Goal: Task Accomplishment & Management: Manage account settings

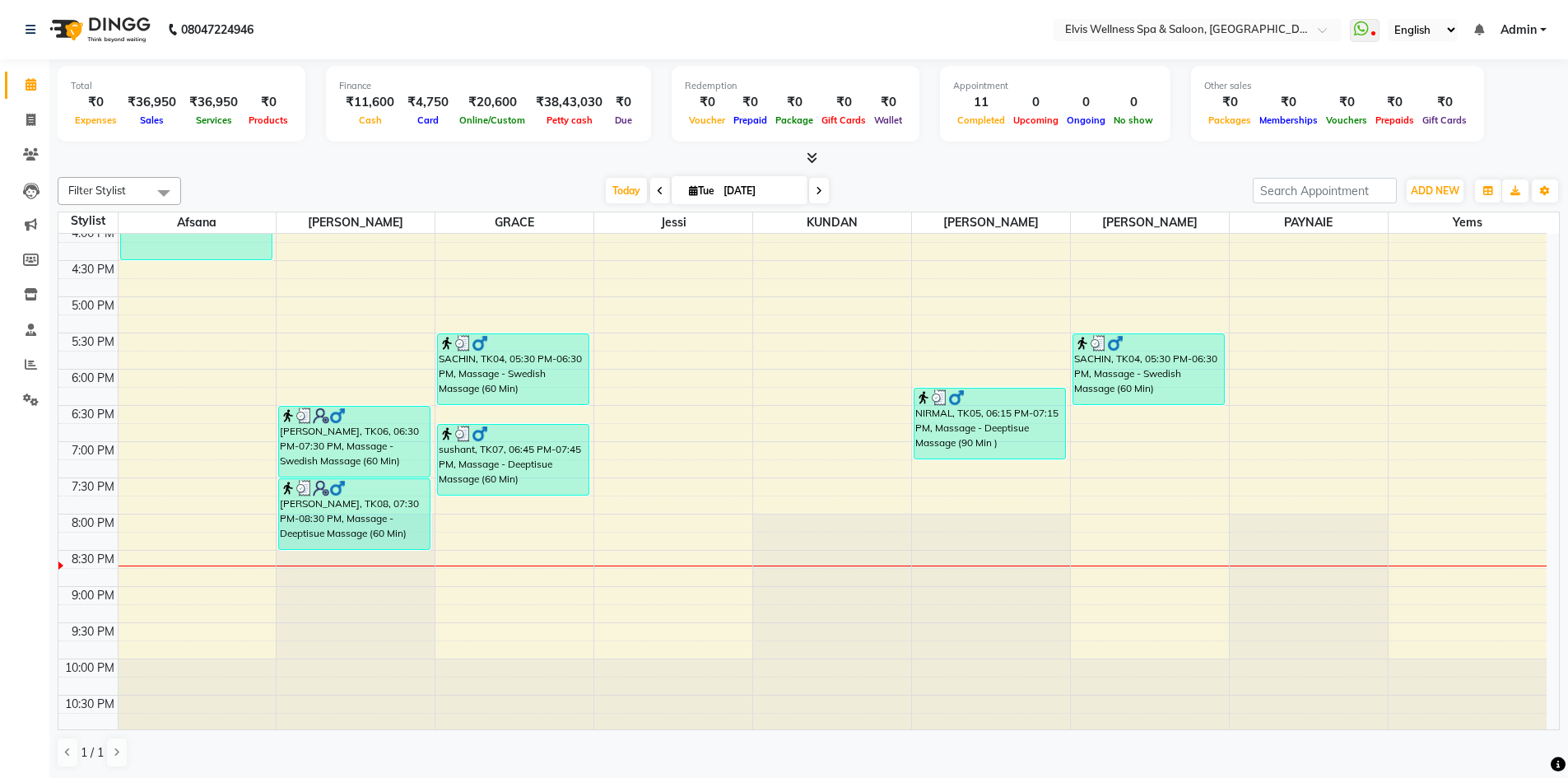
scroll to position [590, 0]
click at [1167, 568] on div "8:00 AM 8:30 AM 9:00 AM 9:30 AM 10:00 AM 10:30 AM 11:00 AM 11:30 AM 12:00 PM 12…" at bounding box center [803, 186] width 1489 height 1085
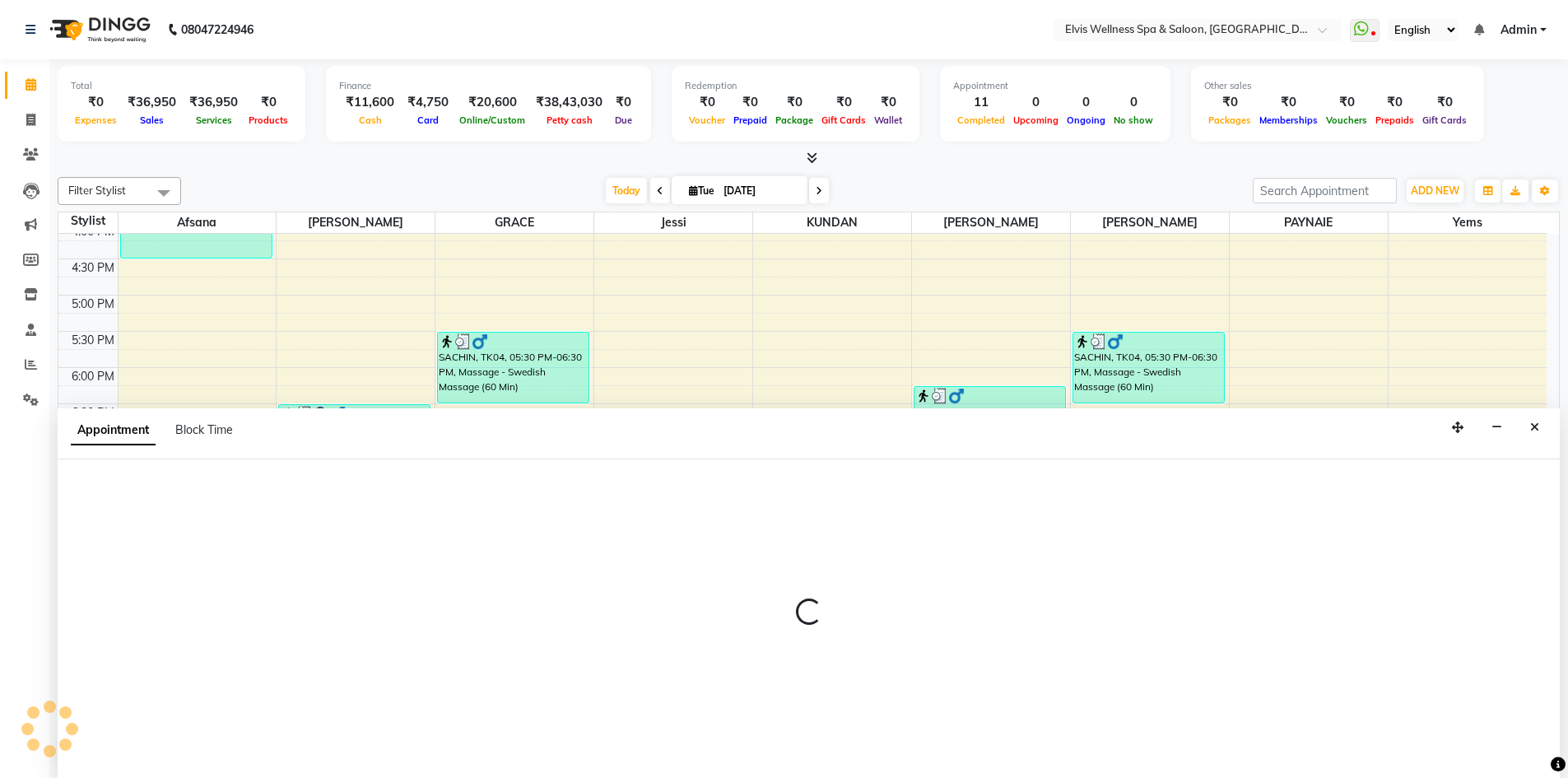
scroll to position [1, 0]
select select "89132"
select select "tentative"
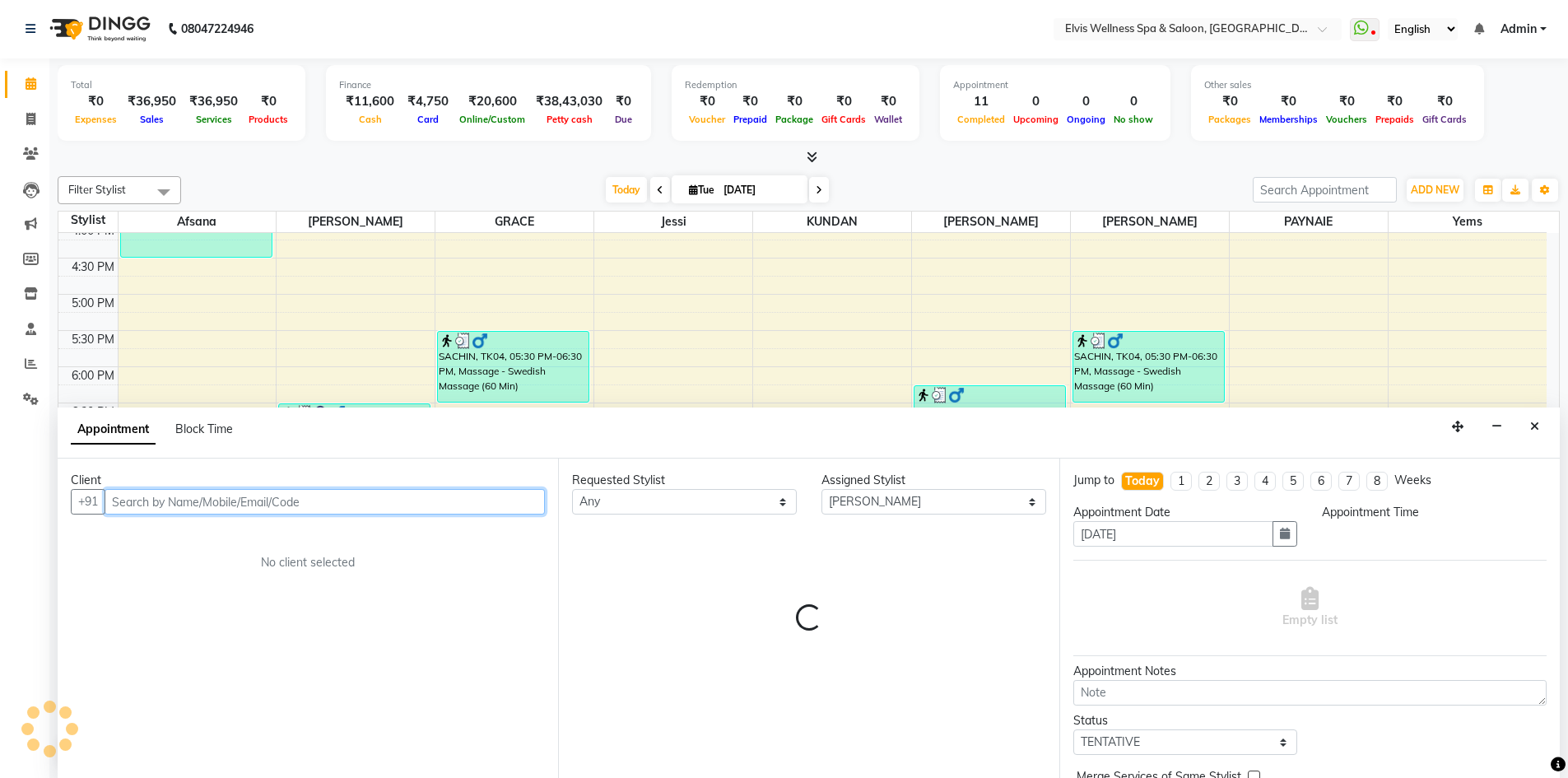
select select "1245"
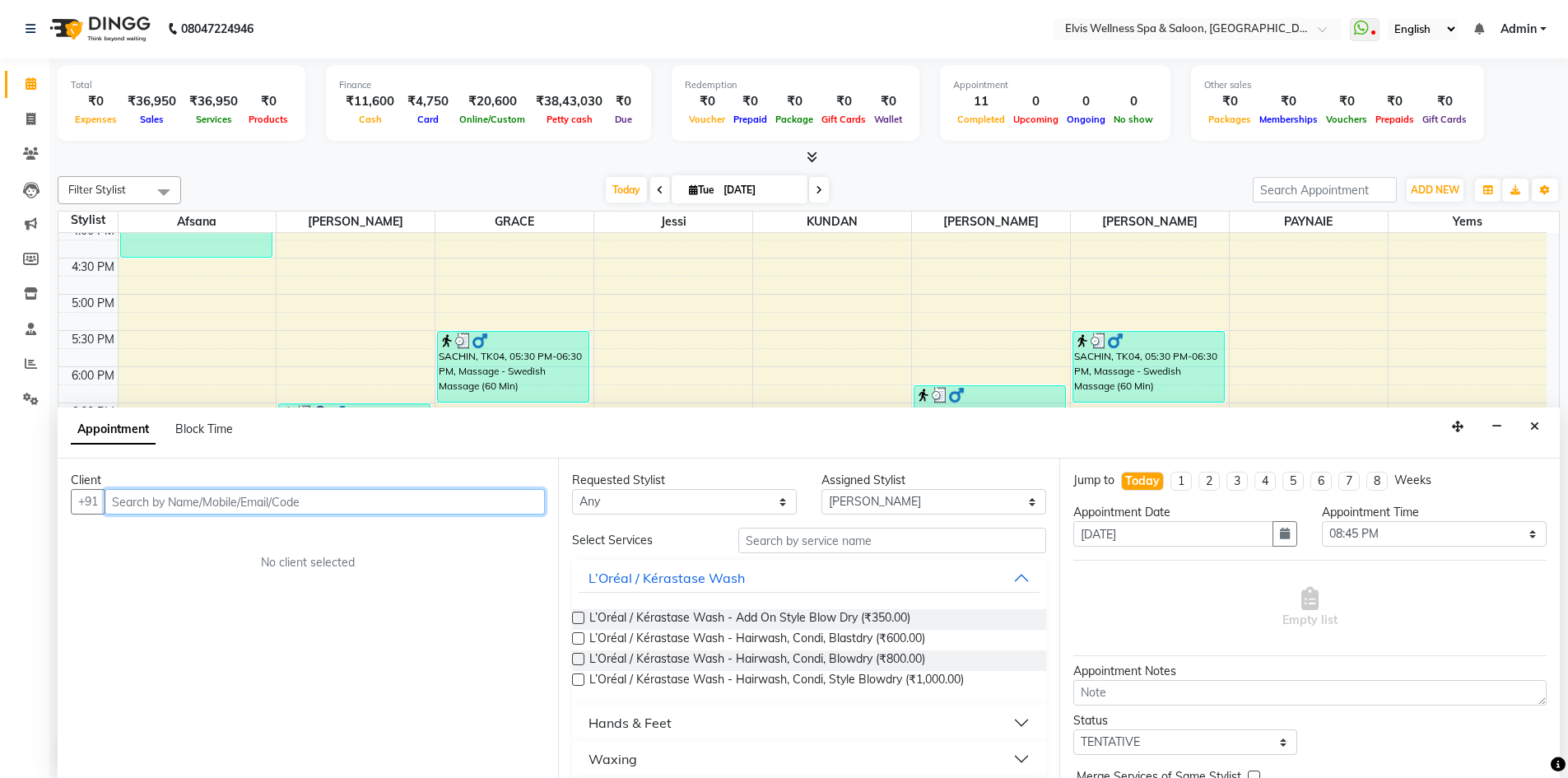
click at [339, 503] on input "text" at bounding box center [325, 502] width 441 height 26
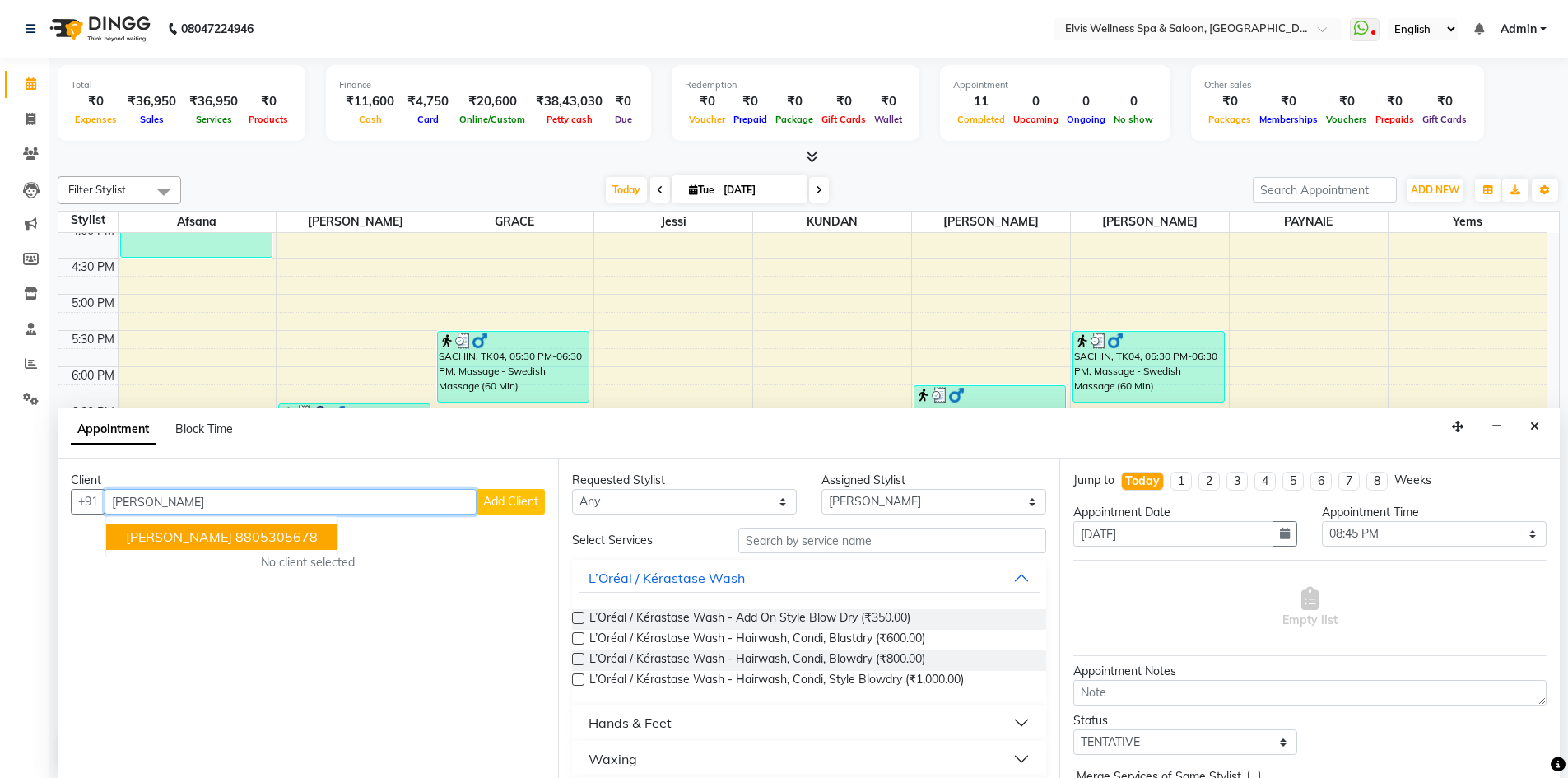
click at [206, 545] on button "Pratiksha 8805305678" at bounding box center [222, 536] width 232 height 26
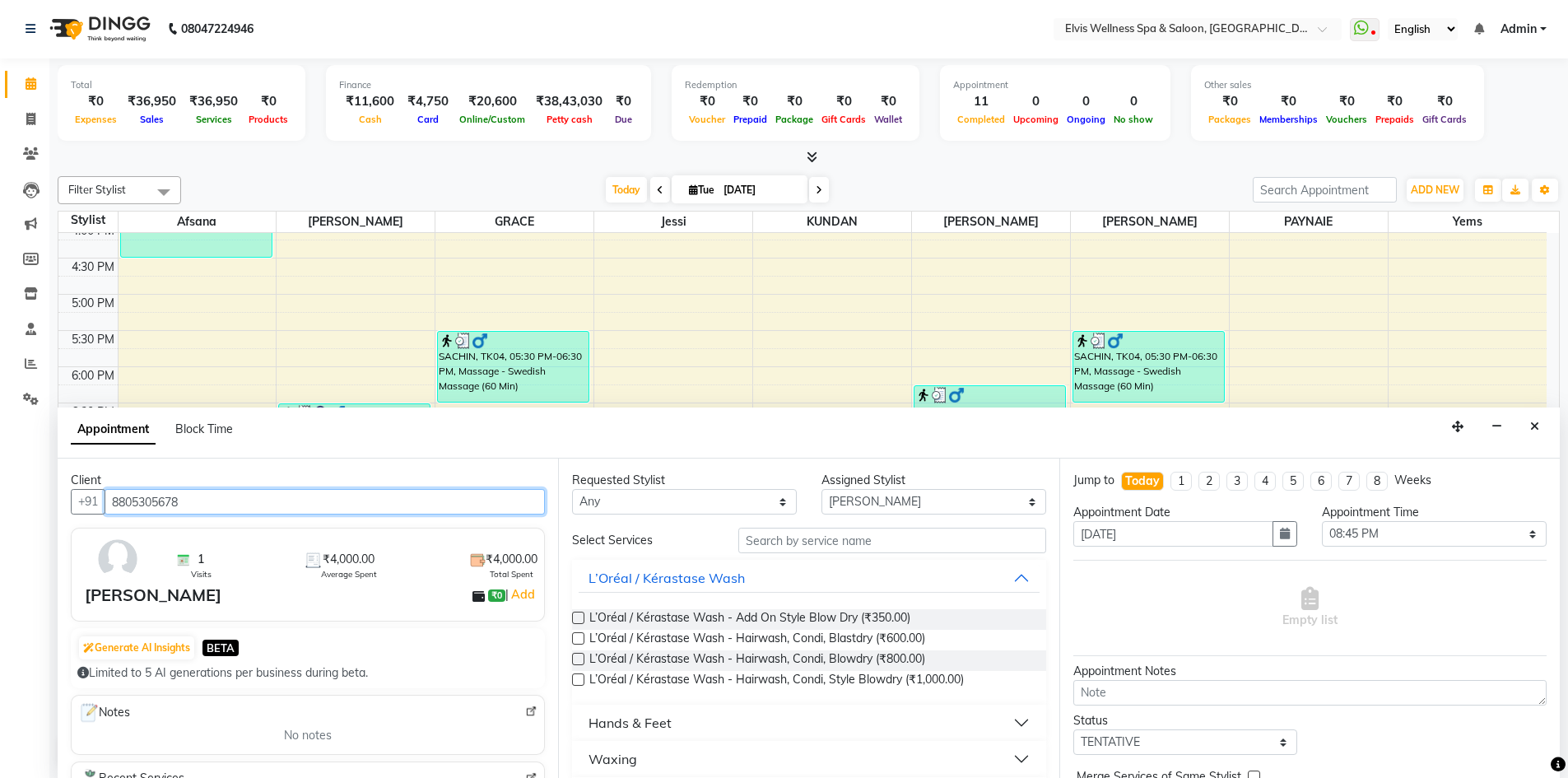
type input "8805305678"
click at [940, 546] on input "text" at bounding box center [892, 541] width 308 height 26
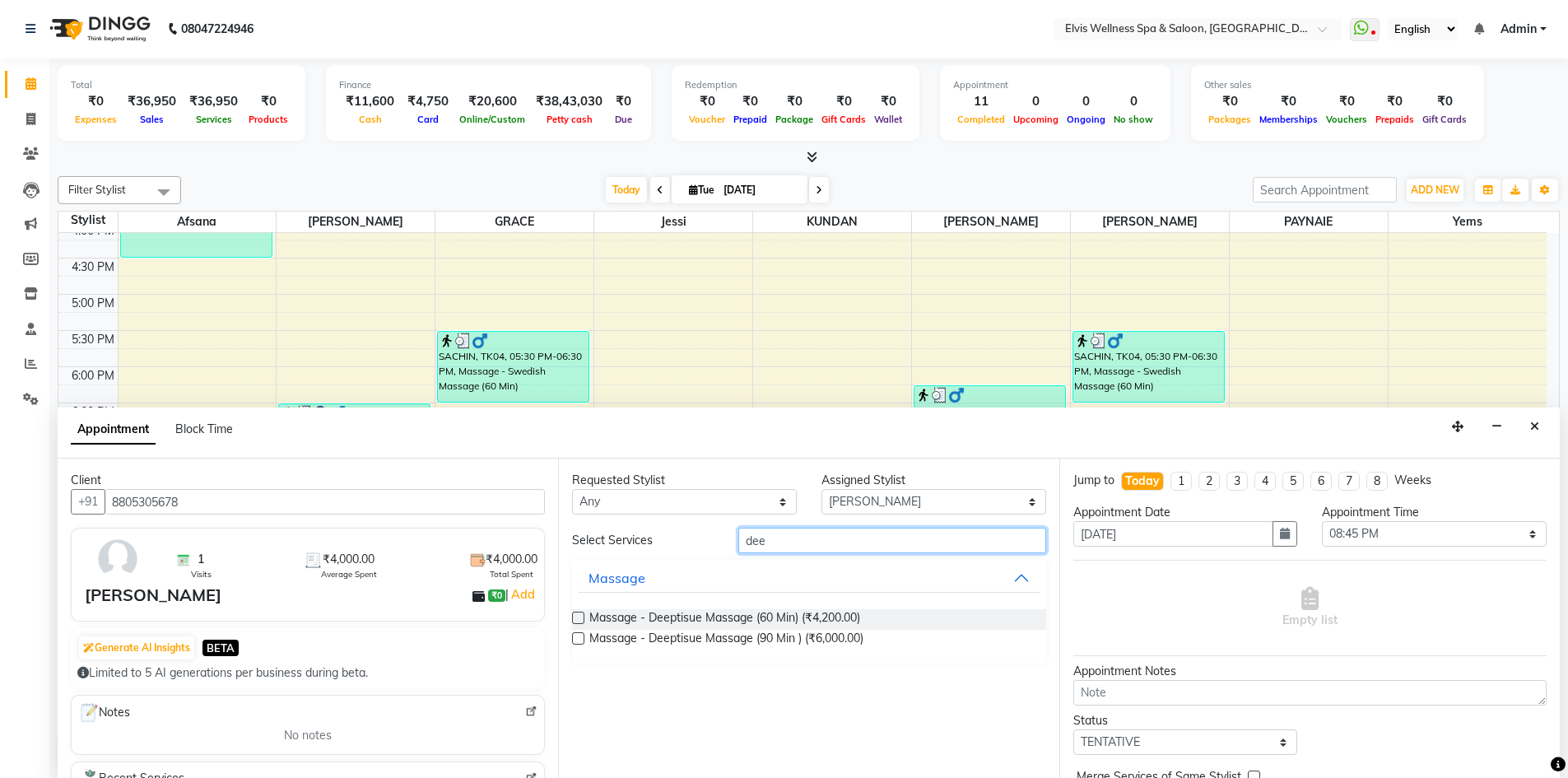
type input "dee"
click at [577, 638] on label at bounding box center [578, 638] width 12 height 12
click at [577, 638] on input "checkbox" at bounding box center [577, 640] width 10 height 10
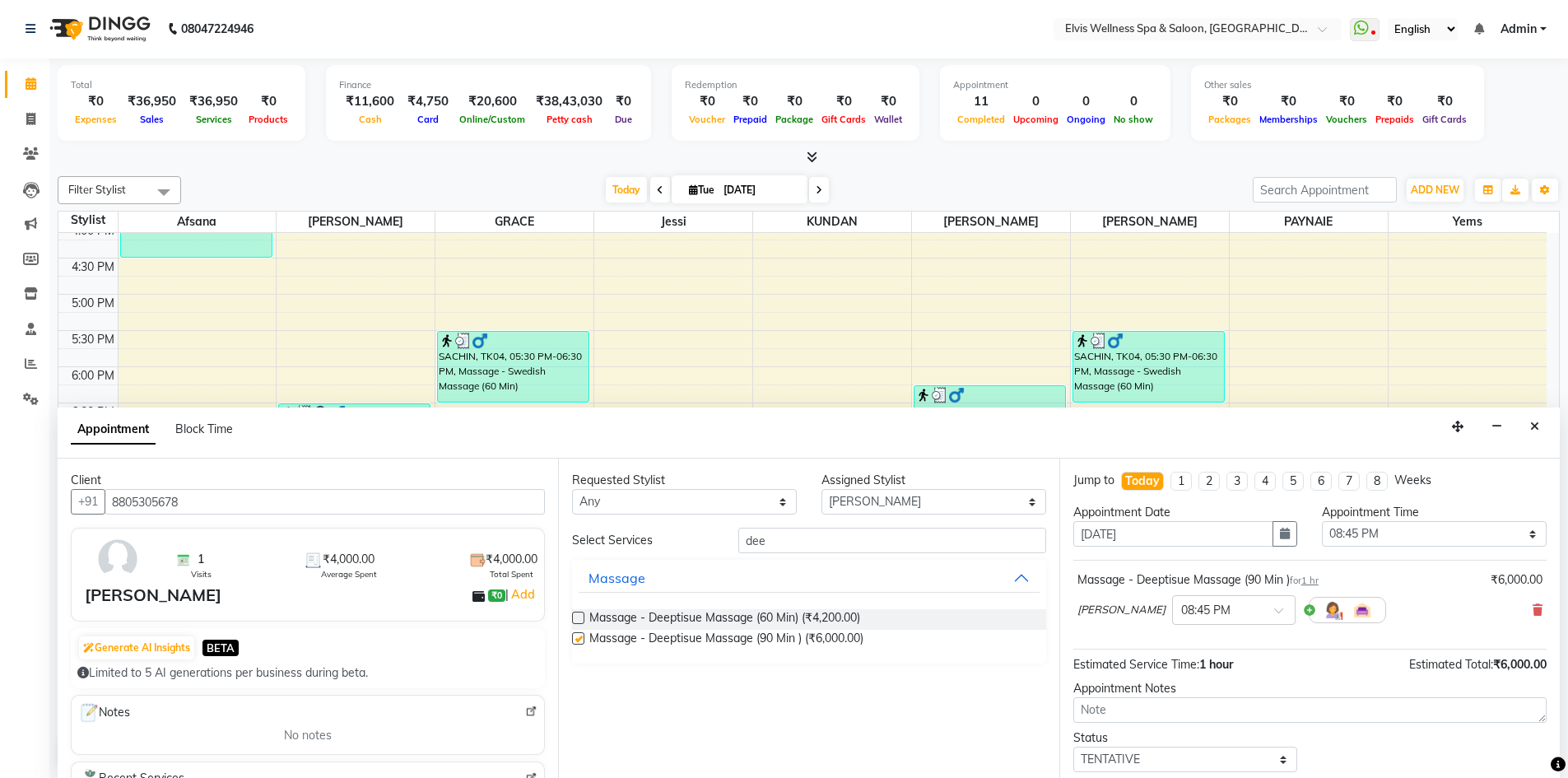
checkbox input "false"
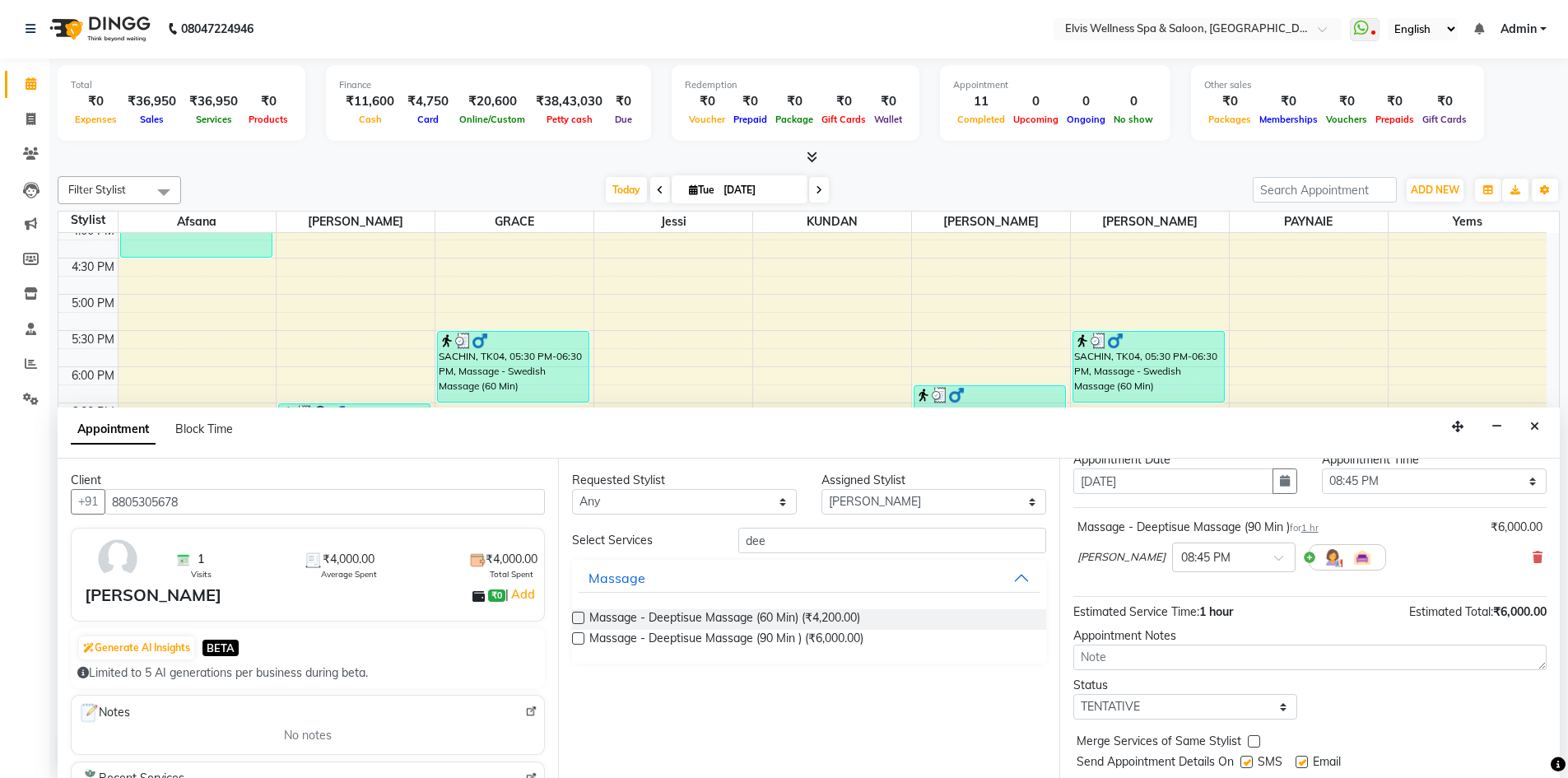
scroll to position [98, 0]
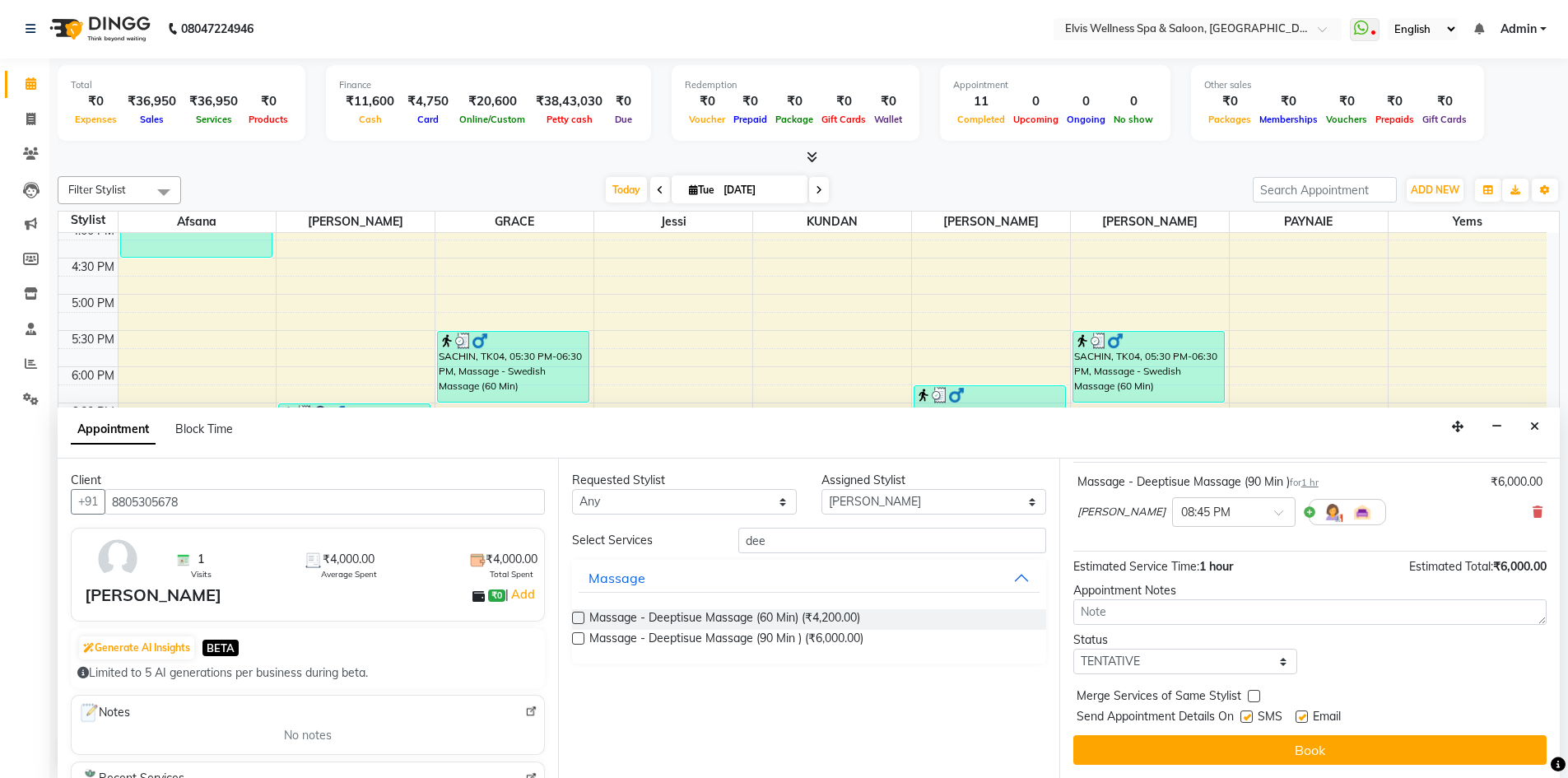
click at [1247, 715] on label at bounding box center [1247, 716] width 12 height 12
click at [1247, 715] on input "checkbox" at bounding box center [1246, 718] width 10 height 10
checkbox input "false"
drag, startPoint x: 1308, startPoint y: 720, endPoint x: 1307, endPoint y: 736, distance: 16.0
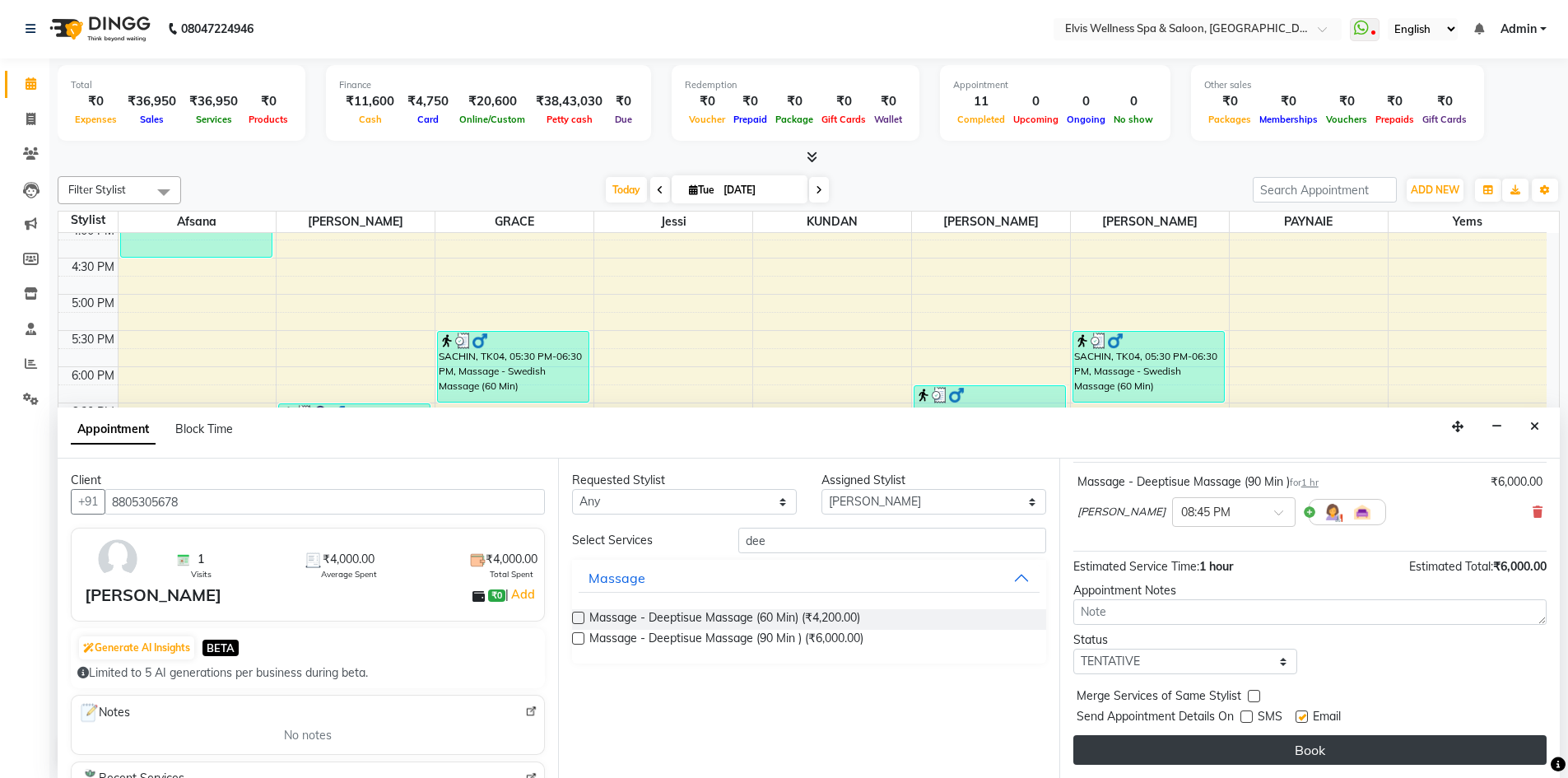
click at [1307, 724] on div "Email" at bounding box center [1325, 718] width 59 height 21
click at [1309, 756] on button "Book" at bounding box center [1311, 750] width 473 height 29
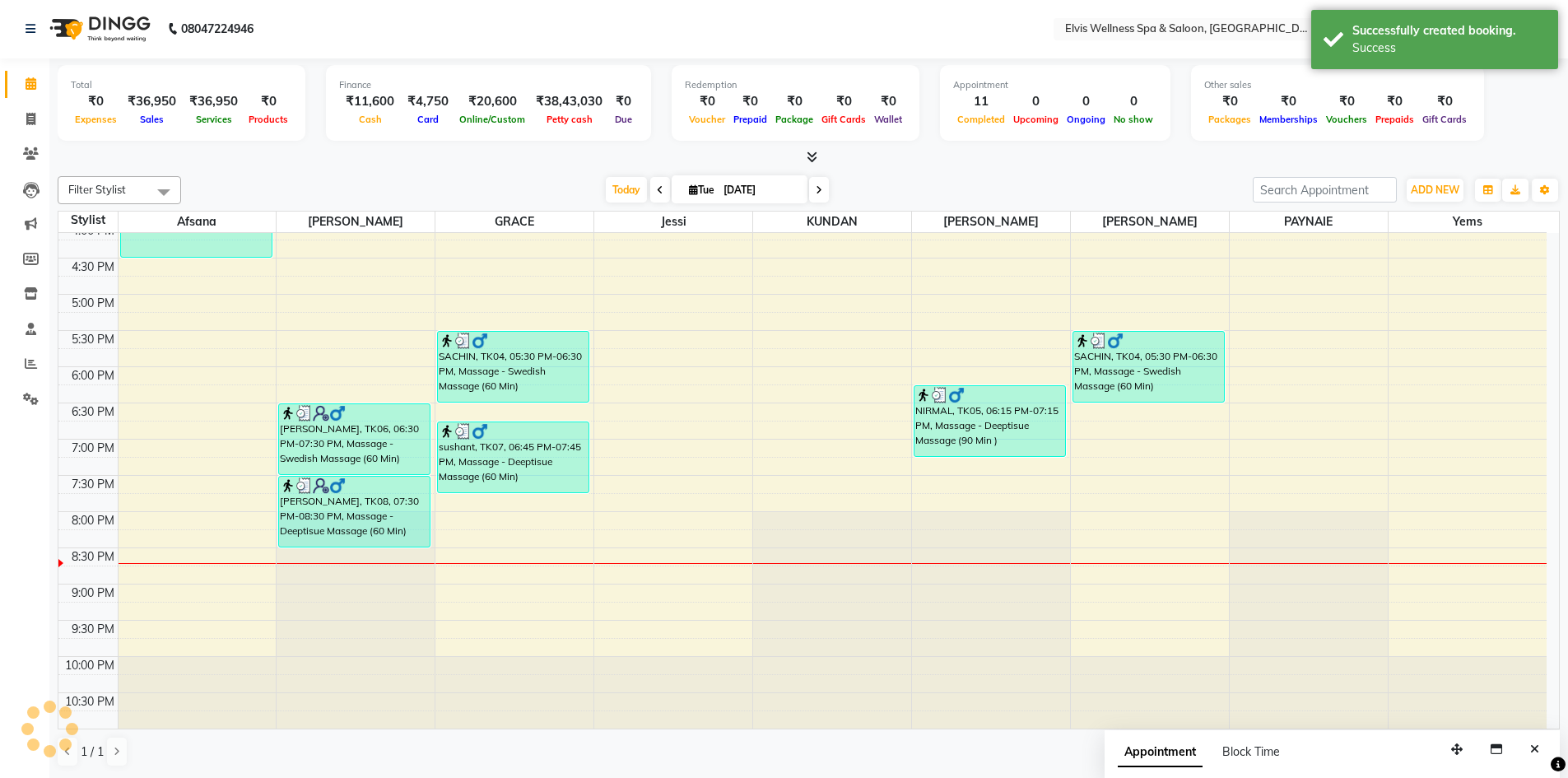
scroll to position [0, 0]
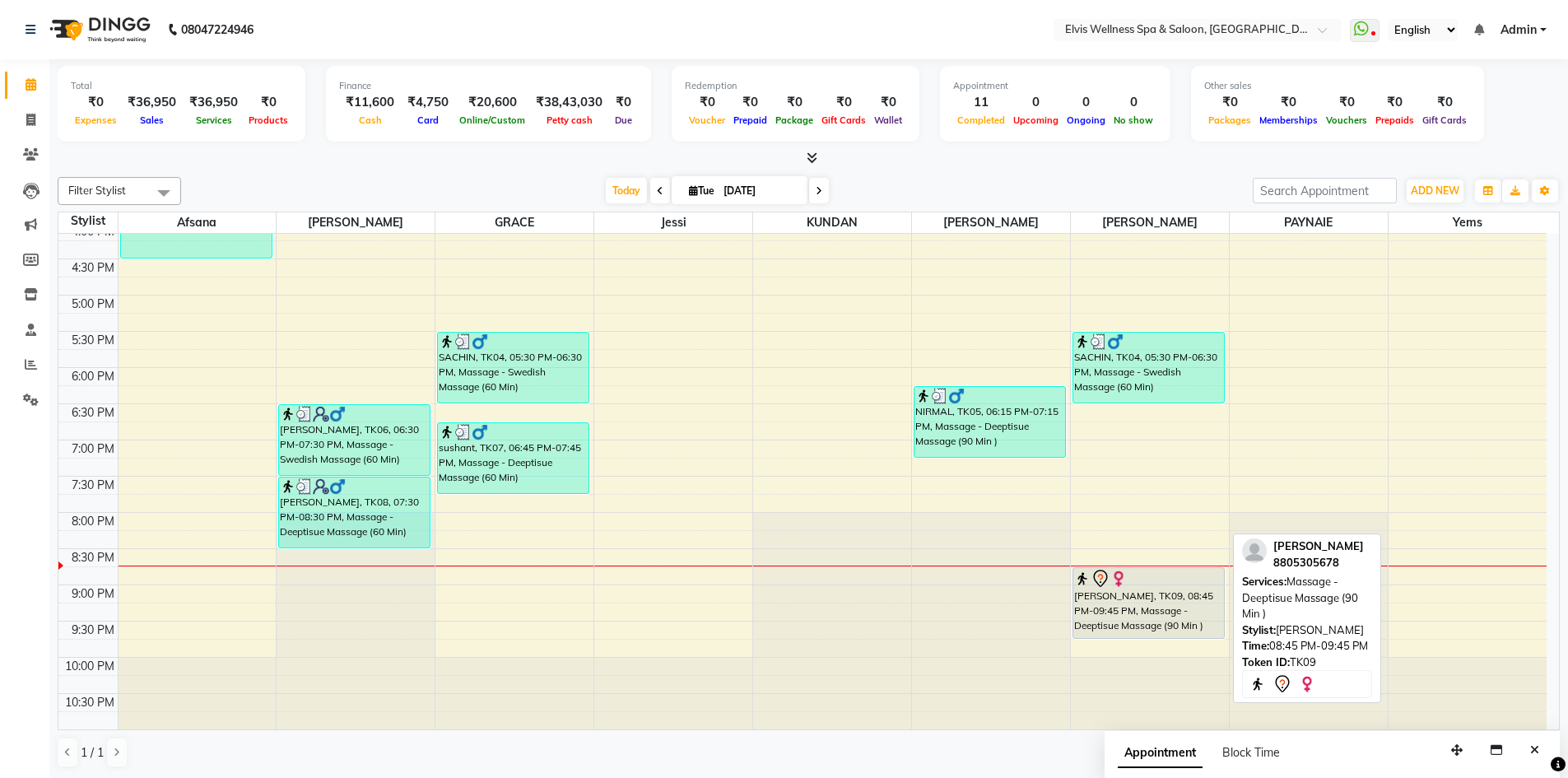
click at [1181, 617] on div "Pratiksha, TK09, 08:45 PM-09:45 PM, Massage - Deeptisue Massage (90 Min )" at bounding box center [1149, 603] width 150 height 70
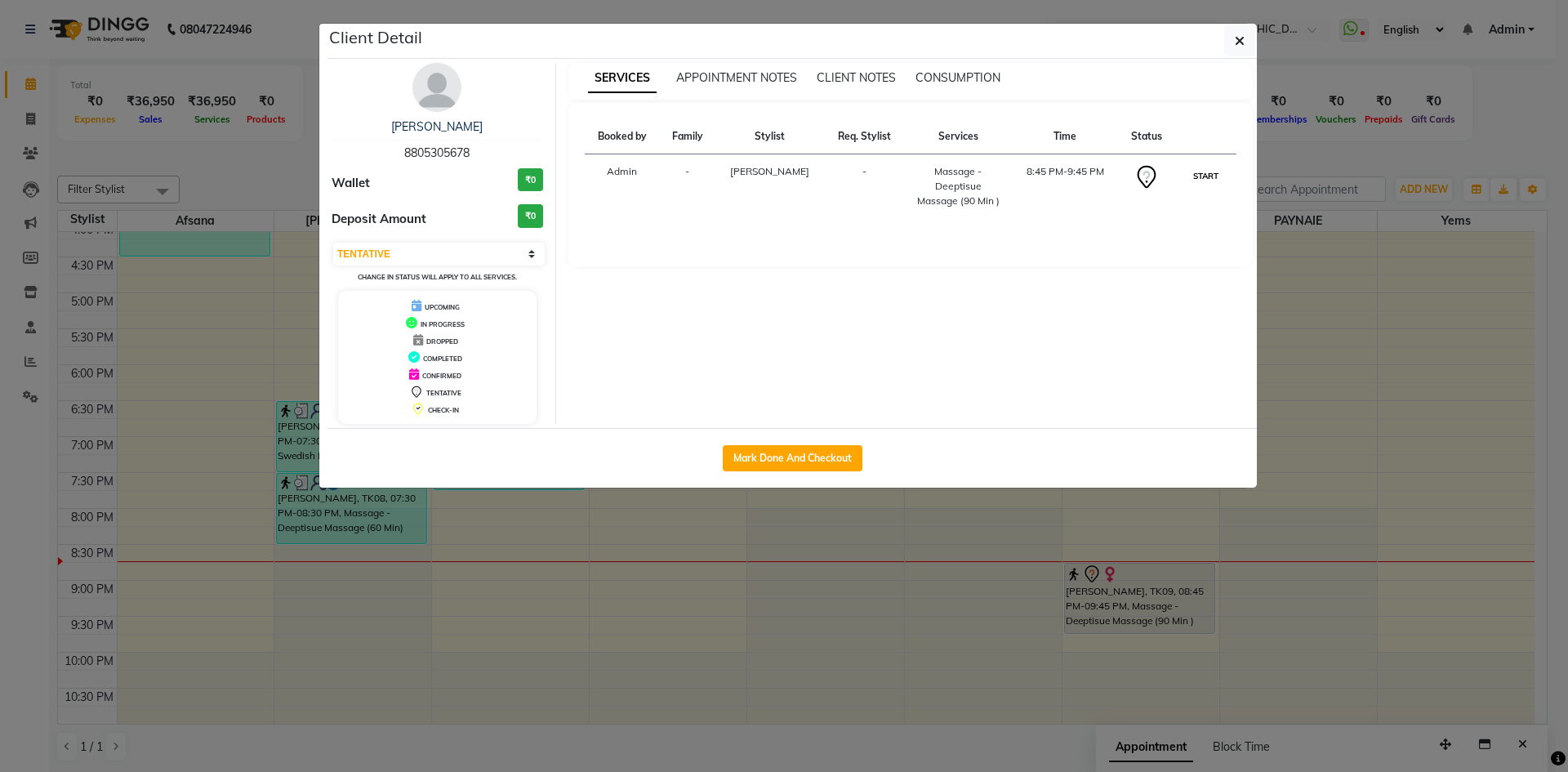
click at [1203, 174] on button "START" at bounding box center [1205, 176] width 33 height 21
select select "1"
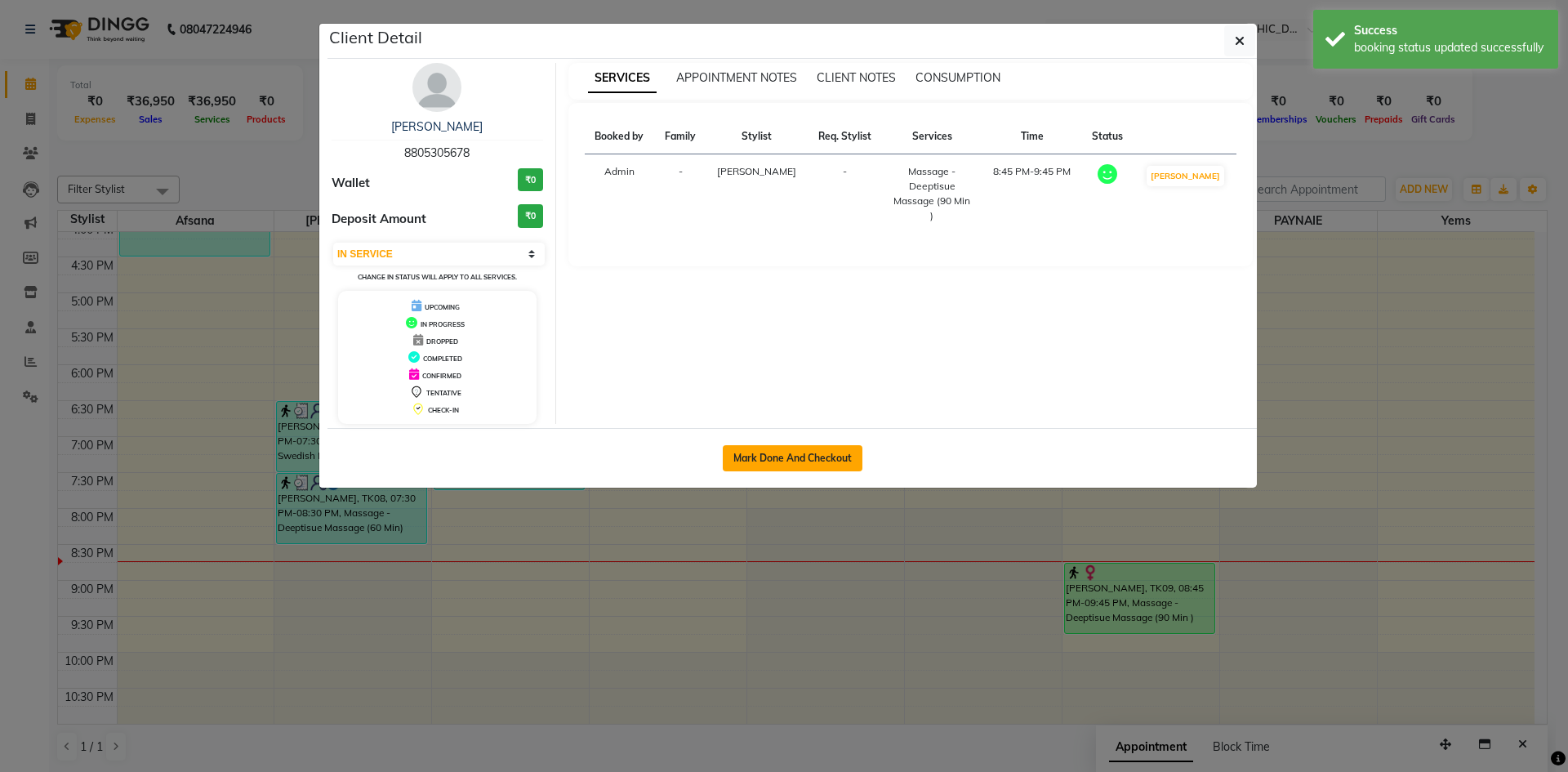
click at [787, 459] on button "Mark Done And Checkout" at bounding box center [792, 458] width 140 height 26
select select "service"
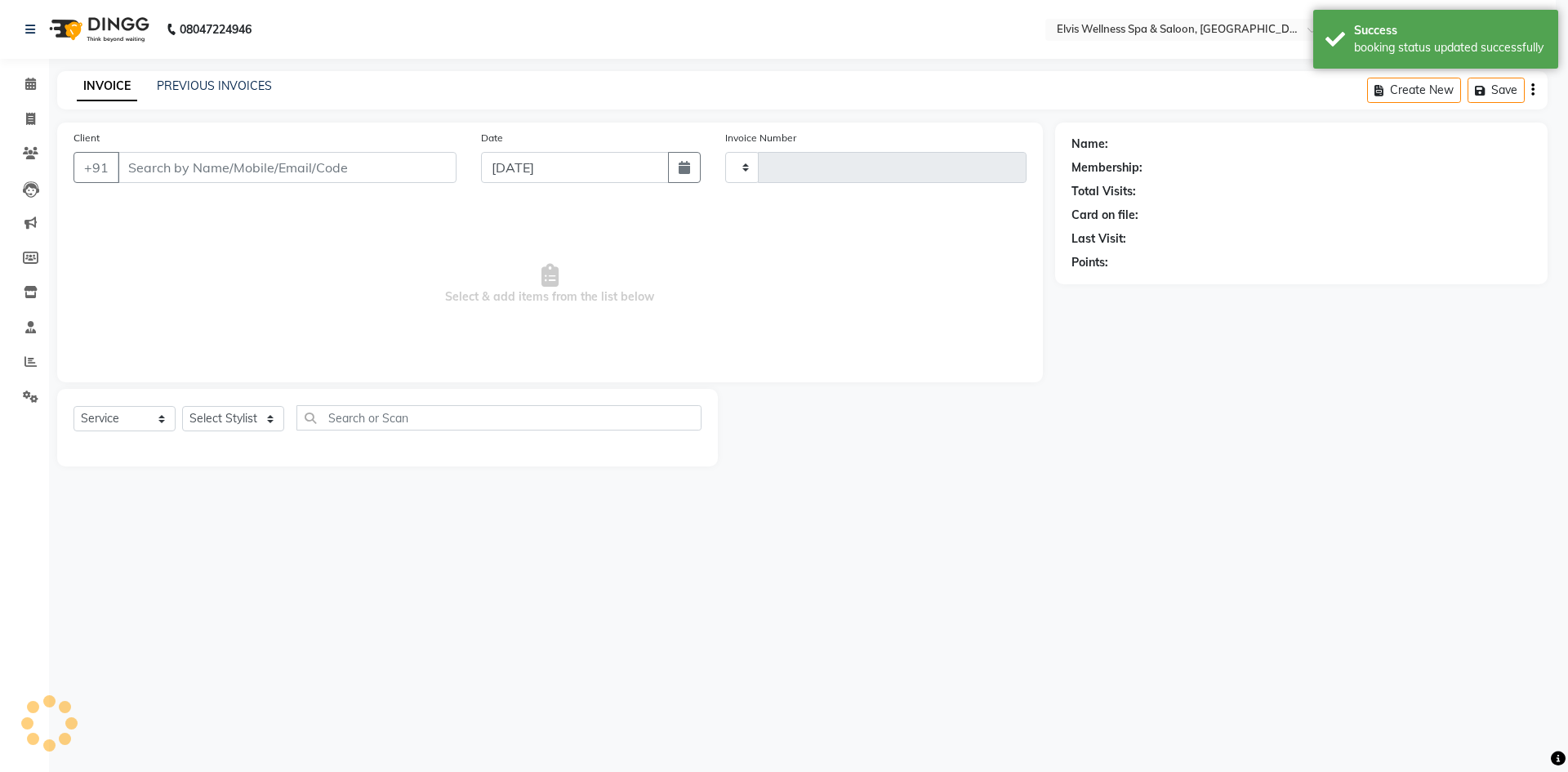
type input "1553"
select select "3"
select select "4399"
type input "8805305678"
select select "89132"
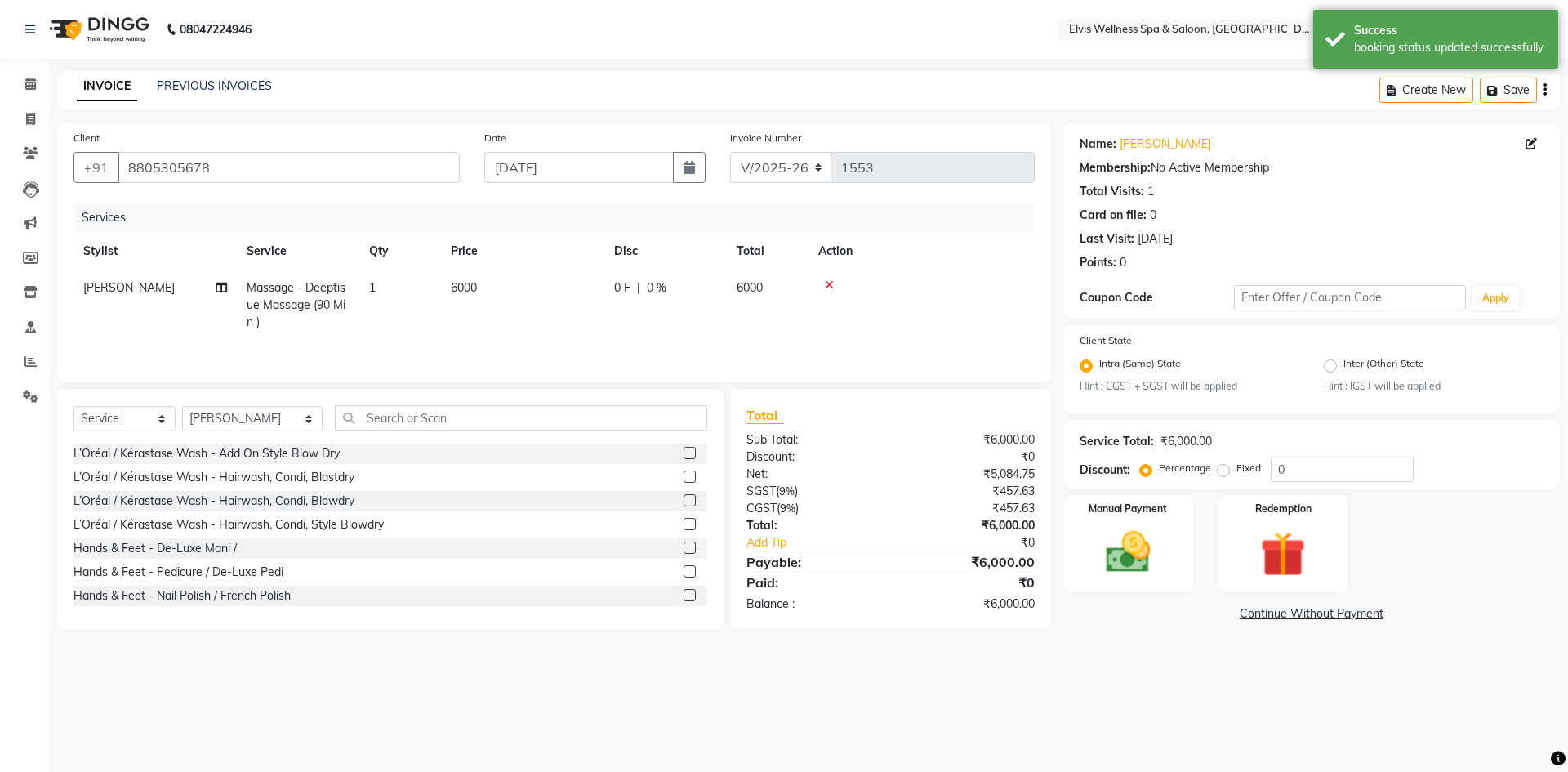
click at [470, 294] on span "6000" at bounding box center [464, 287] width 26 height 15
select select "89132"
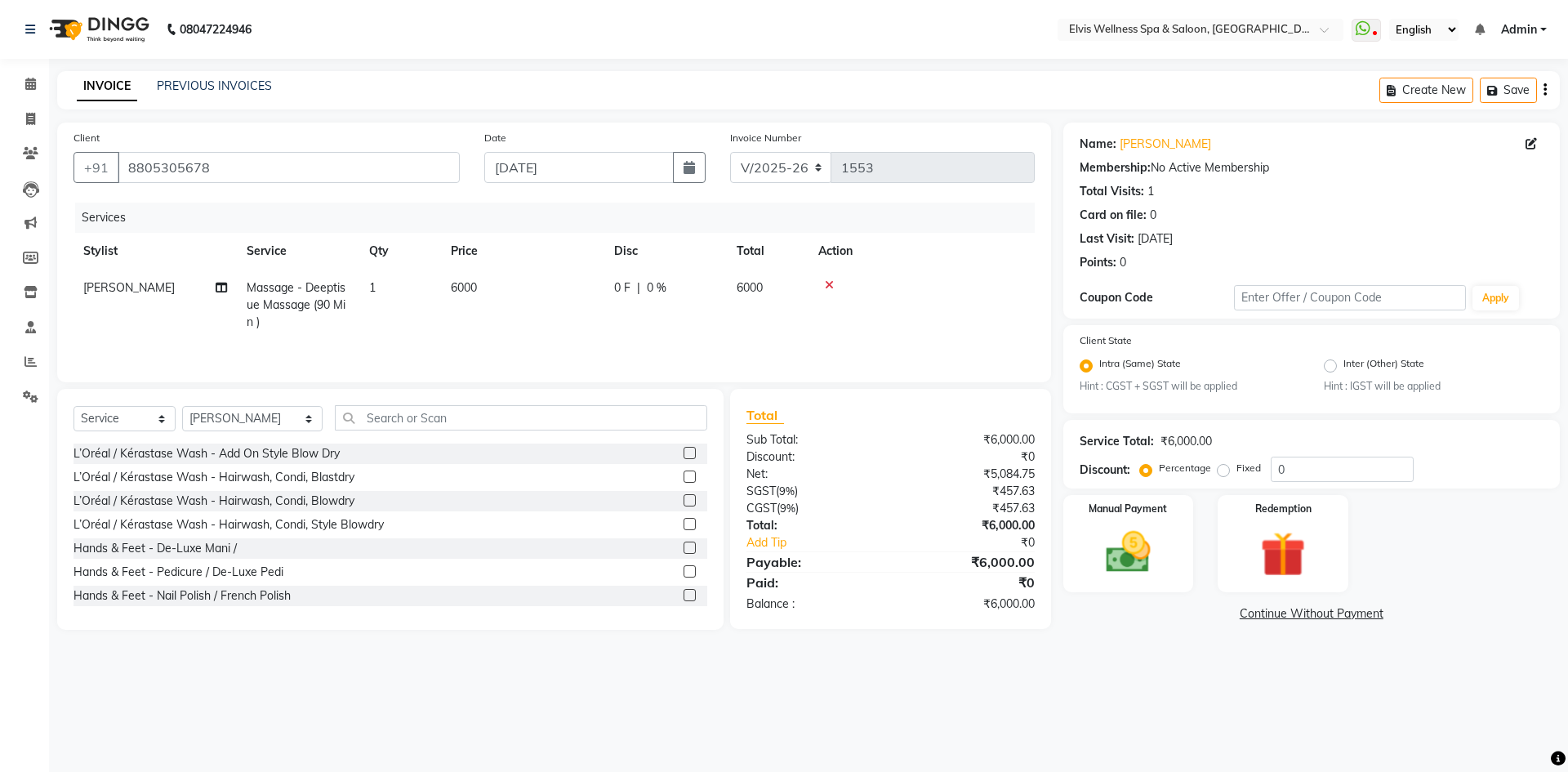
click at [501, 286] on td "6000" at bounding box center [523, 304] width 164 height 71
select select "89132"
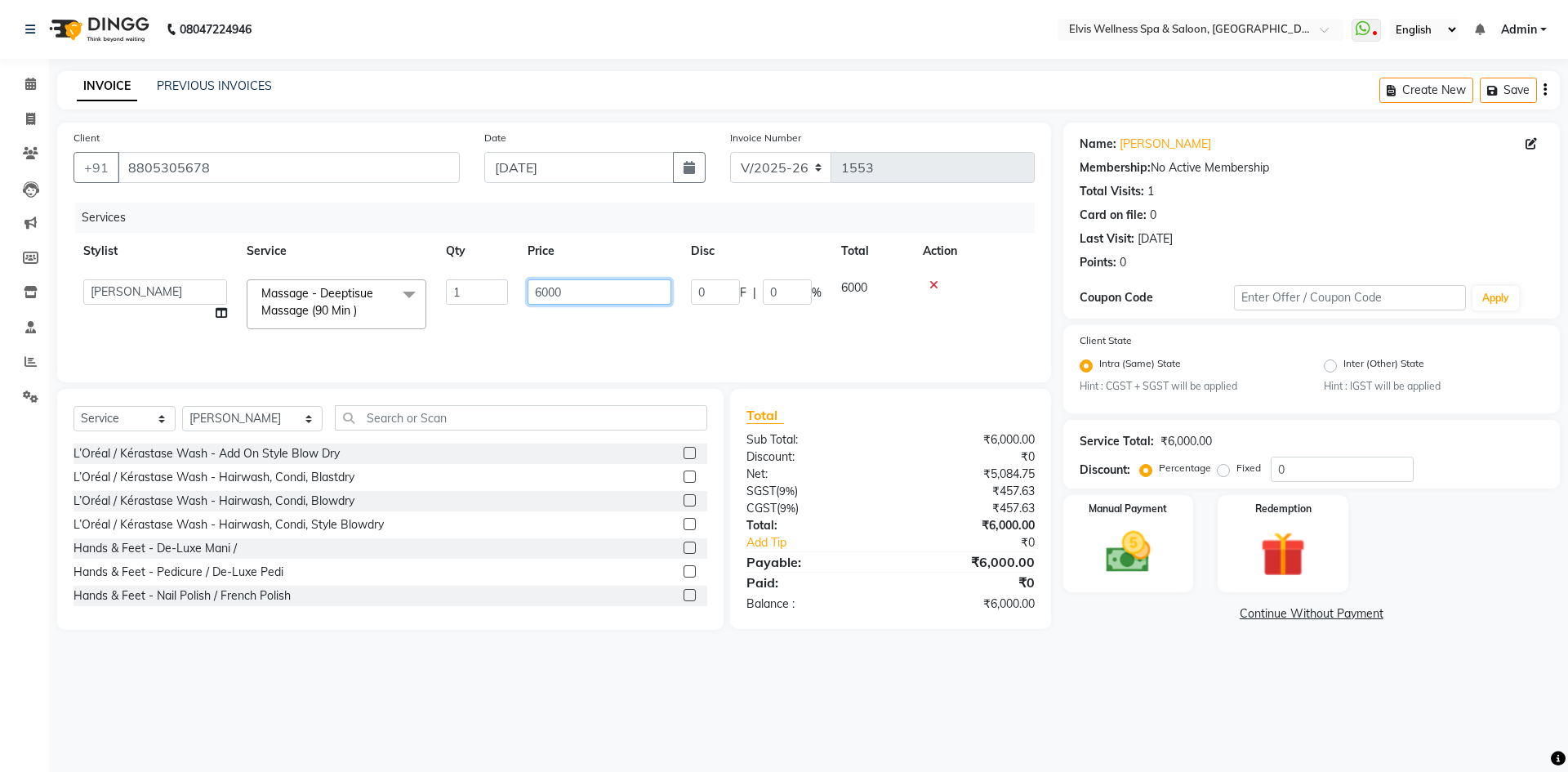
click at [548, 295] on input "6000" at bounding box center [600, 292] width 144 height 26
type input "4500"
click at [1134, 566] on img at bounding box center [1128, 553] width 76 height 54
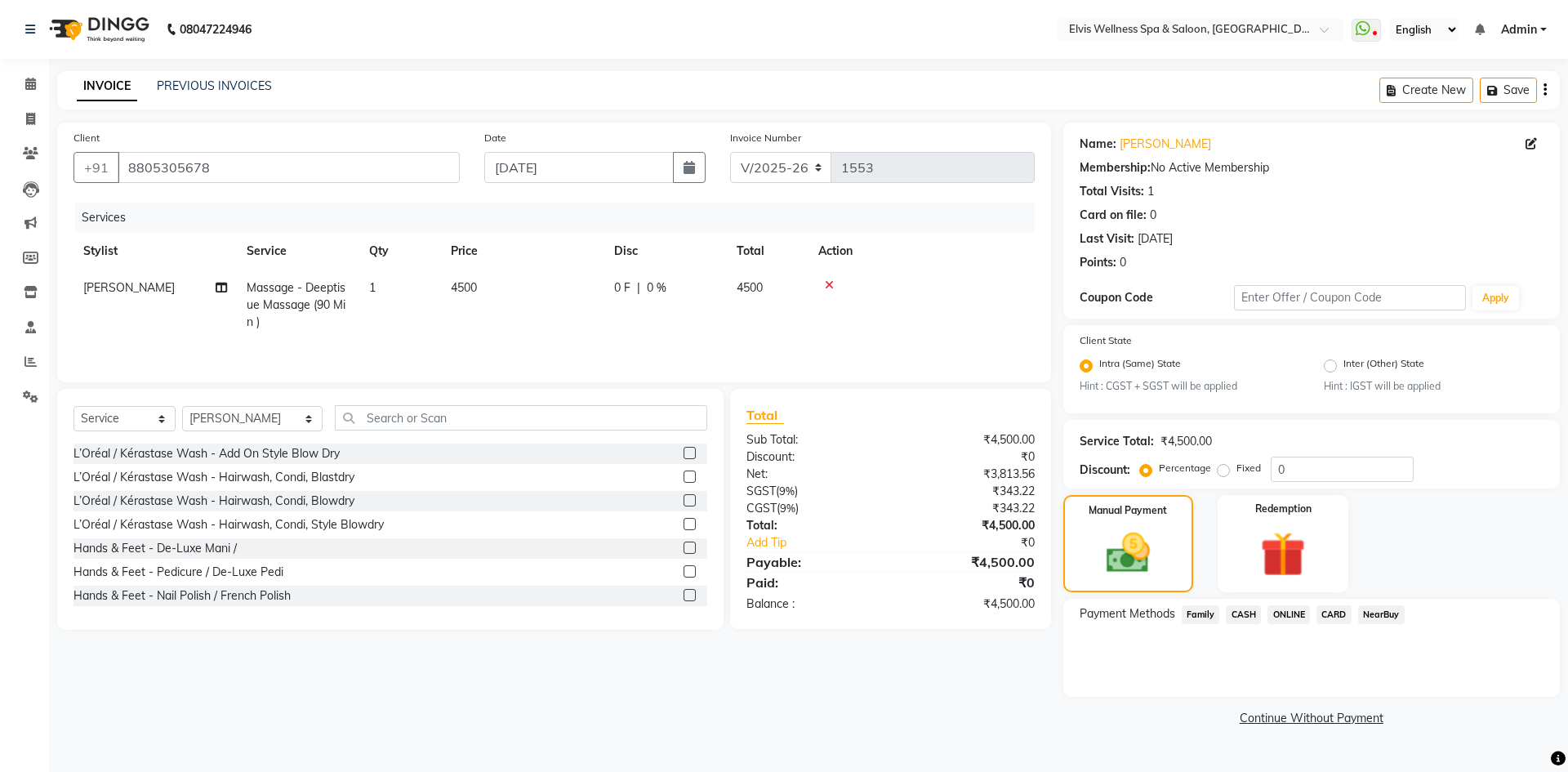
click at [1296, 617] on span "ONLINE" at bounding box center [1289, 614] width 43 height 19
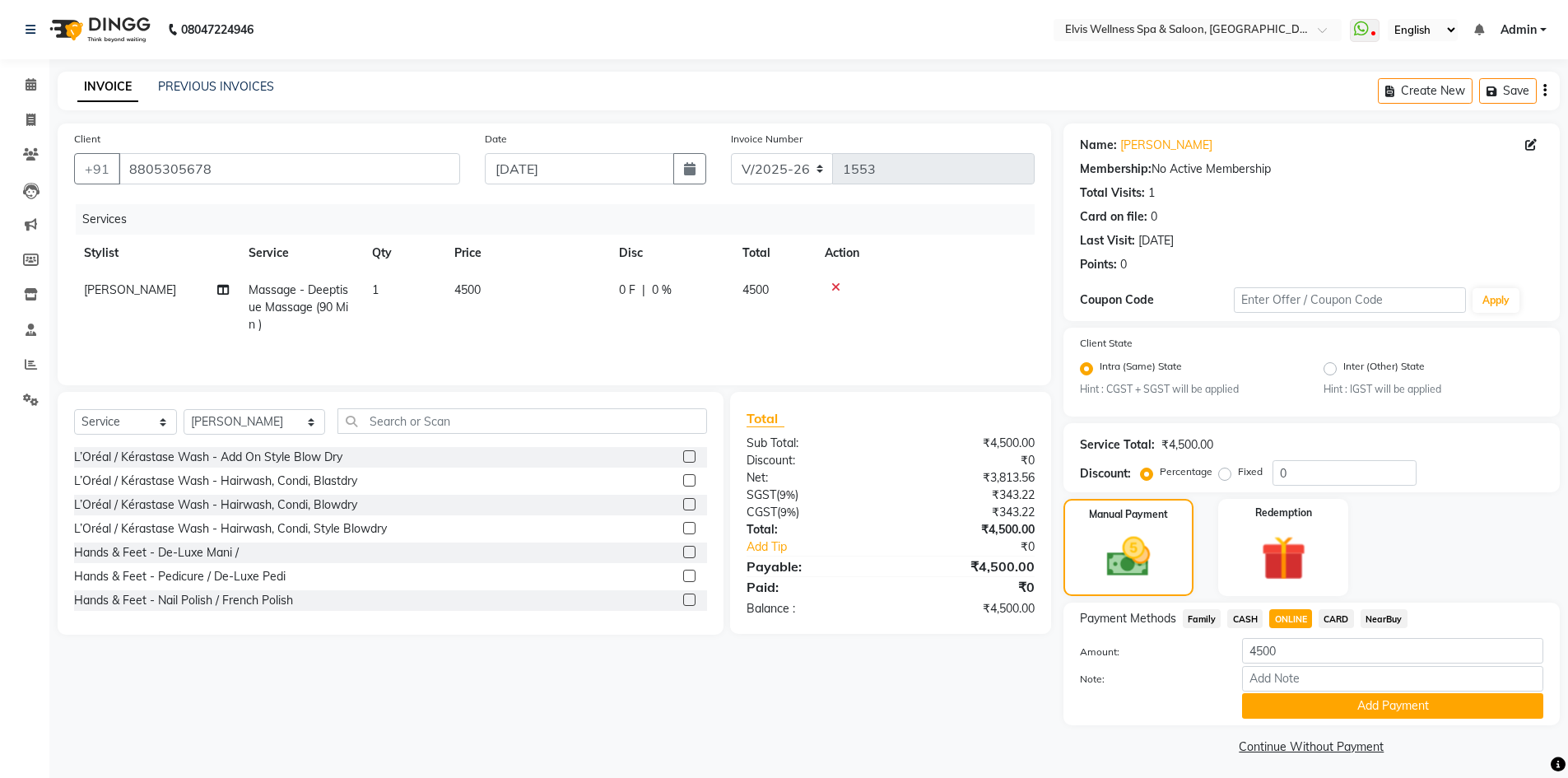
scroll to position [6, 0]
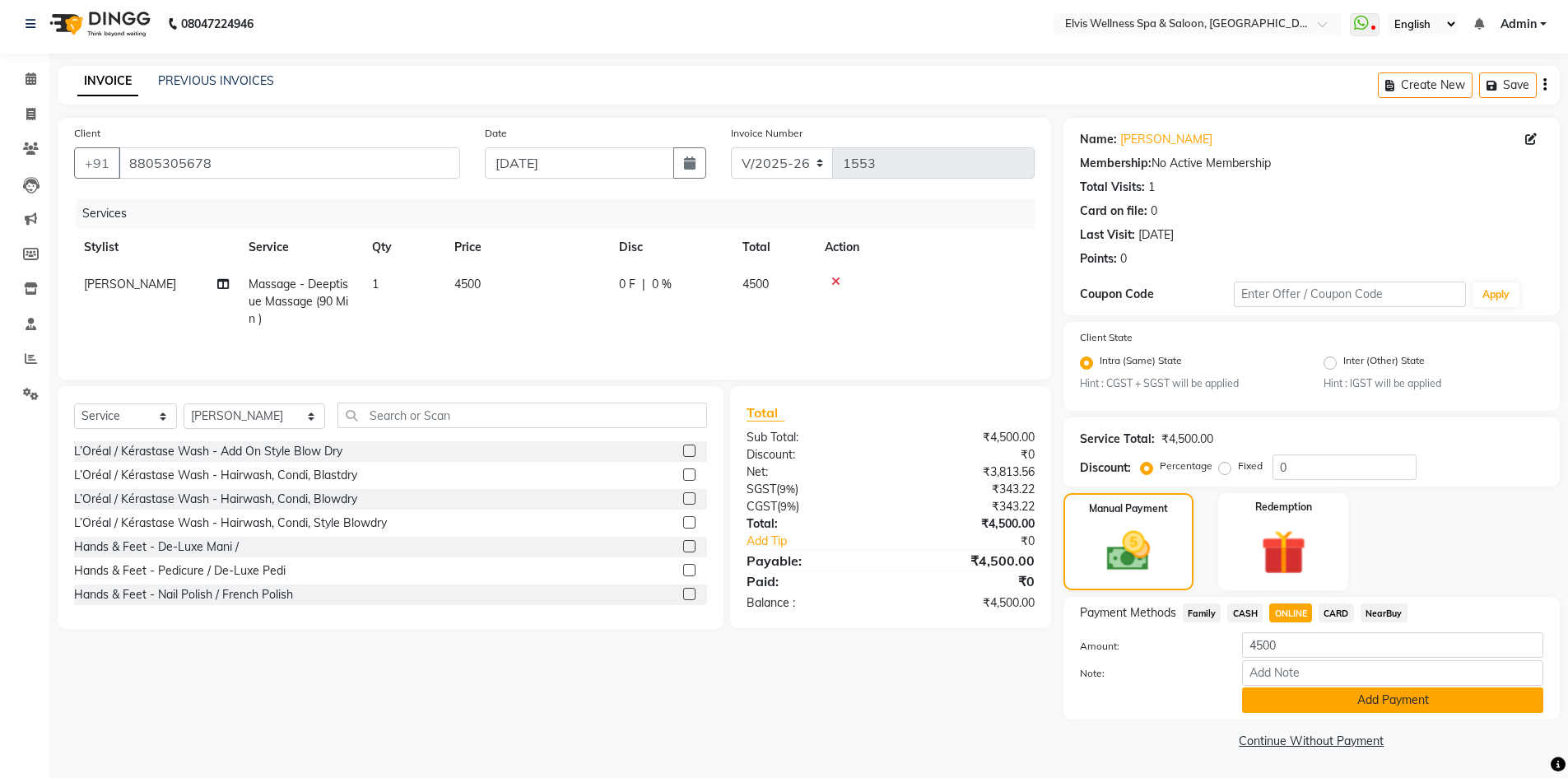
click at [1306, 693] on button "Add Payment" at bounding box center [1393, 700] width 302 height 26
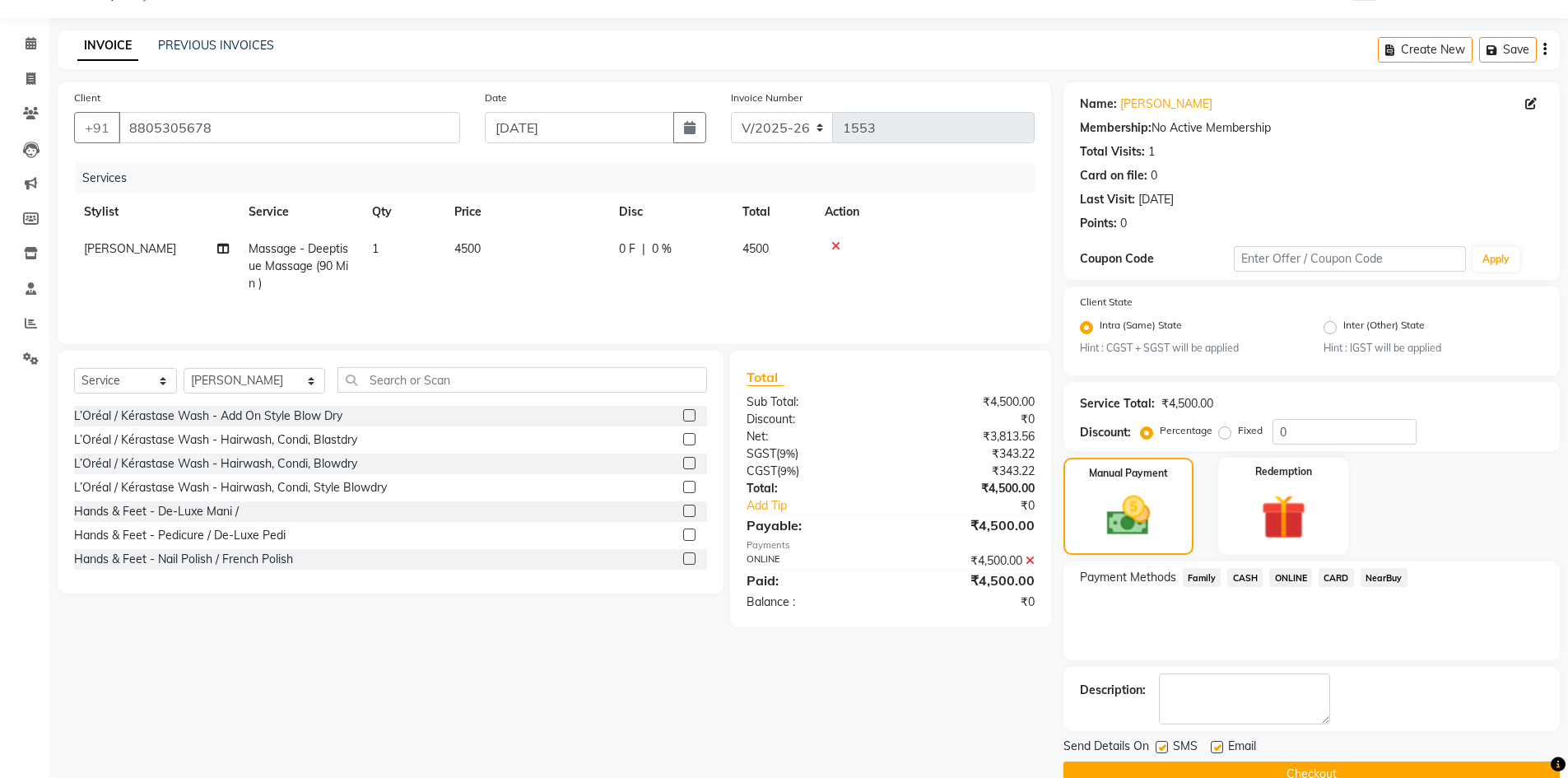
scroll to position [75, 0]
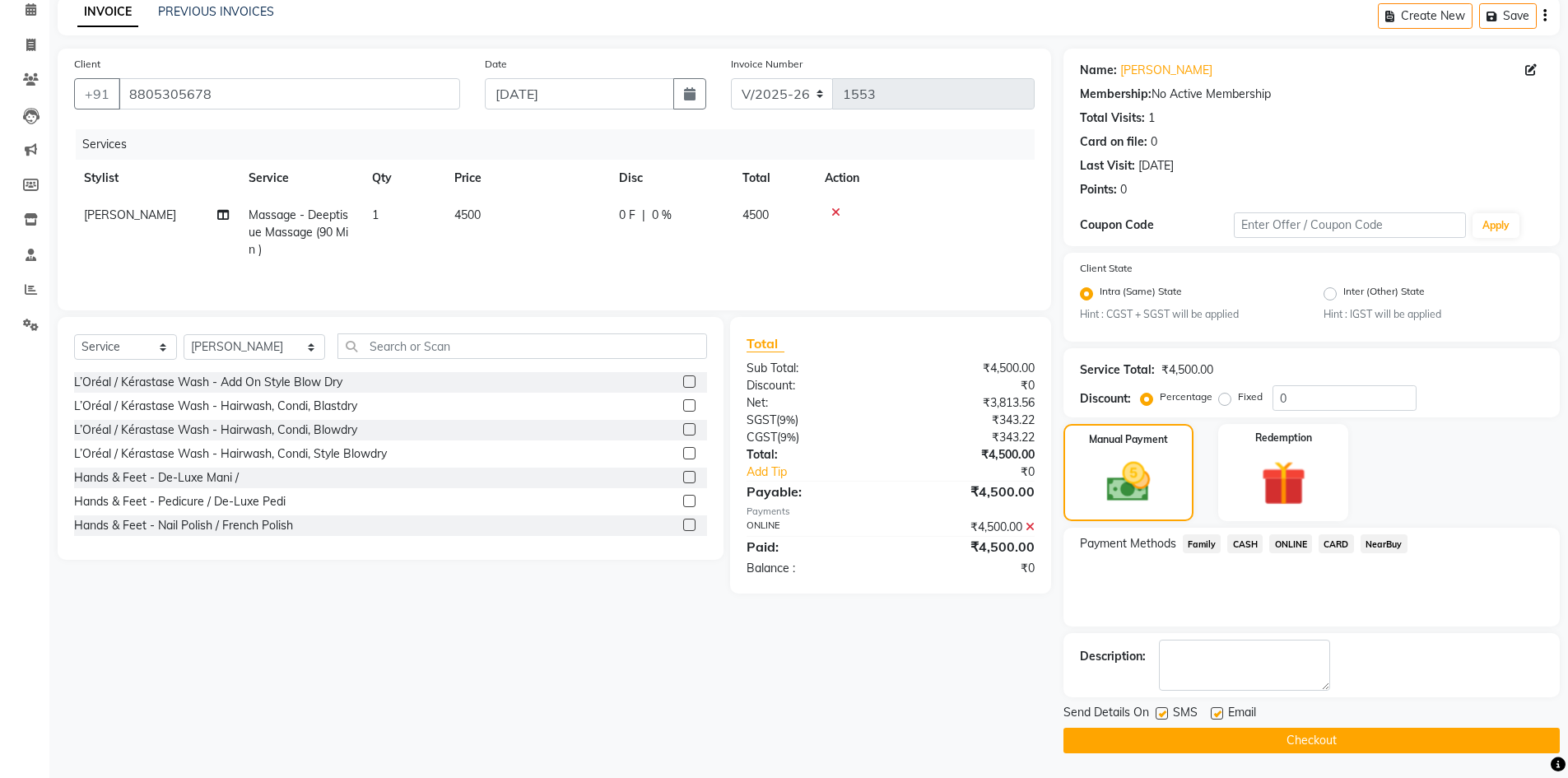
click at [1164, 707] on label at bounding box center [1162, 713] width 12 height 12
click at [1164, 708] on input "checkbox" at bounding box center [1161, 713] width 10 height 10
checkbox input "false"
drag, startPoint x: 1217, startPoint y: 713, endPoint x: 1217, endPoint y: 735, distance: 22.0
click at [1217, 714] on label at bounding box center [1217, 713] width 12 height 12
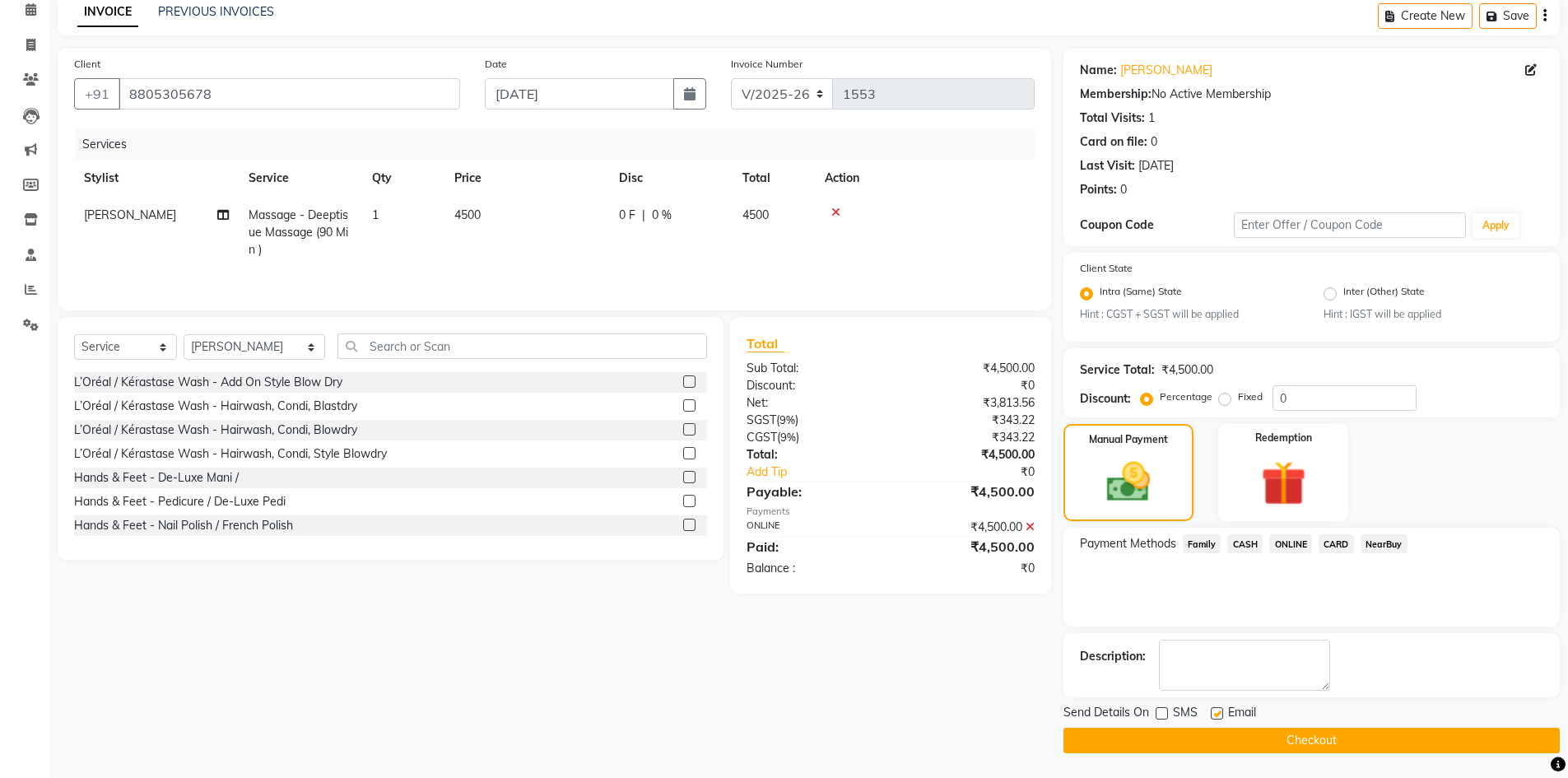
click at [1217, 714] on input "checkbox" at bounding box center [1216, 713] width 10 height 10
checkbox input "false"
click at [1218, 735] on button "Checkout" at bounding box center [1311, 740] width 497 height 26
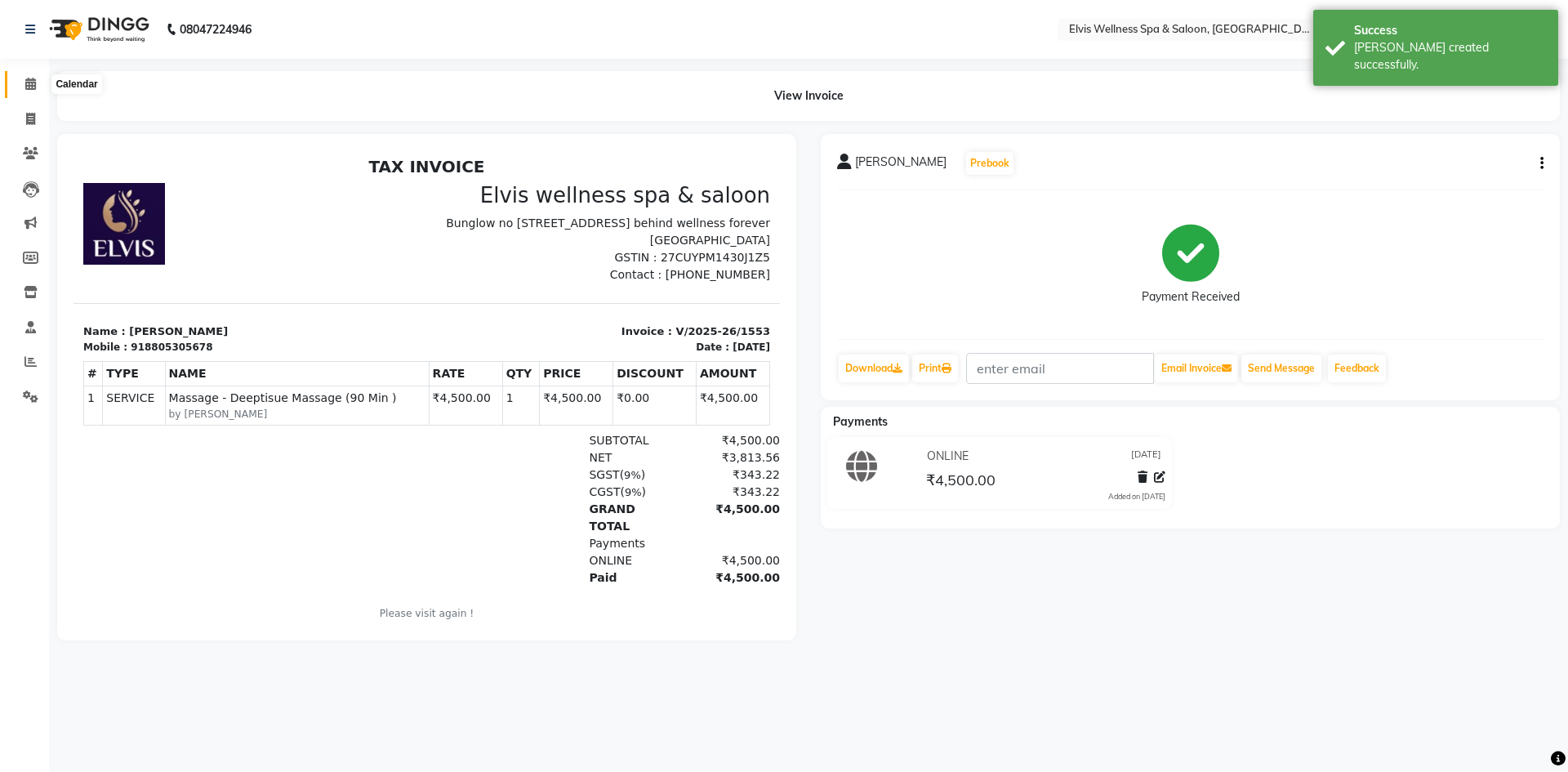
click at [38, 81] on span at bounding box center [30, 85] width 28 height 19
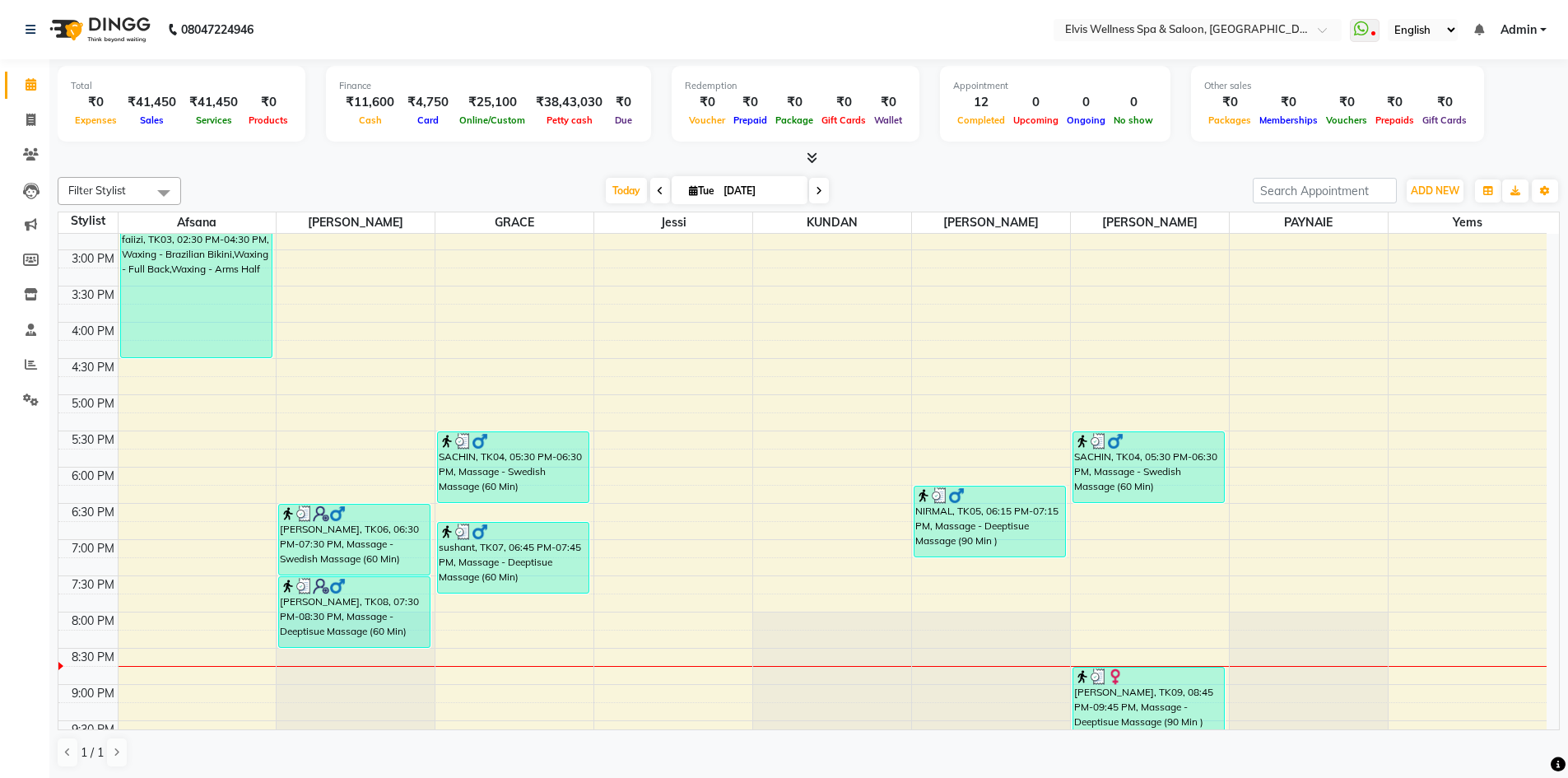
scroll to position [590, 0]
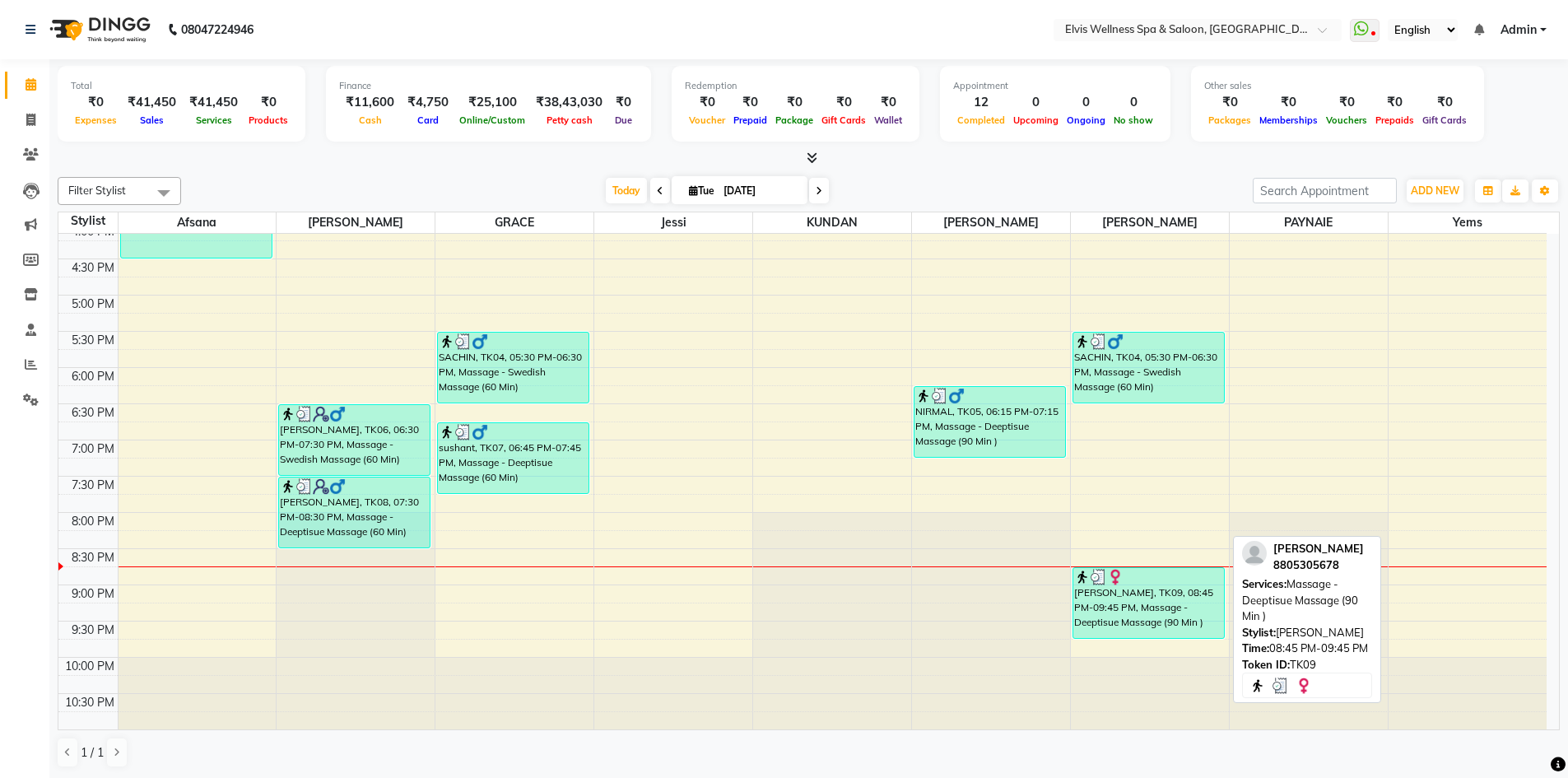
click at [1175, 604] on div "Pratiksha, TK09, 08:45 PM-09:45 PM, Massage - Deeptisue Massage (90 Min )" at bounding box center [1149, 603] width 150 height 70
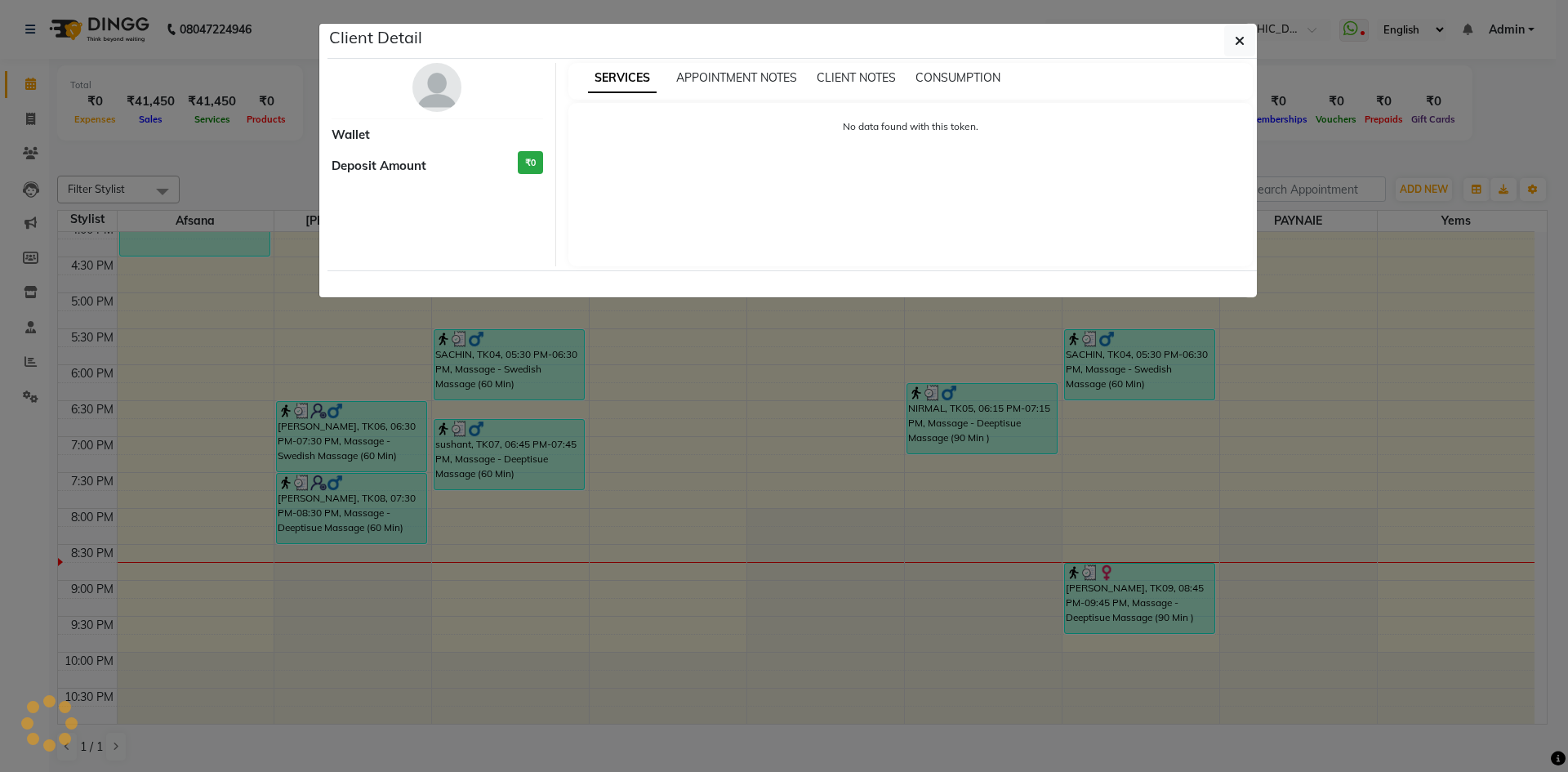
select select "3"
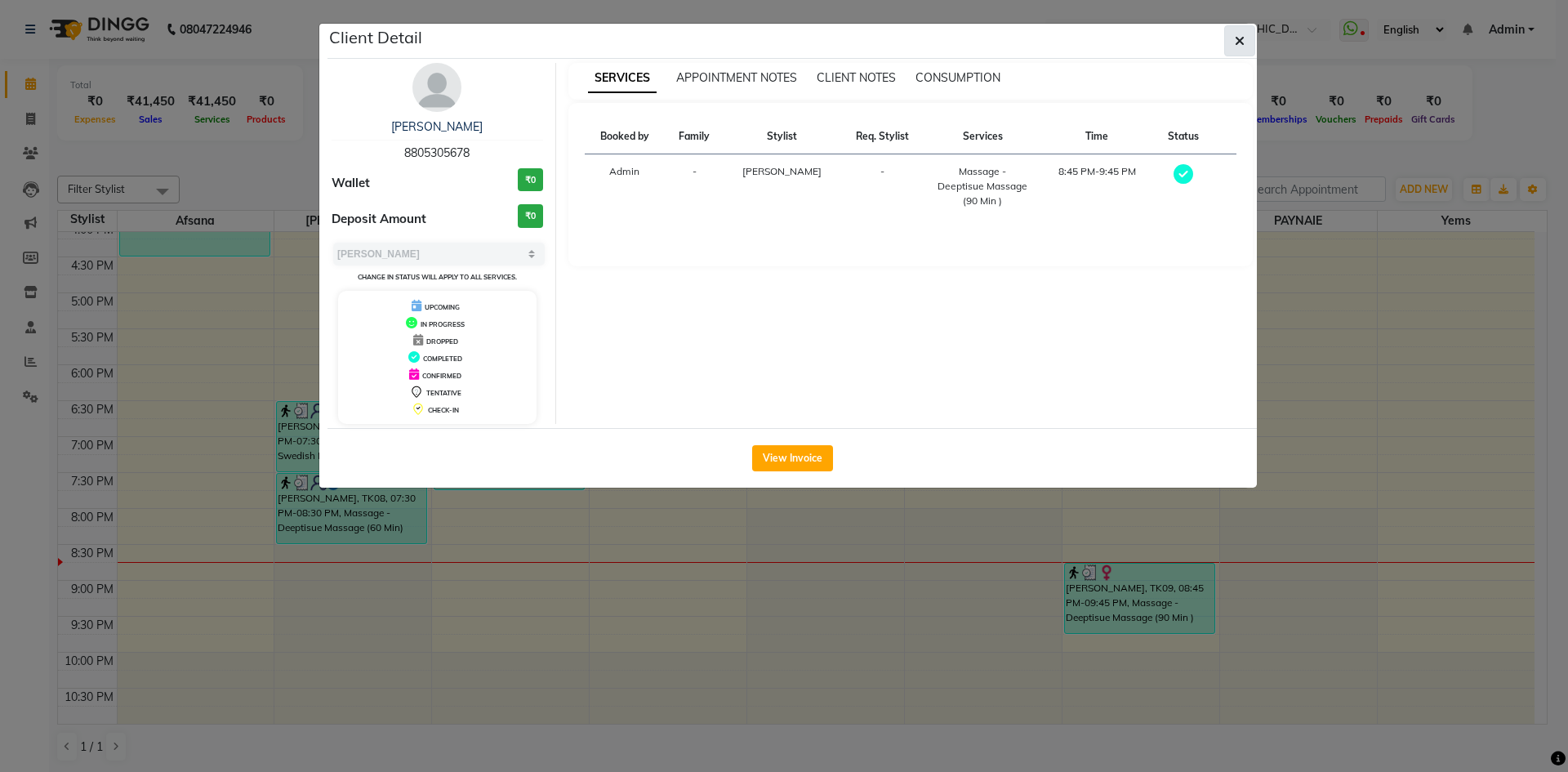
click at [1239, 45] on icon "button" at bounding box center [1239, 40] width 9 height 13
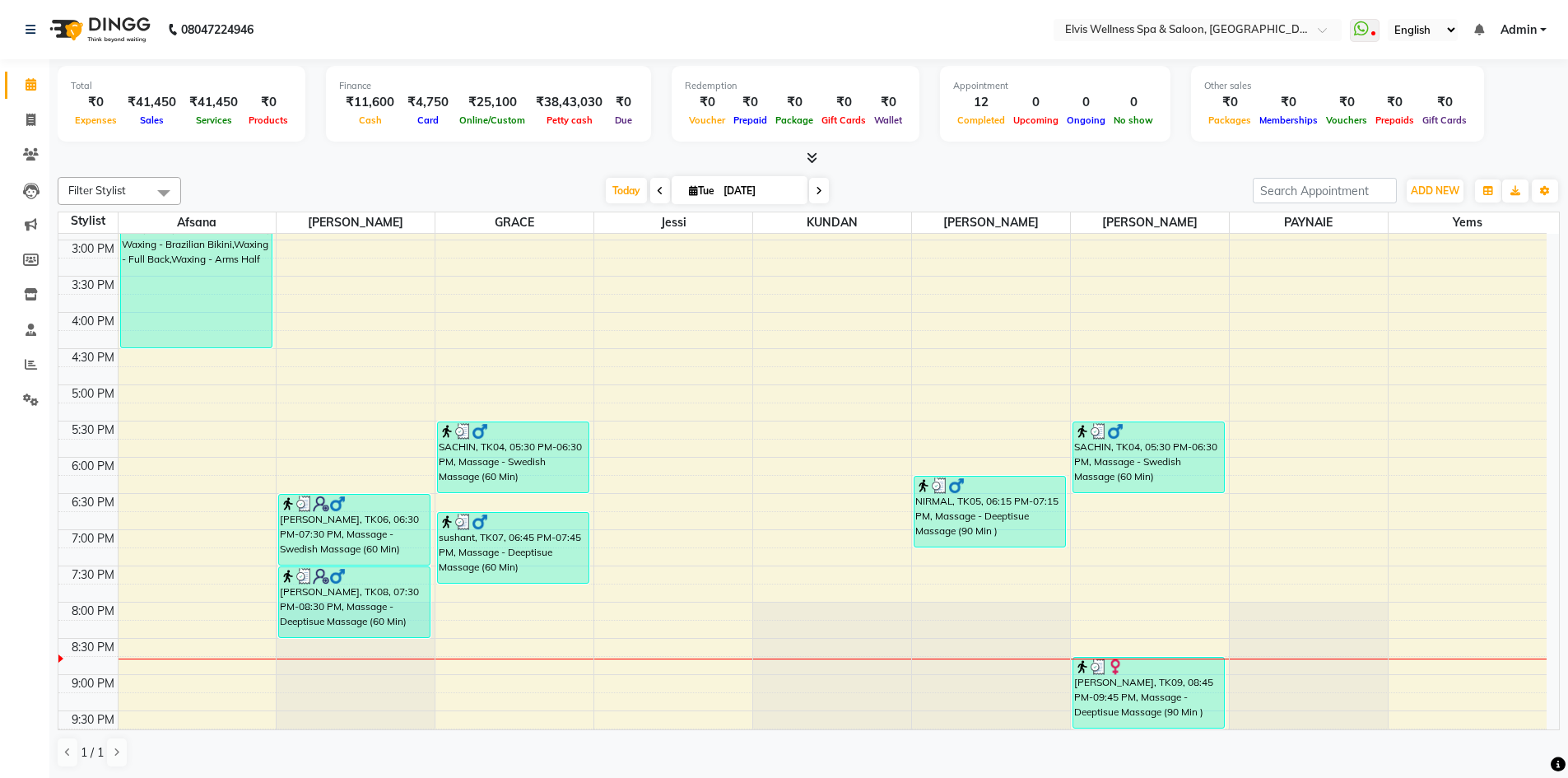
scroll to position [508, 0]
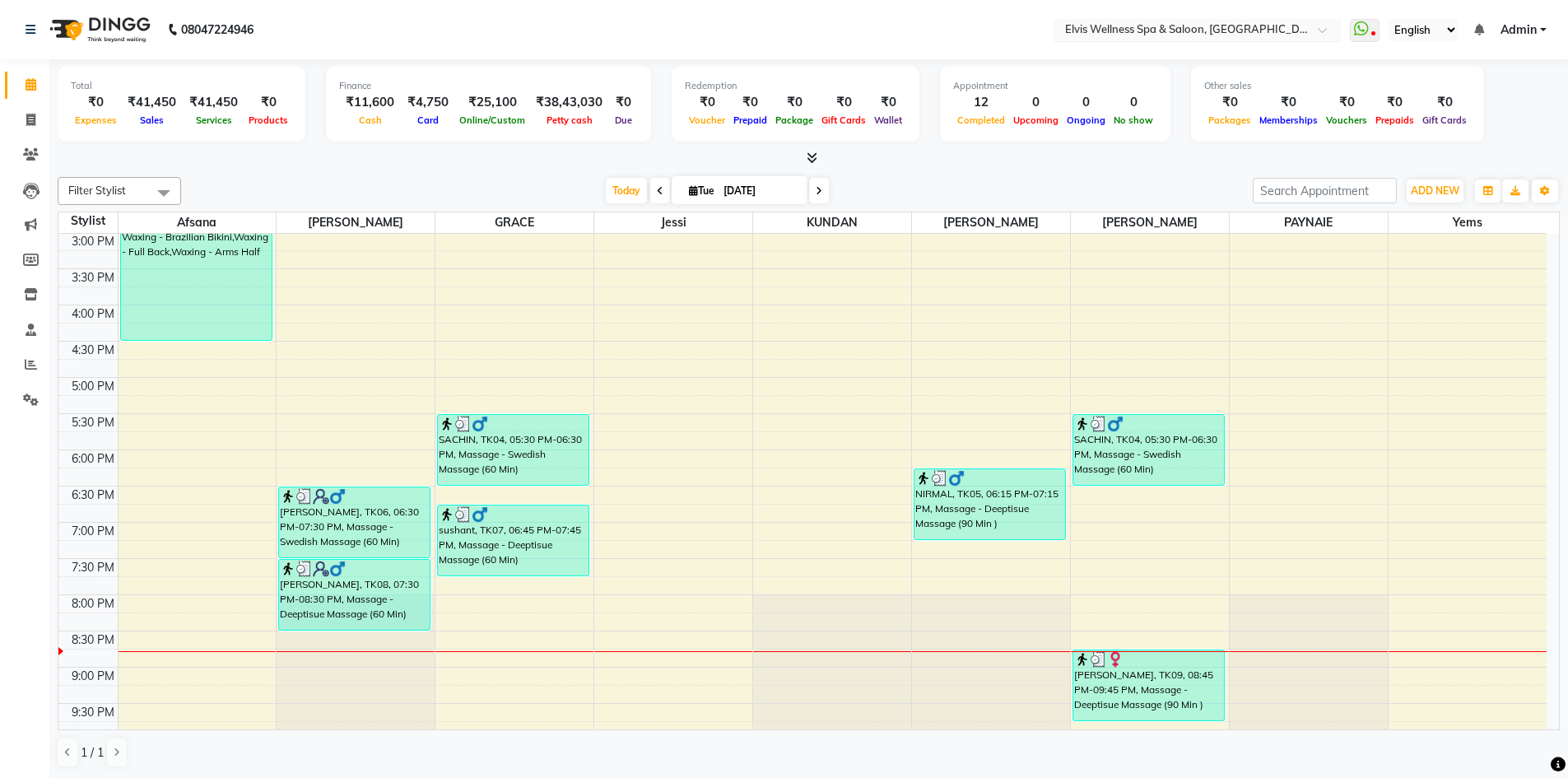
click at [1278, 27] on input "text" at bounding box center [1181, 31] width 238 height 16
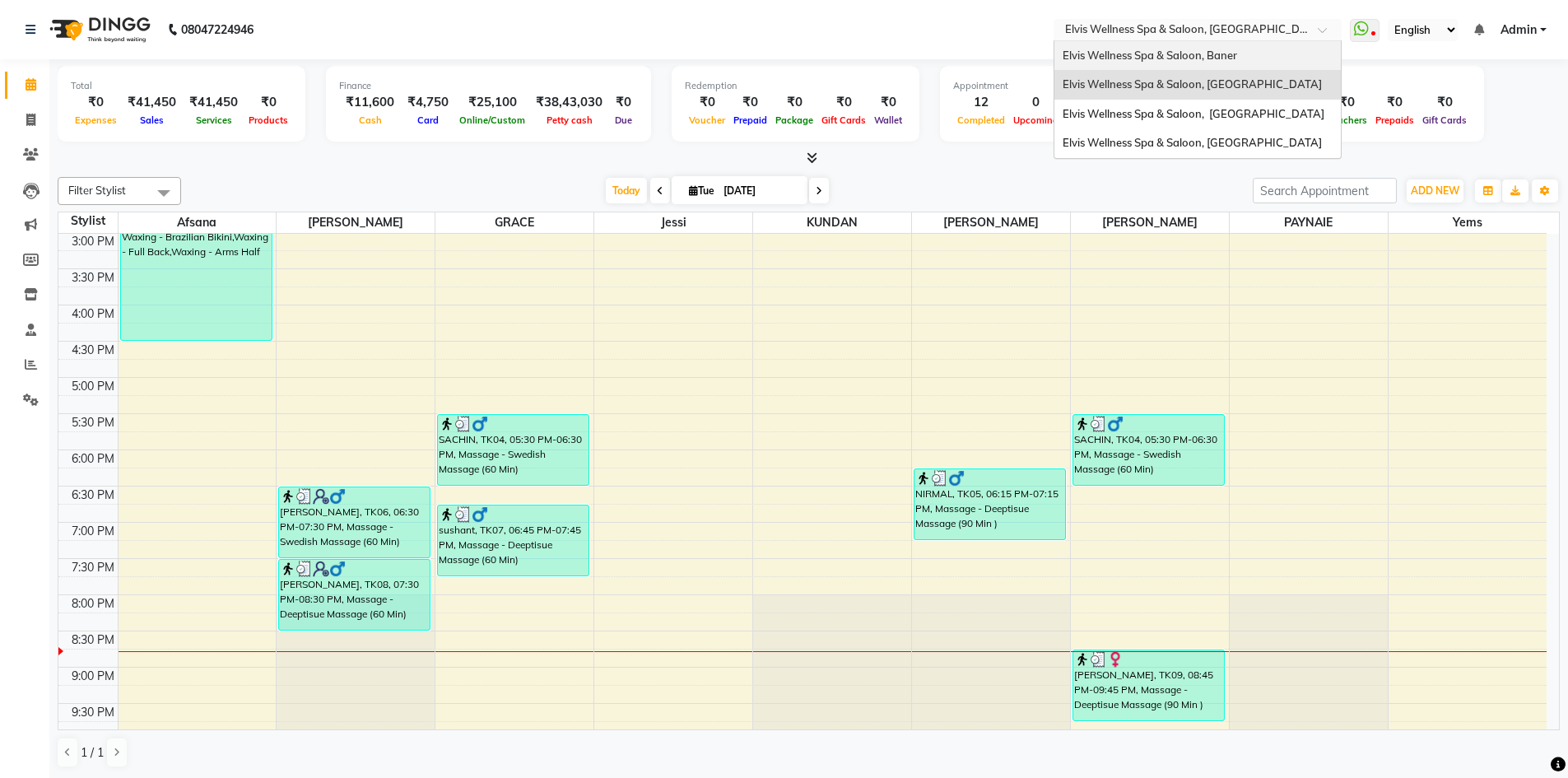
click at [1251, 60] on div "Elvis Wellness Spa & Saloon, Baner" at bounding box center [1198, 56] width 287 height 29
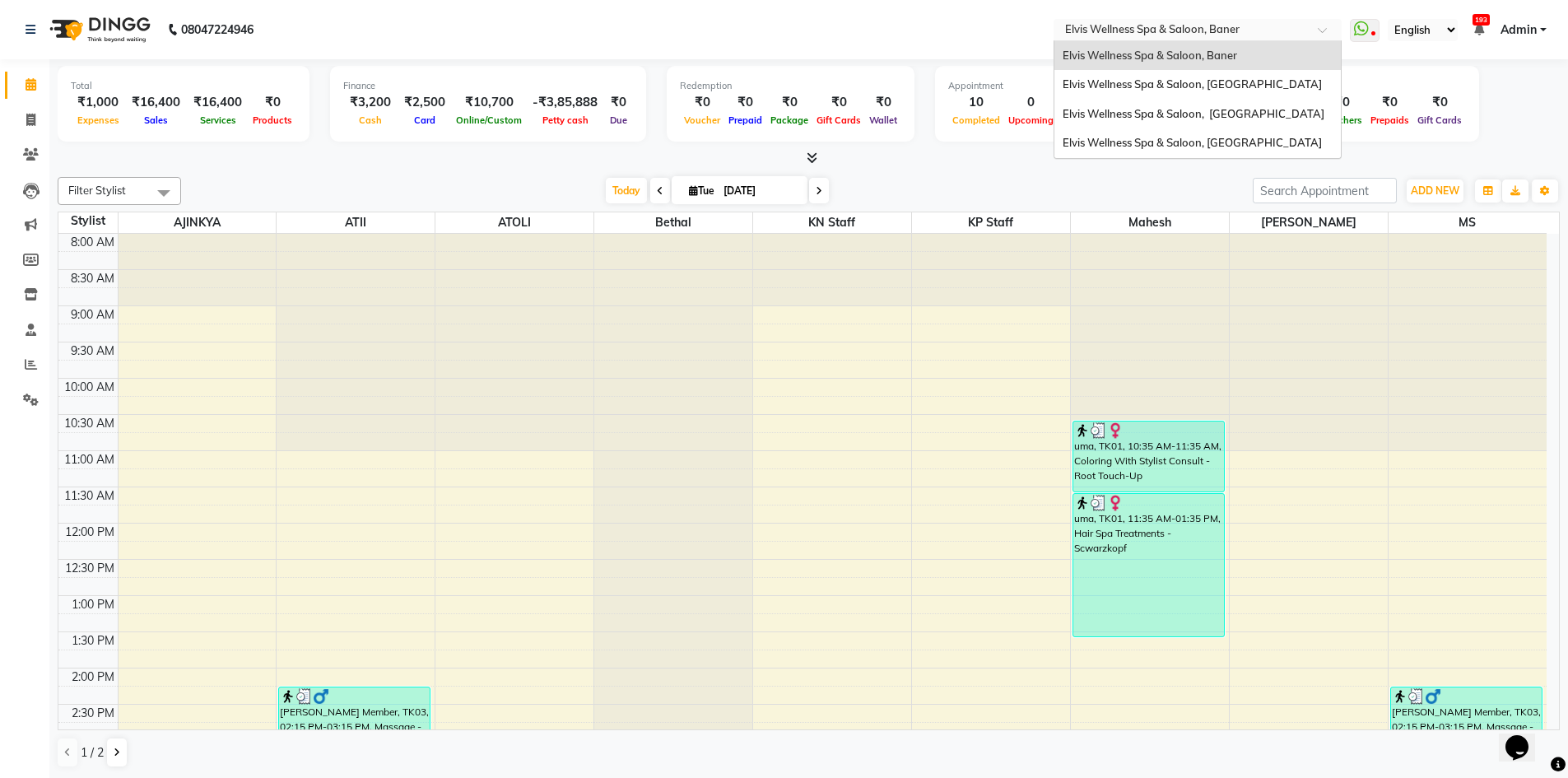
click at [1268, 28] on input "text" at bounding box center [1181, 31] width 238 height 16
click at [1269, 112] on span "Elvis Wellness Spa & Saloon, [GEOGRAPHIC_DATA]" at bounding box center [1193, 113] width 262 height 13
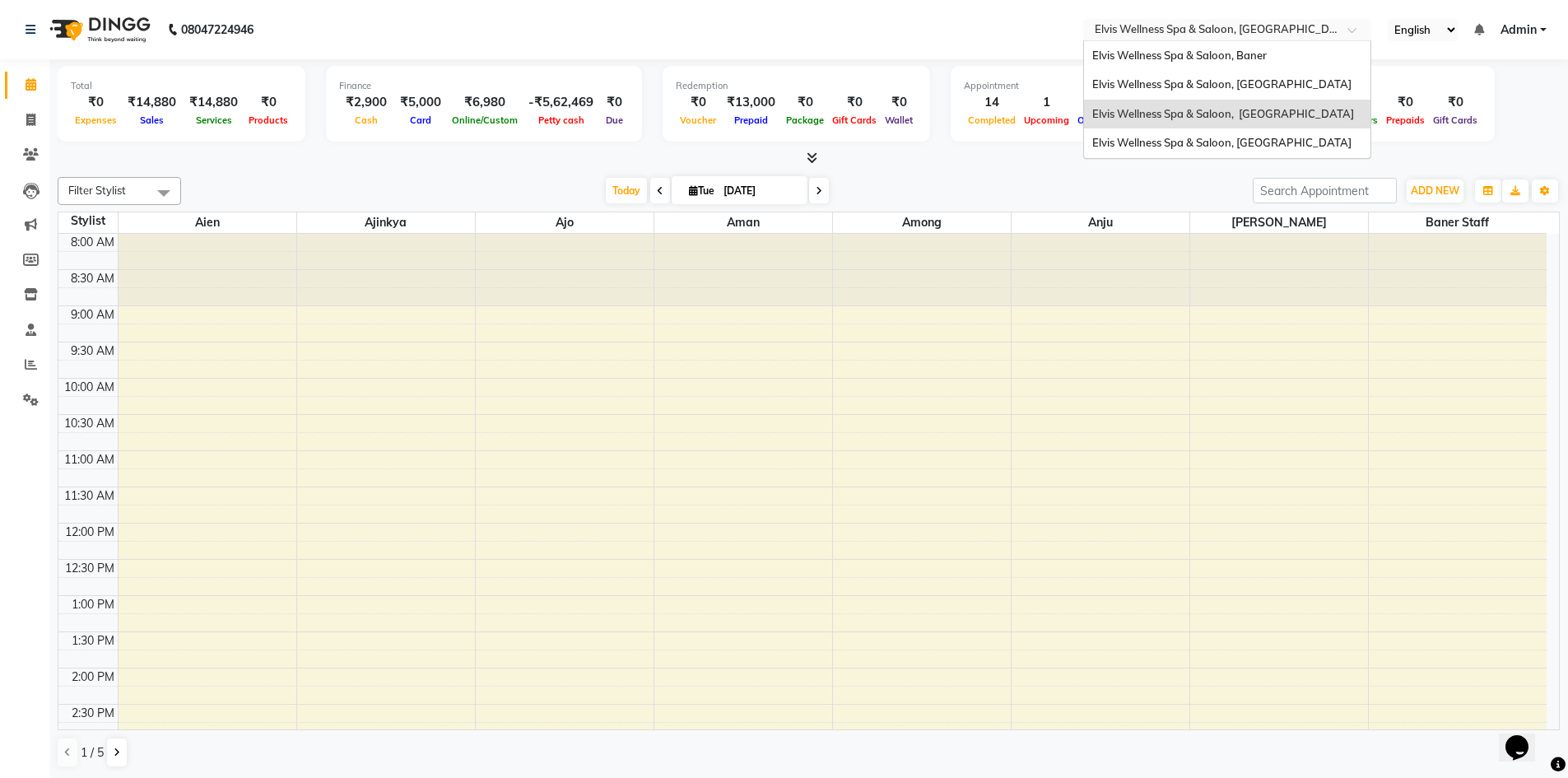
click at [1310, 28] on input "text" at bounding box center [1211, 31] width 238 height 16
click at [1296, 152] on div "Elvis Wellness Spa & Saloon, [GEOGRAPHIC_DATA]" at bounding box center [1228, 143] width 287 height 29
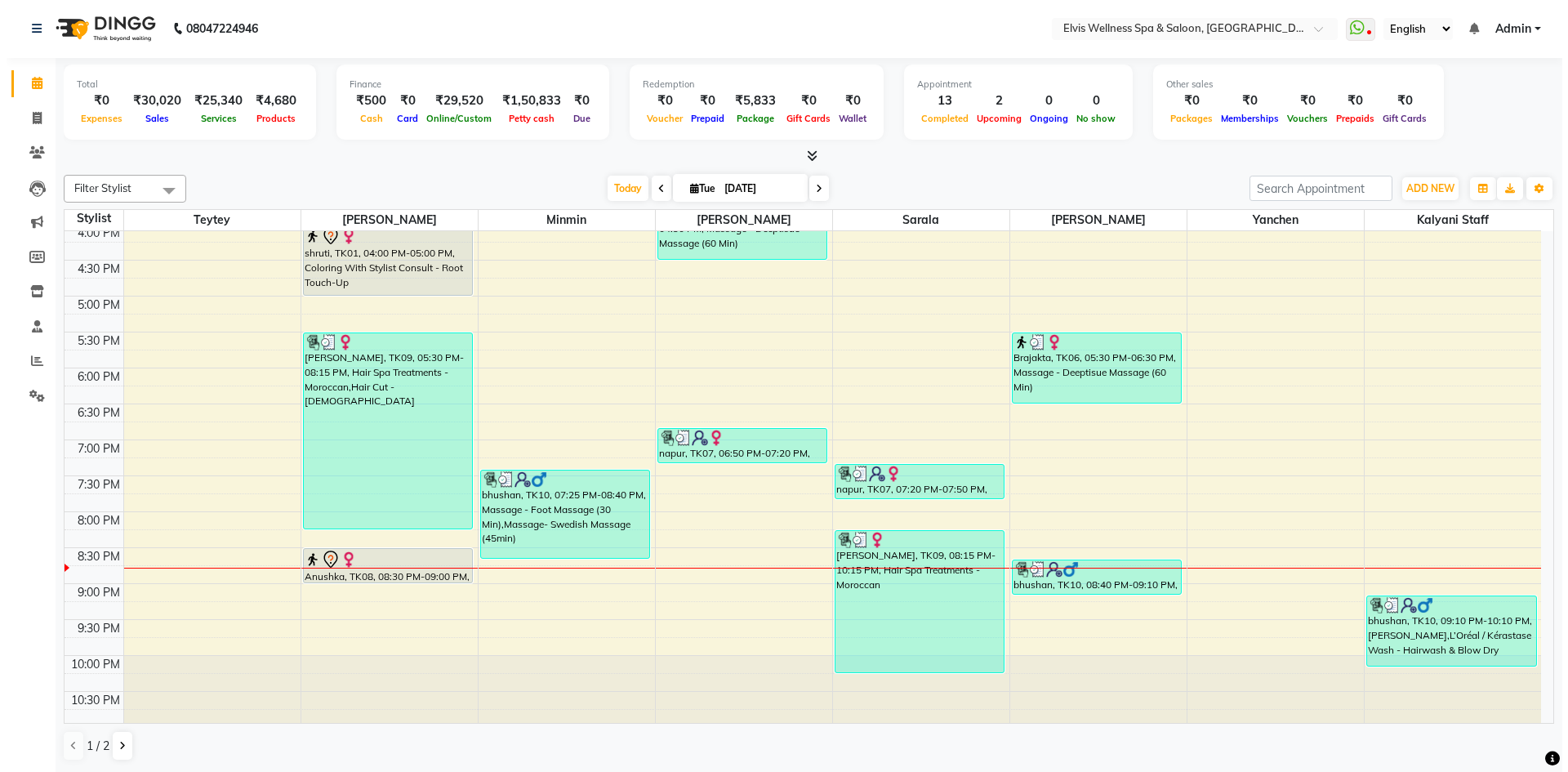
scroll to position [513, 0]
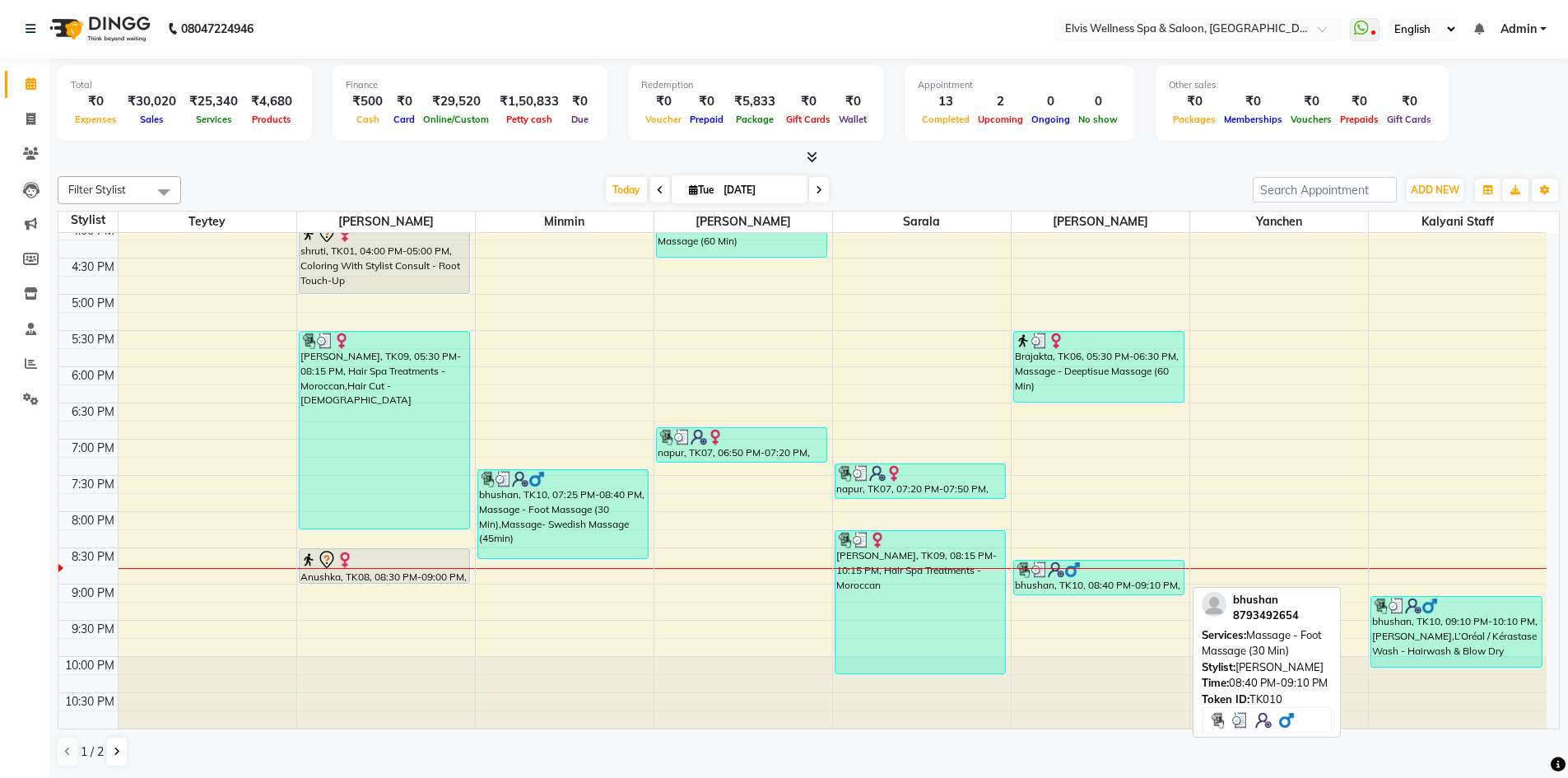
click at [1118, 587] on div "bhushan, TK10, 08:40 PM-09:10 PM, Massage - Foot Massage (30 Min)" at bounding box center [1099, 577] width 170 height 34
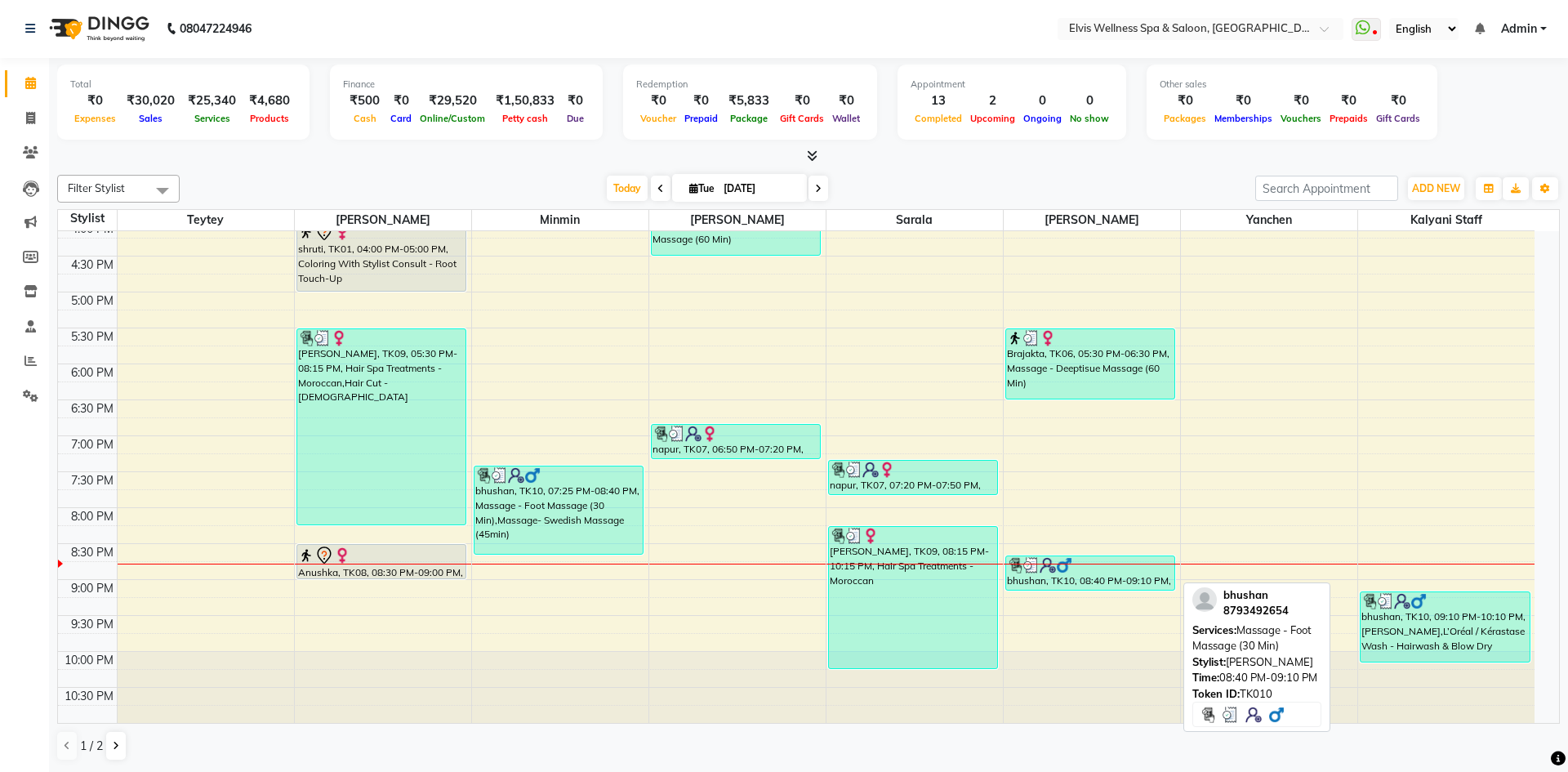
select select "3"
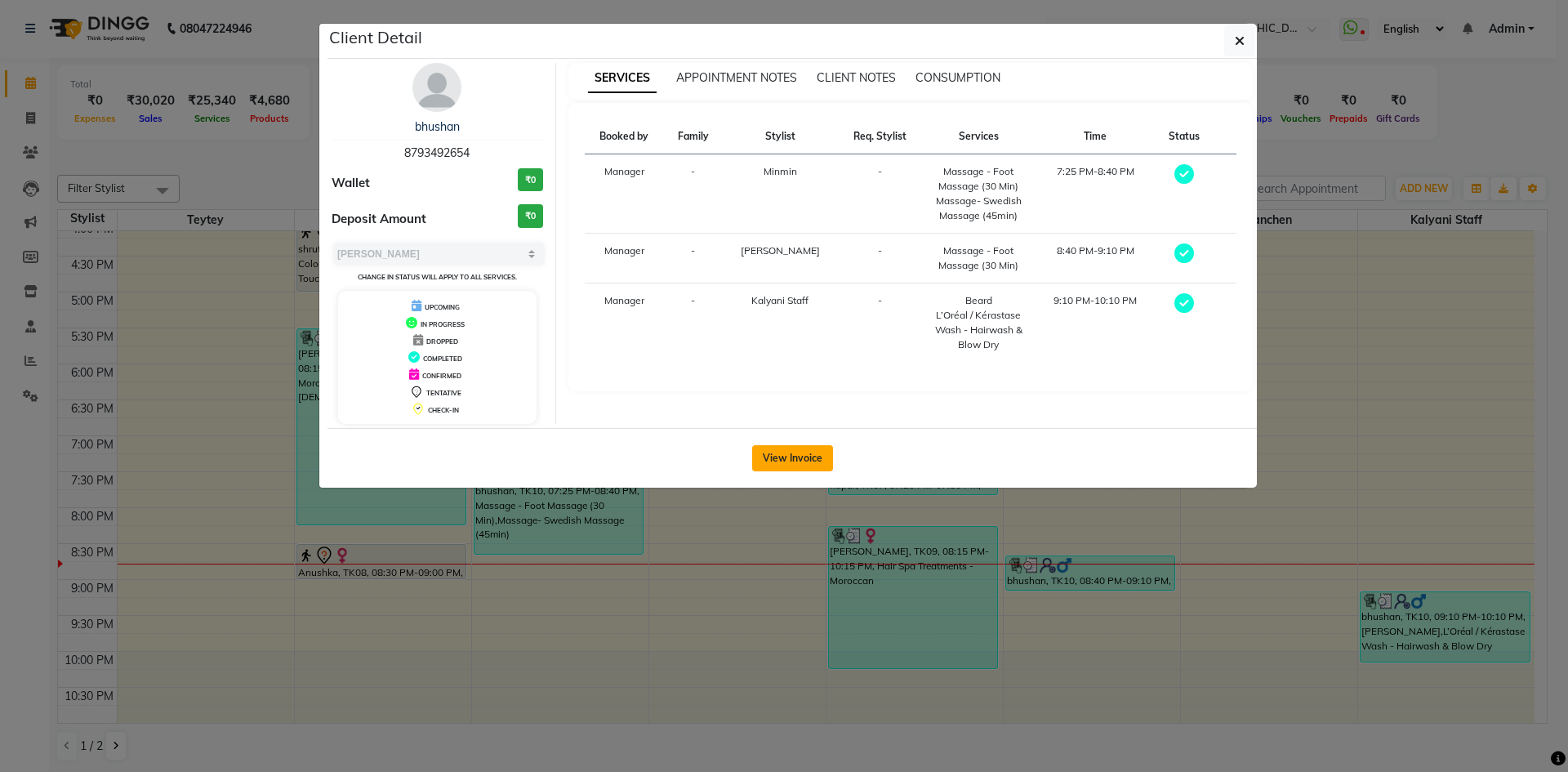
click at [797, 451] on button "View Invoice" at bounding box center [793, 458] width 81 height 26
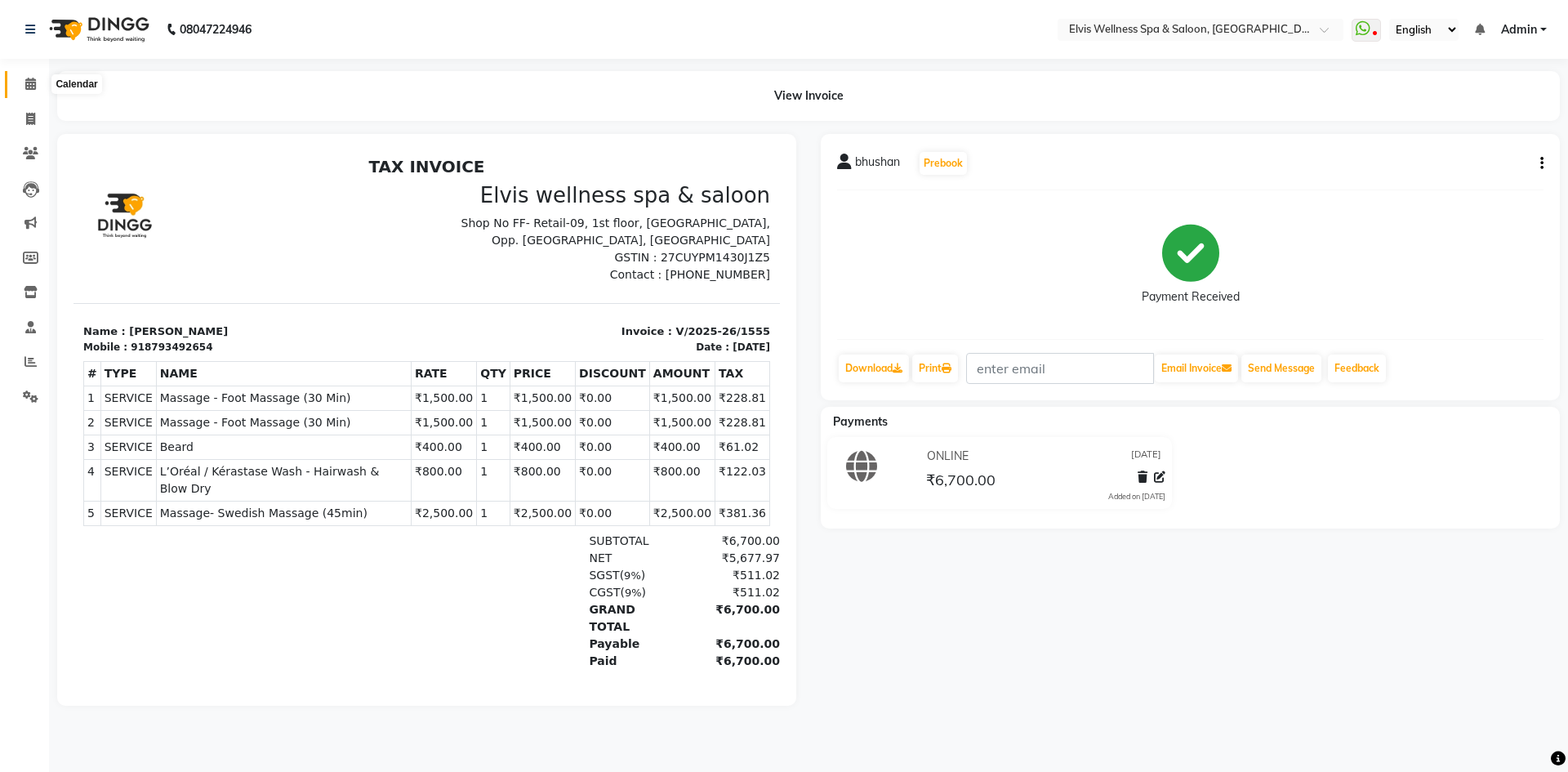
click at [34, 77] on span at bounding box center [30, 85] width 28 height 19
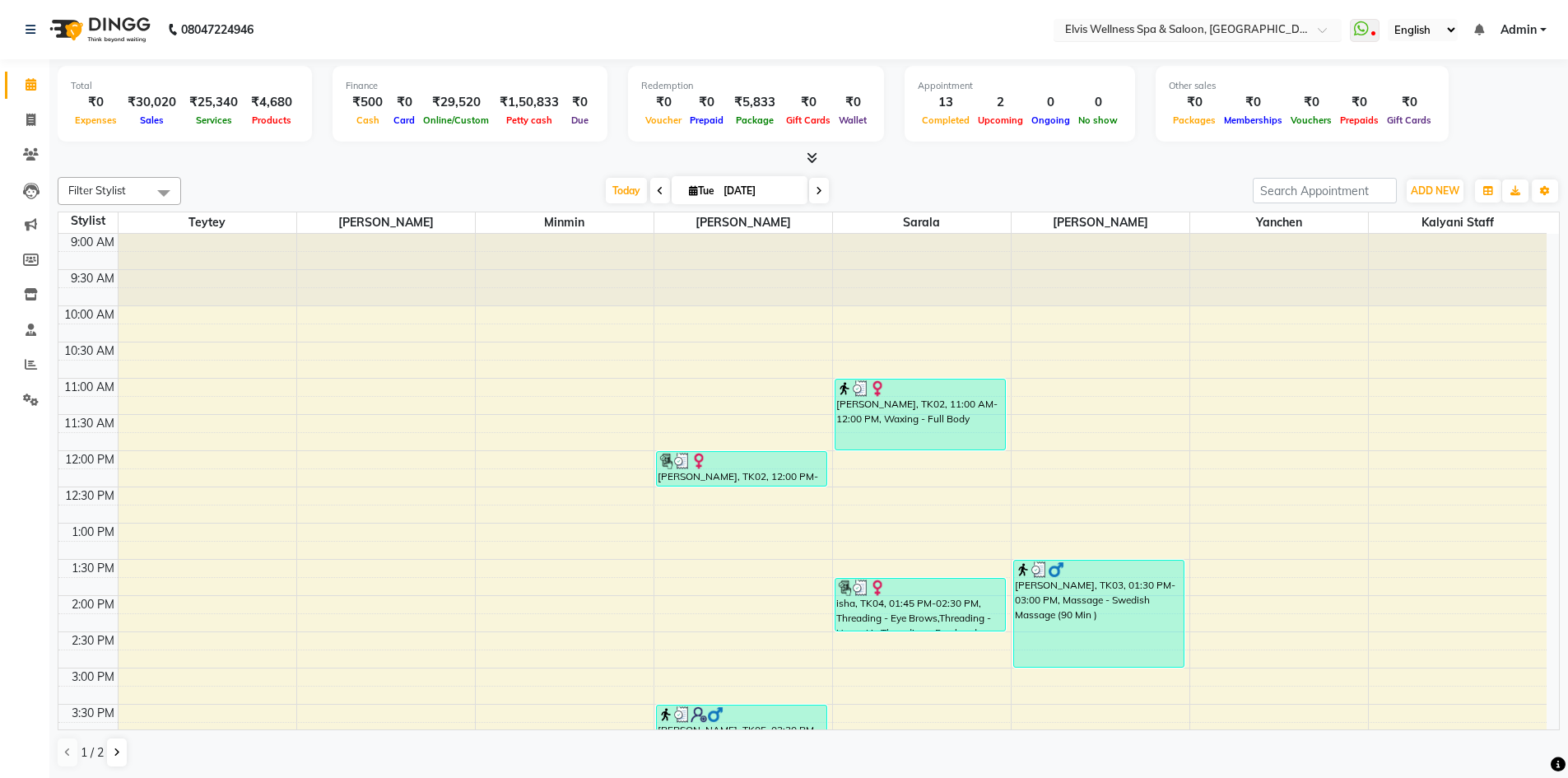
click at [1262, 33] on input "text" at bounding box center [1181, 31] width 238 height 16
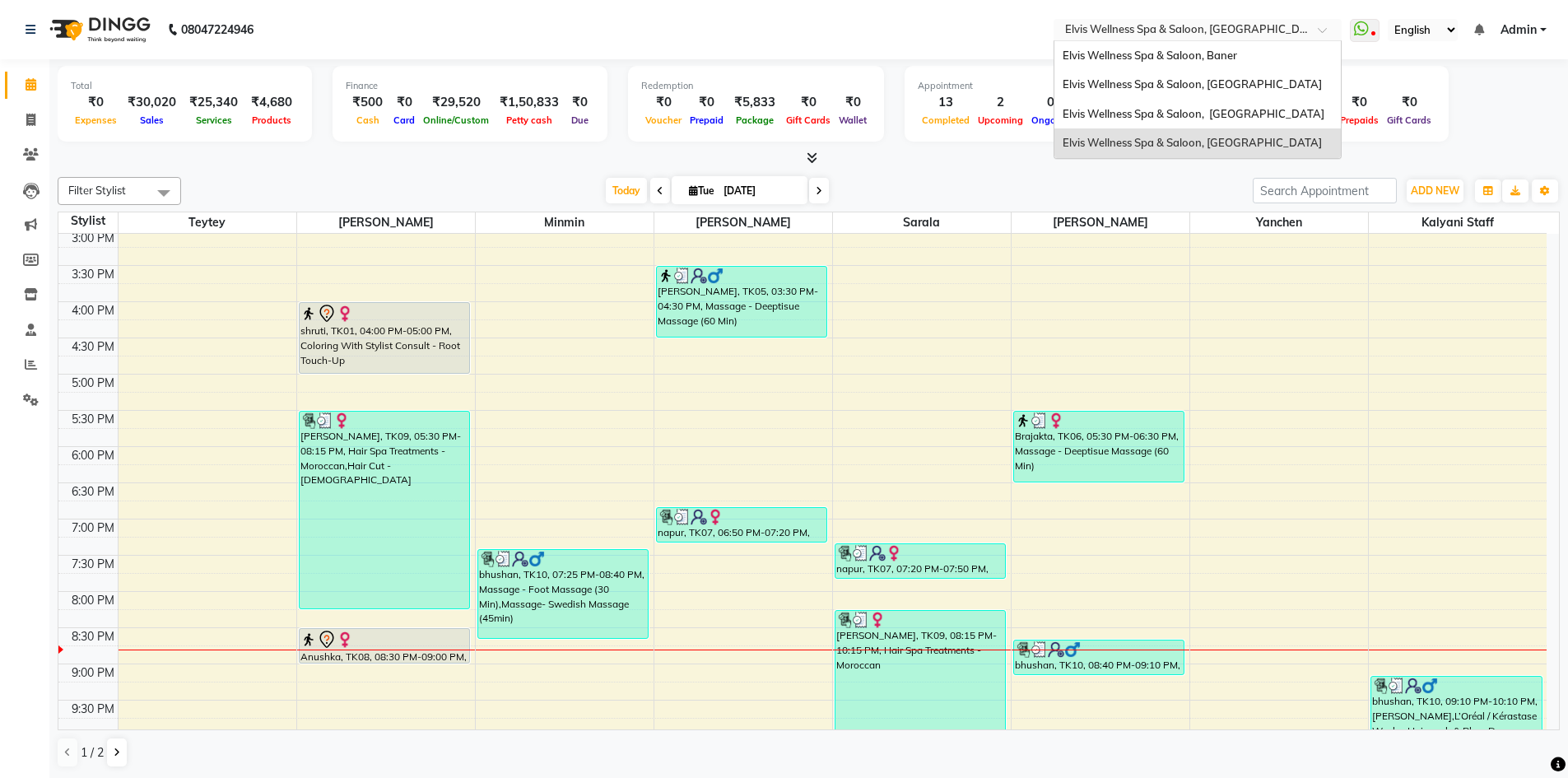
scroll to position [517, 0]
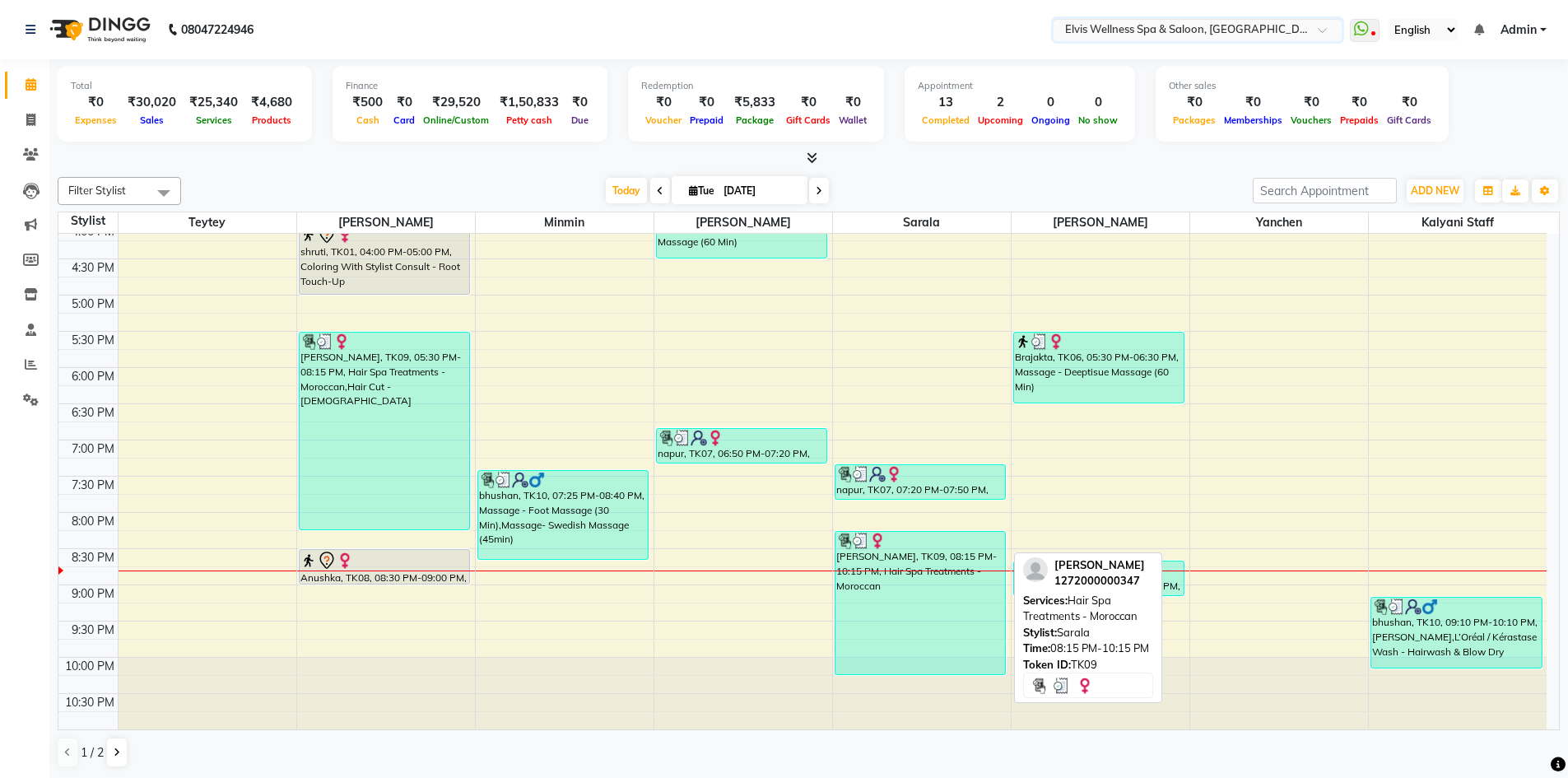
click at [895, 601] on div "ROSHNI, TK09, 08:15 PM-10:15 PM, Hair Spa Treatments - Moroccan" at bounding box center [920, 603] width 170 height 142
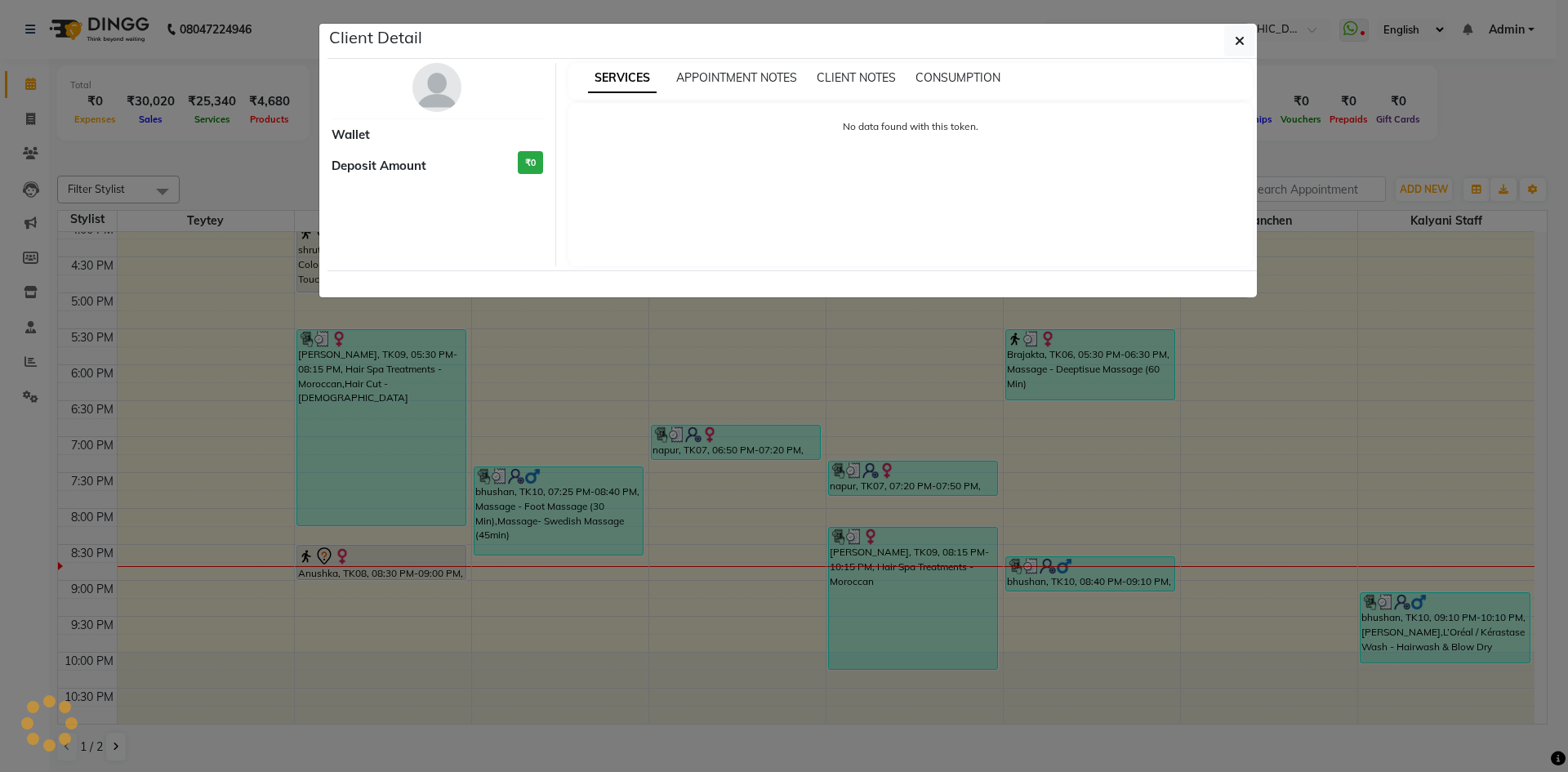
select select "3"
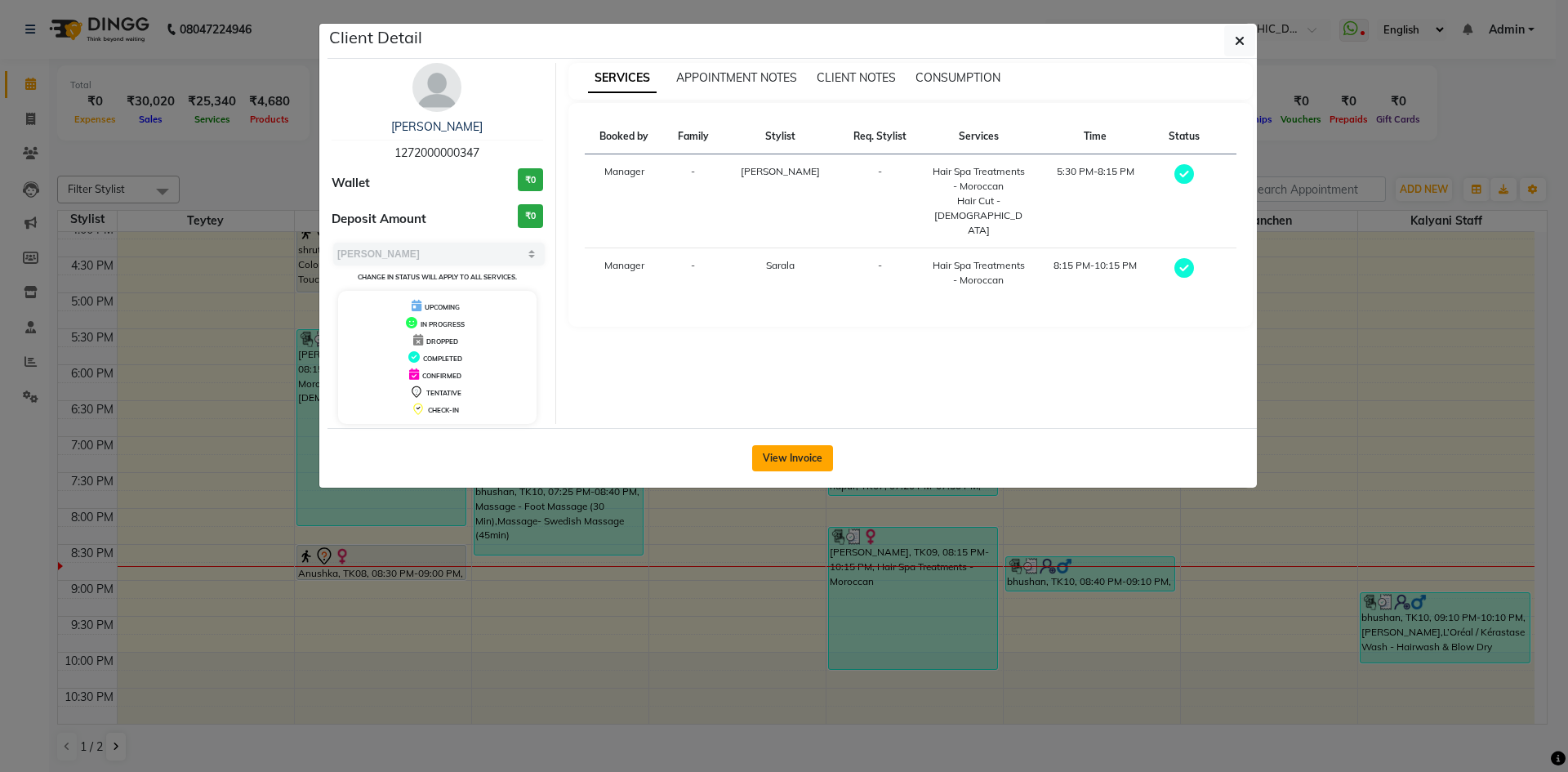
click at [794, 446] on button "View Invoice" at bounding box center [793, 458] width 81 height 26
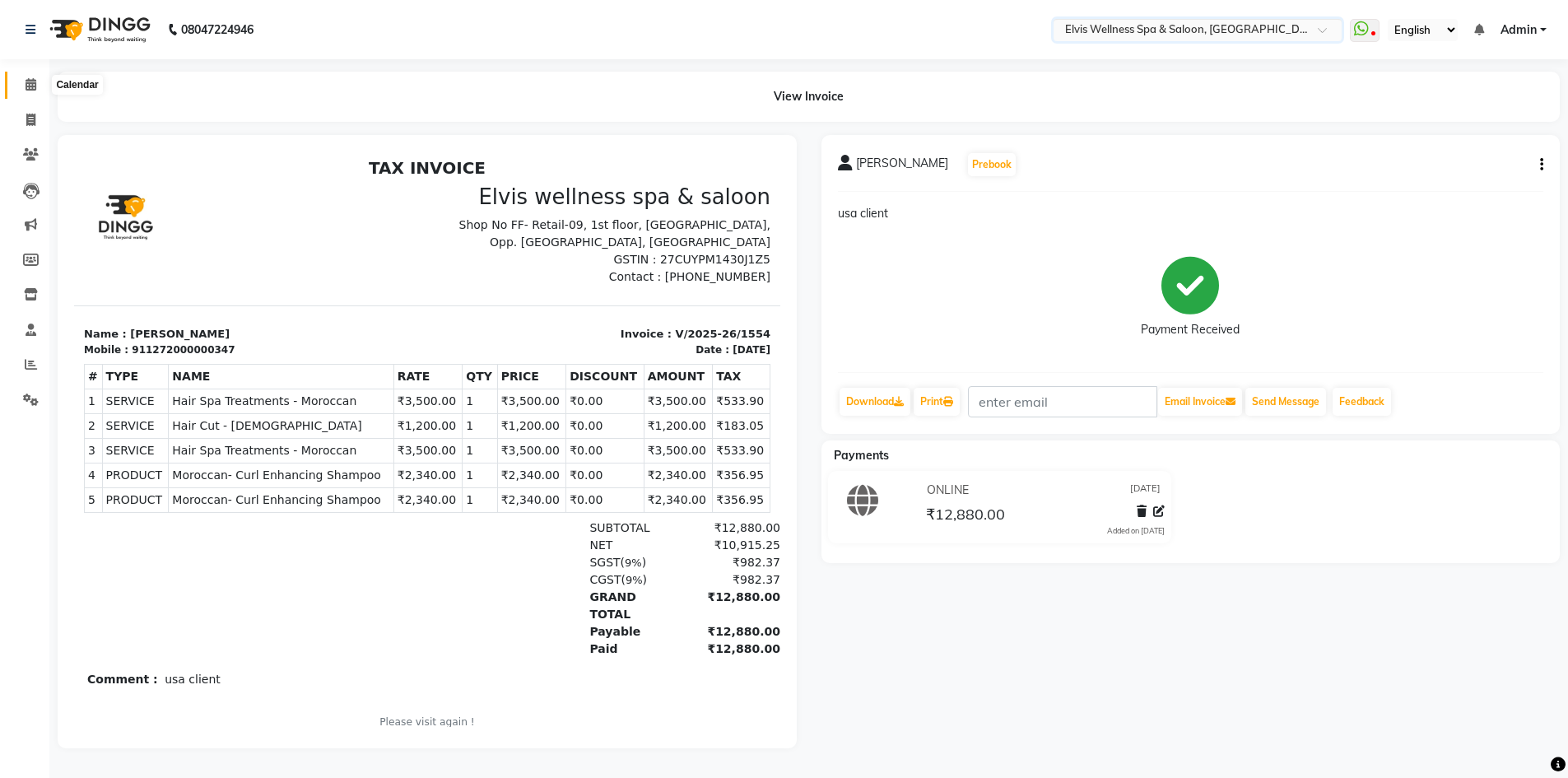
click at [26, 78] on span at bounding box center [30, 85] width 29 height 19
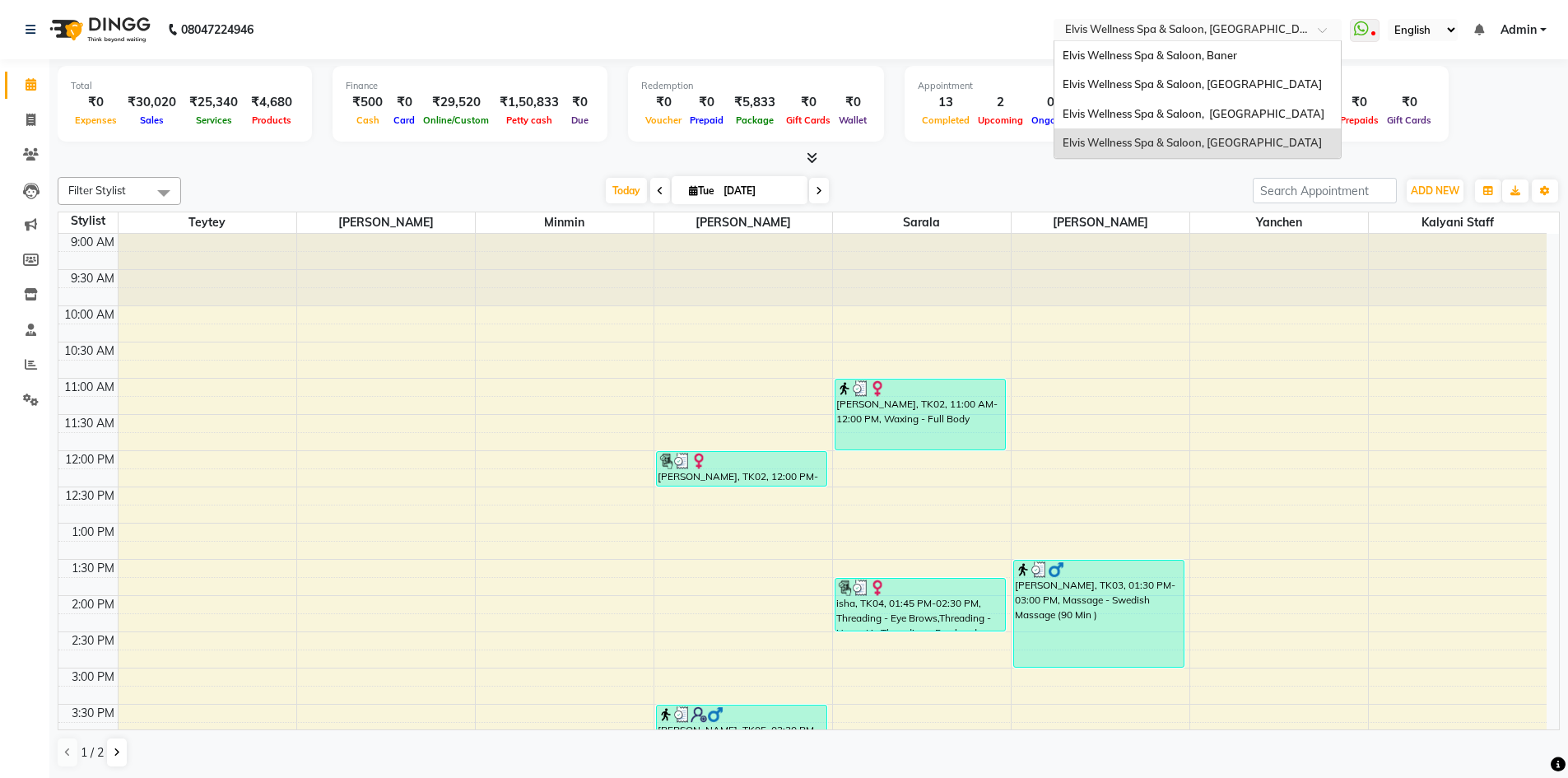
click at [1246, 33] on input "text" at bounding box center [1181, 31] width 238 height 16
click at [1251, 86] on span "Elvis Wellness Spa & Saloon, [GEOGRAPHIC_DATA]" at bounding box center [1192, 84] width 259 height 13
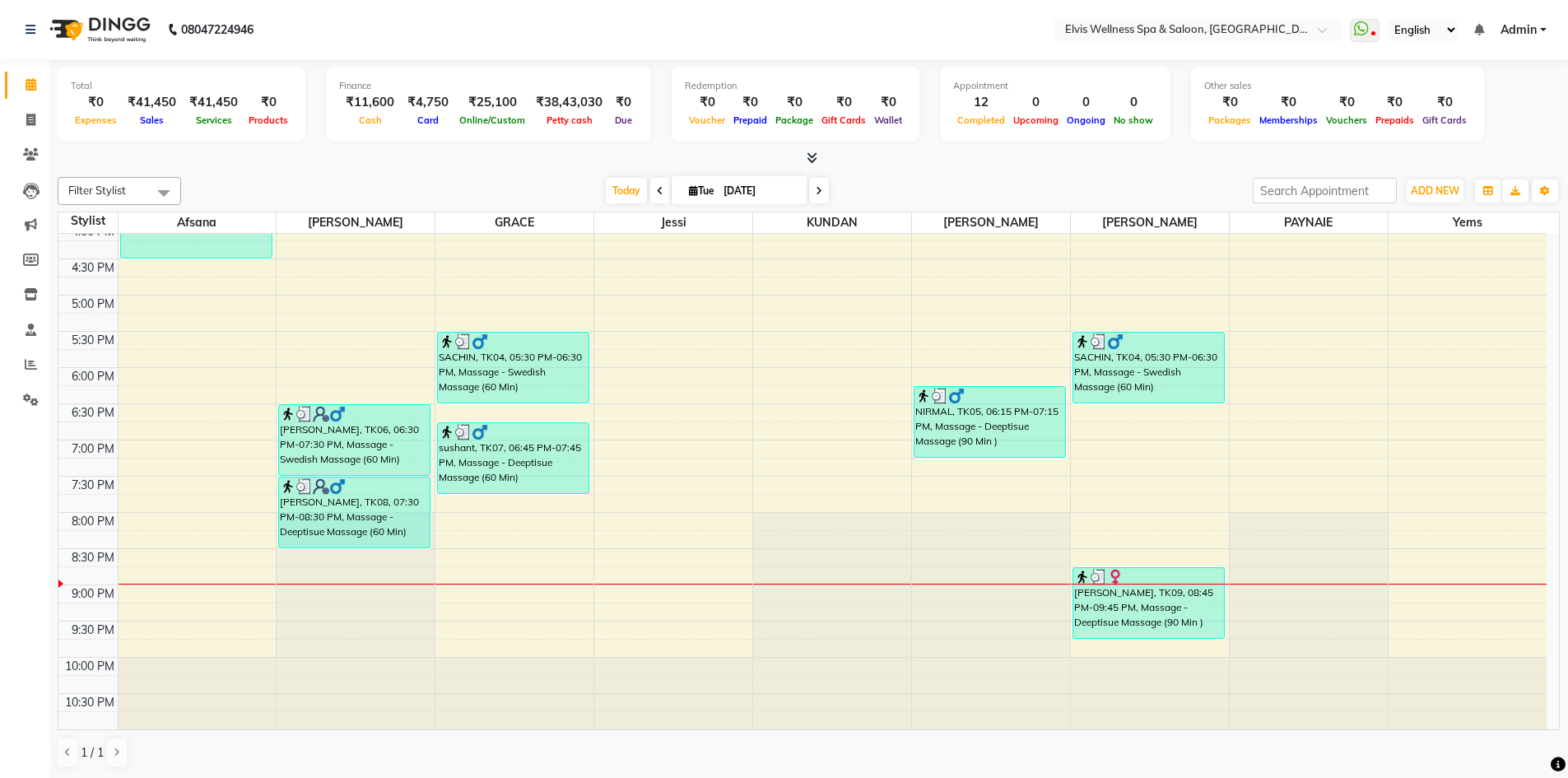
scroll to position [1, 0]
click at [1138, 451] on div "8:00 AM 8:30 AM 9:00 AM 9:30 AM 10:00 AM 10:30 AM 11:00 AM 11:30 AM 12:00 PM 12…" at bounding box center [803, 185] width 1489 height 1085
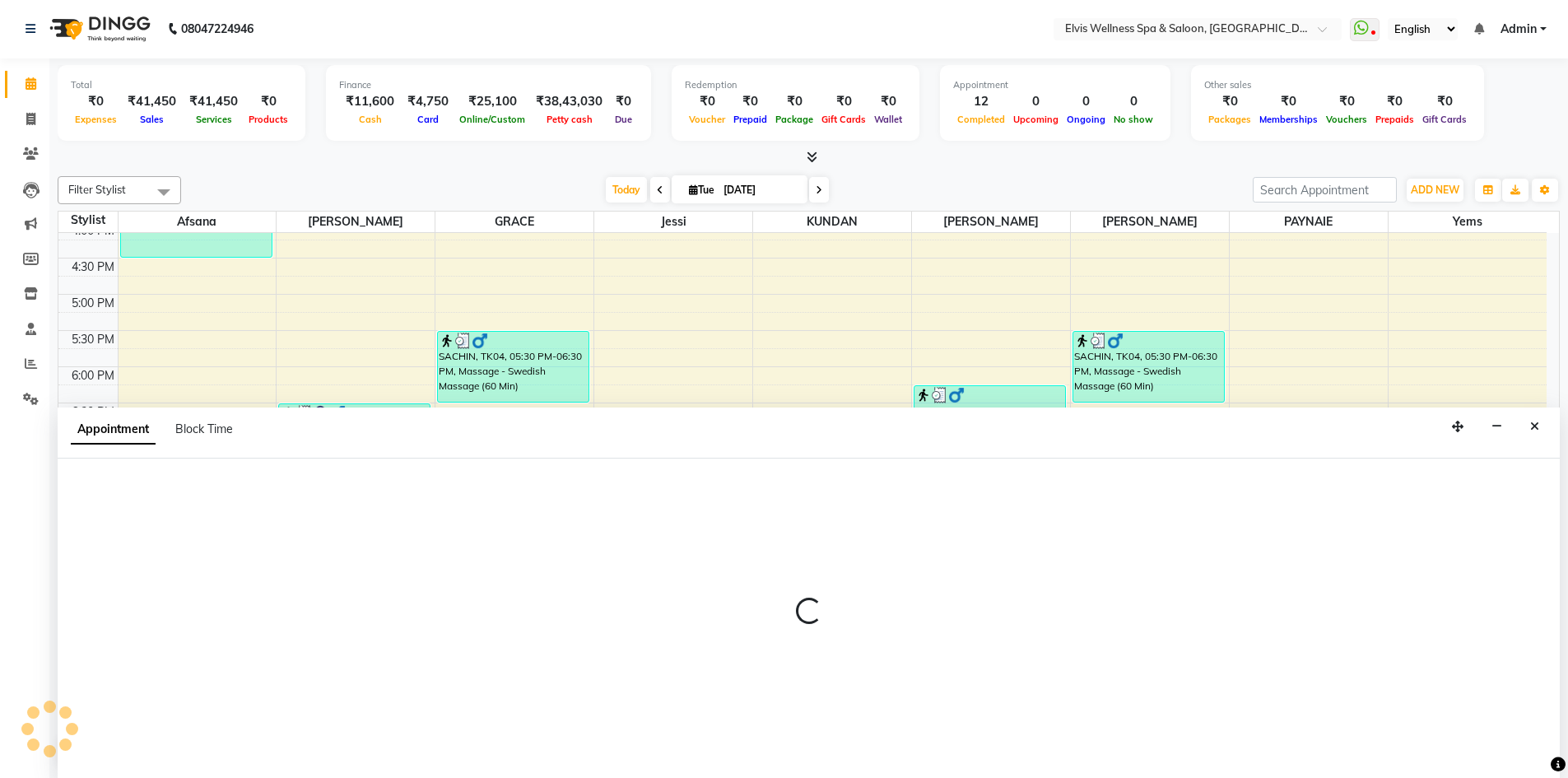
select select "89132"
select select "tentative"
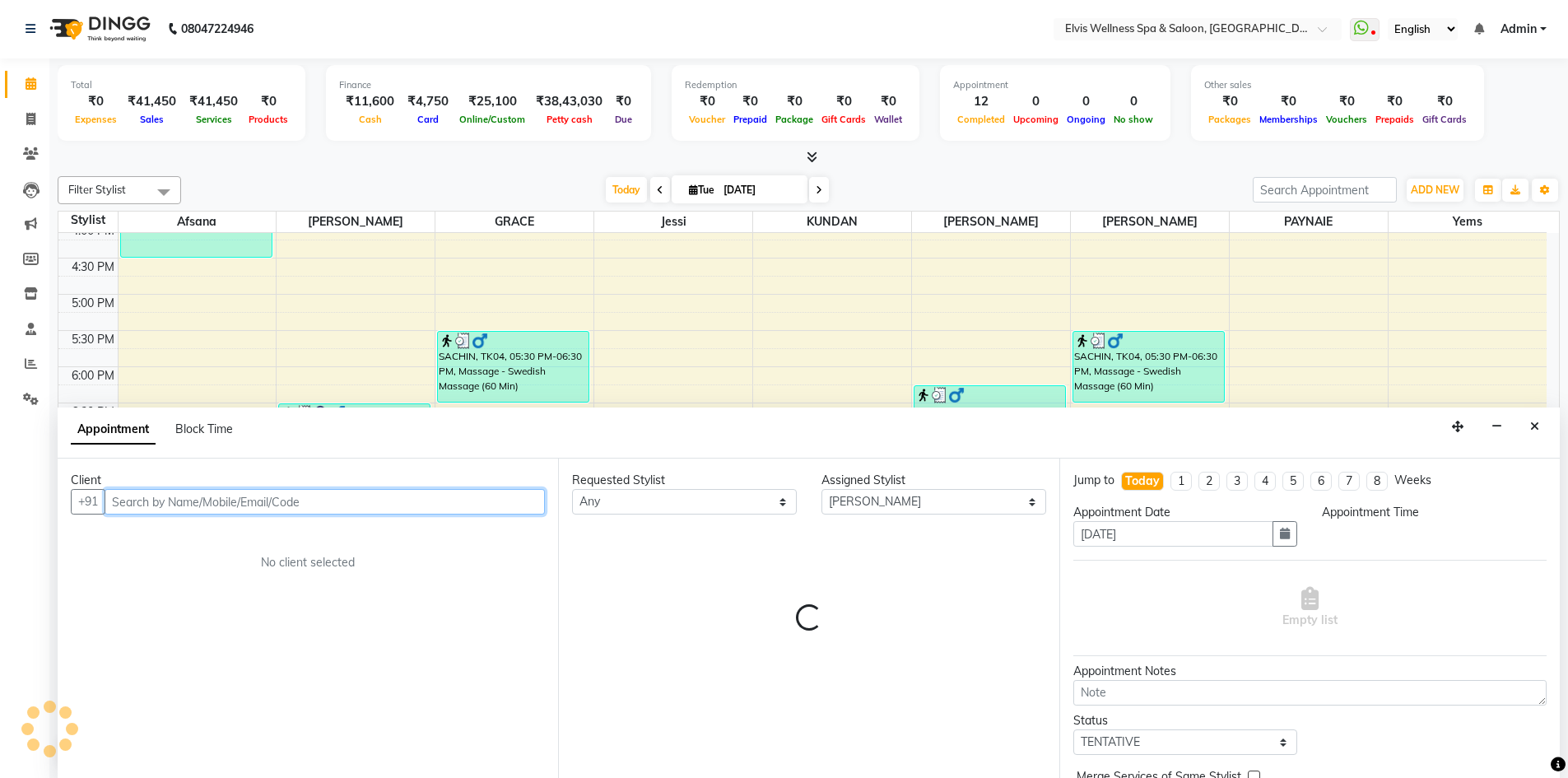
select select "1140"
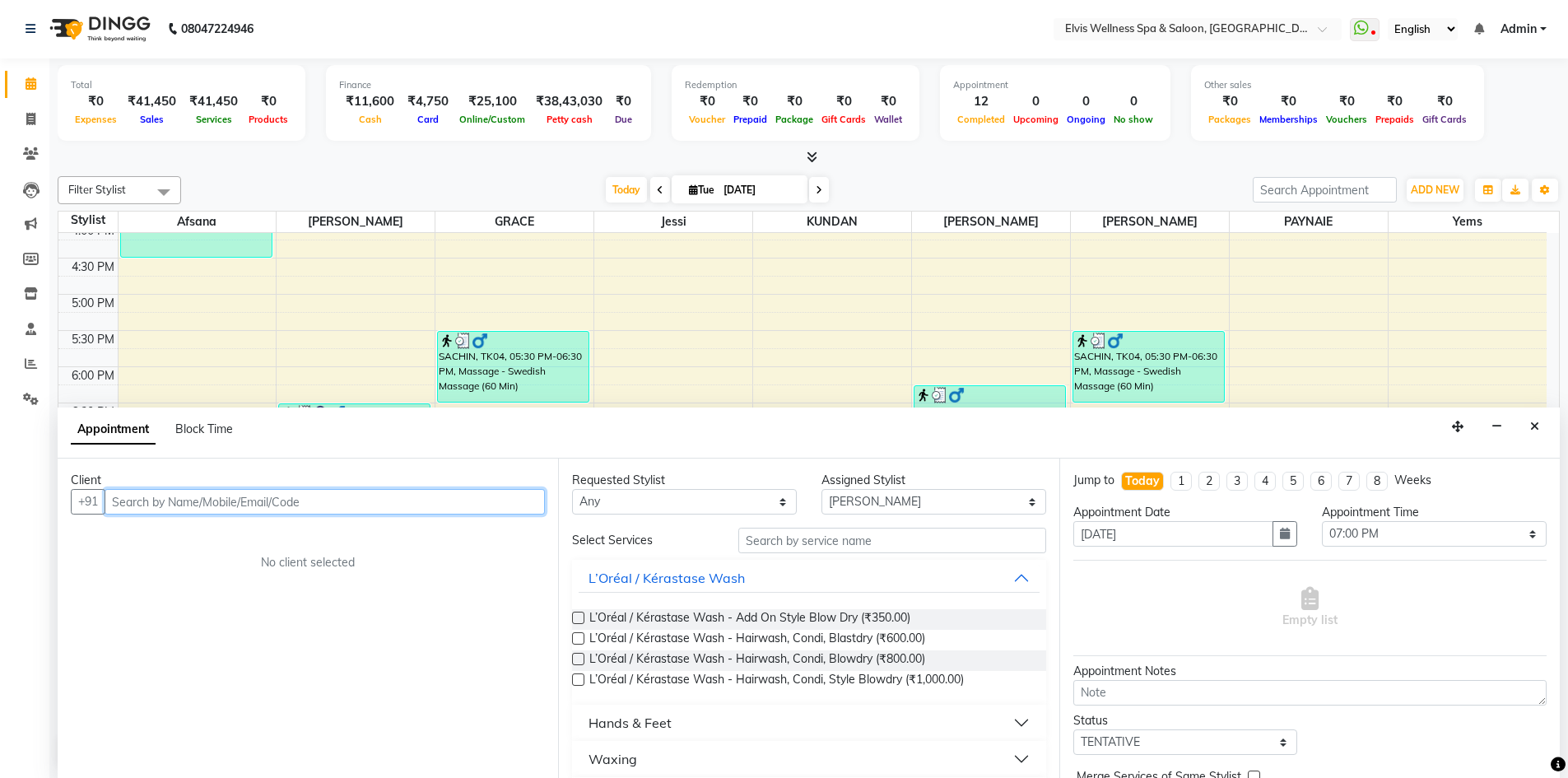
click at [257, 499] on input "text" at bounding box center [325, 502] width 441 height 26
paste input "pradeep"
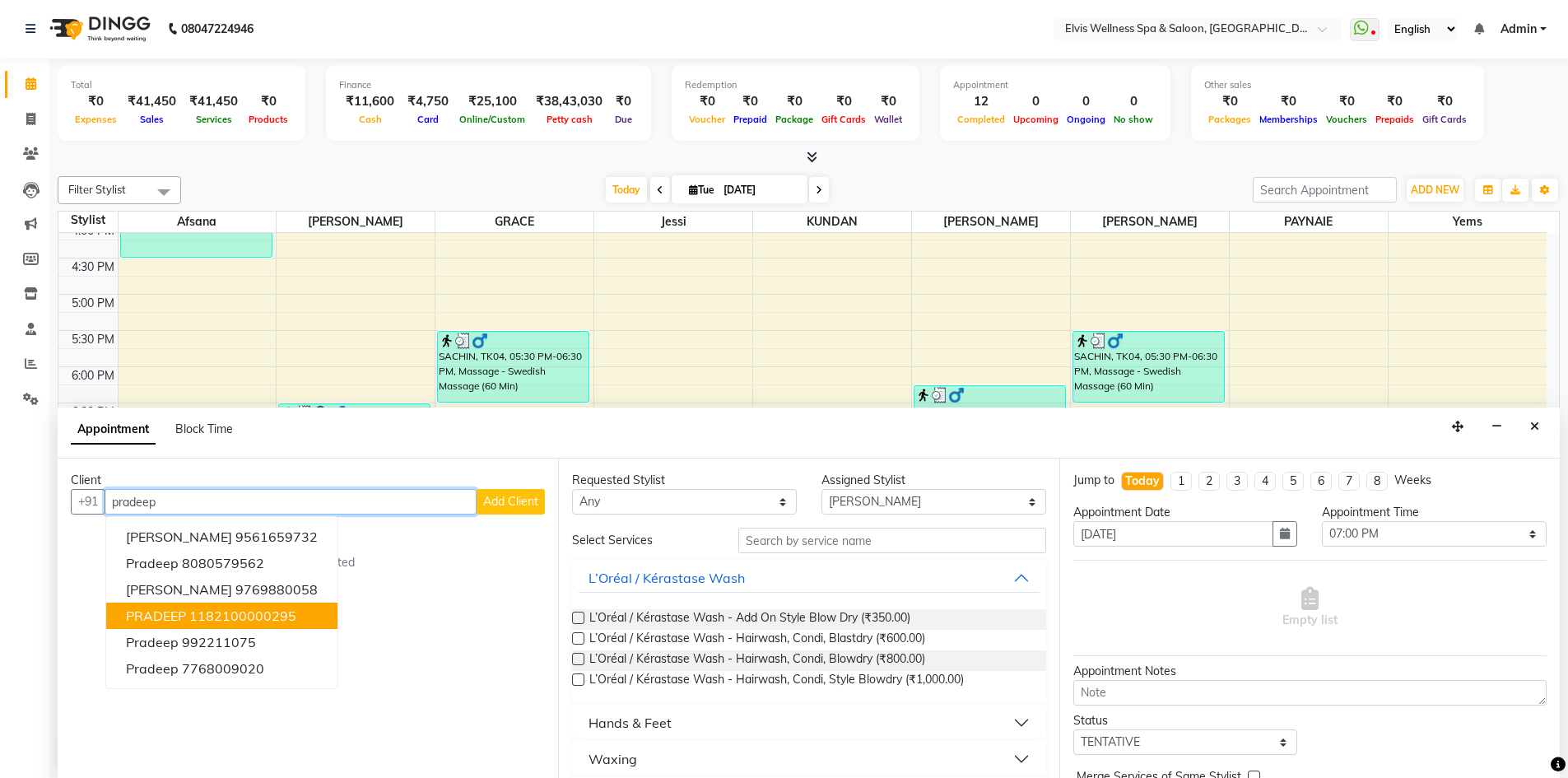
click at [253, 617] on ngb-highlight "1182100000295" at bounding box center [243, 615] width 107 height 16
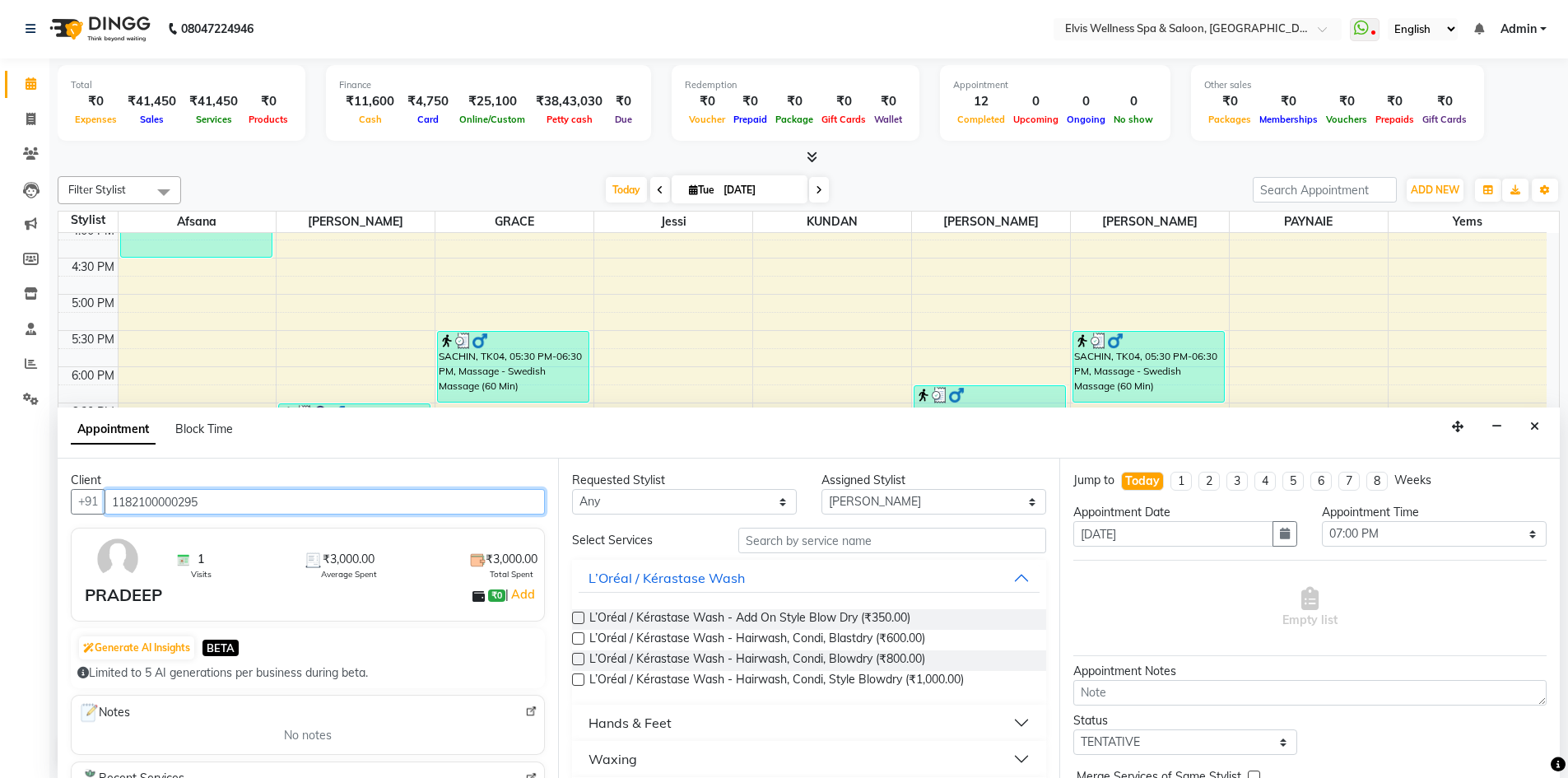
type input "1182100000295"
click at [933, 544] on input "text" at bounding box center [892, 541] width 308 height 26
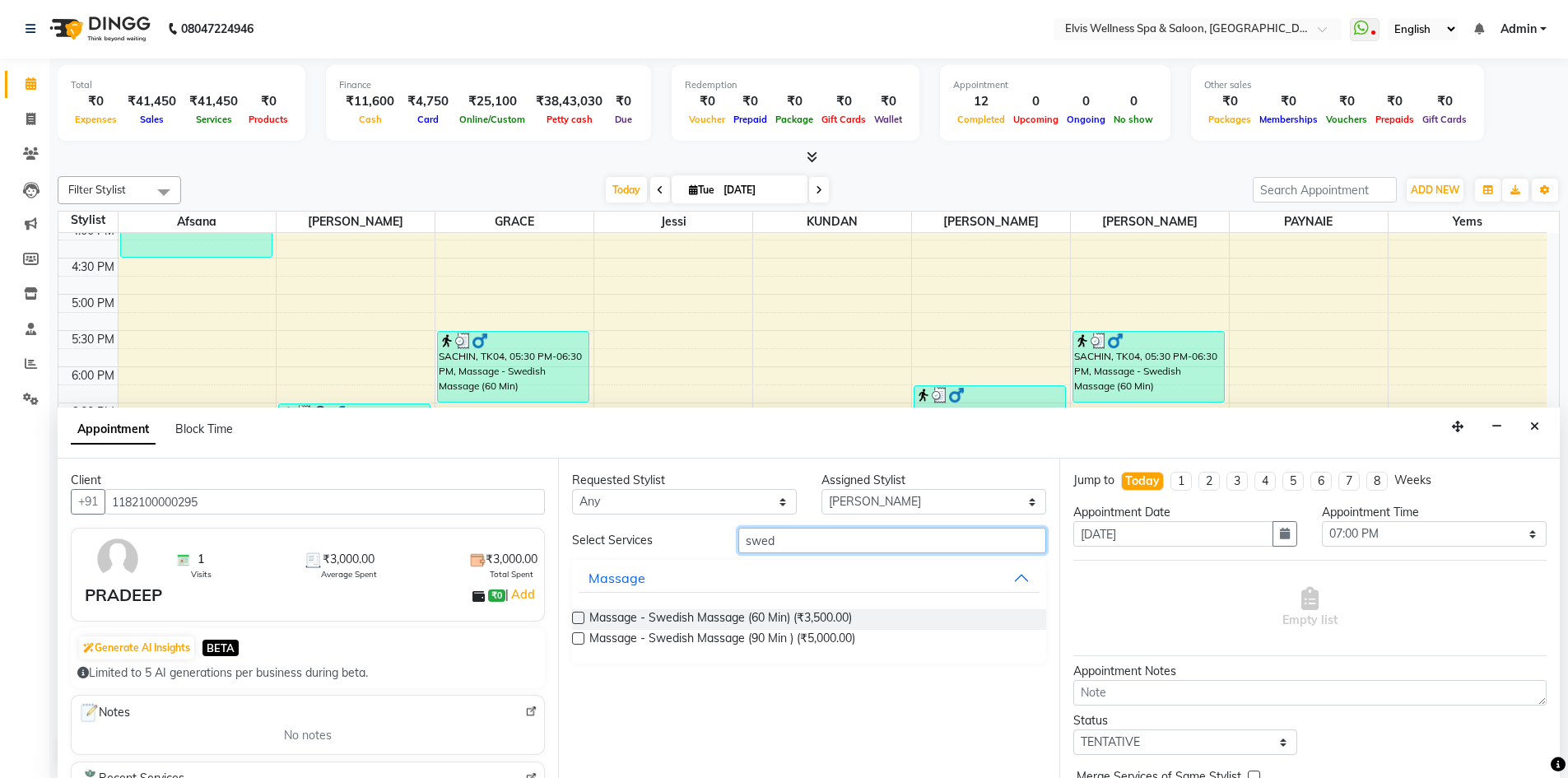
type input "swed"
click at [576, 621] on label at bounding box center [578, 617] width 12 height 12
click at [576, 621] on input "checkbox" at bounding box center [577, 619] width 10 height 10
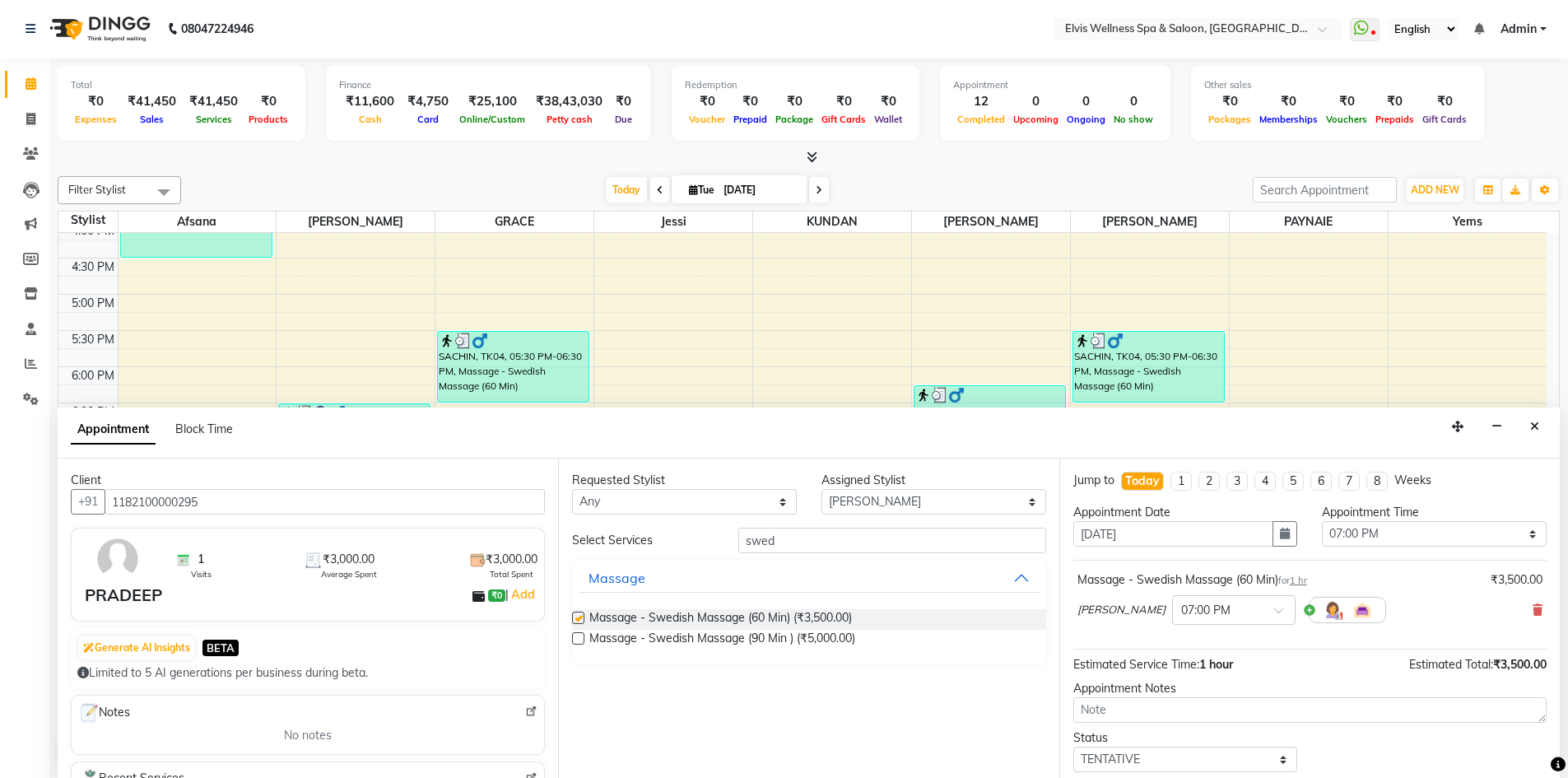
checkbox input "false"
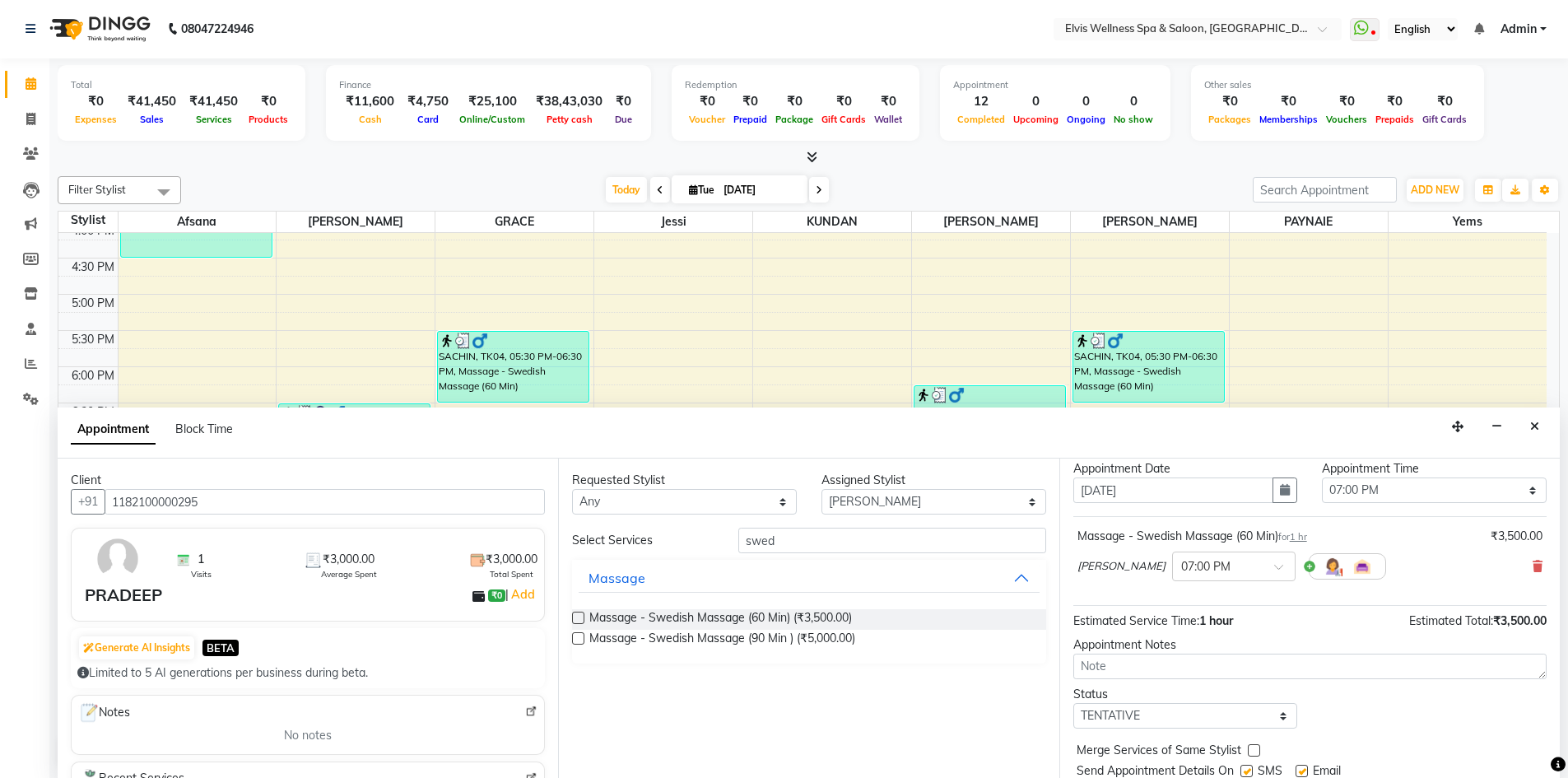
scroll to position [98, 0]
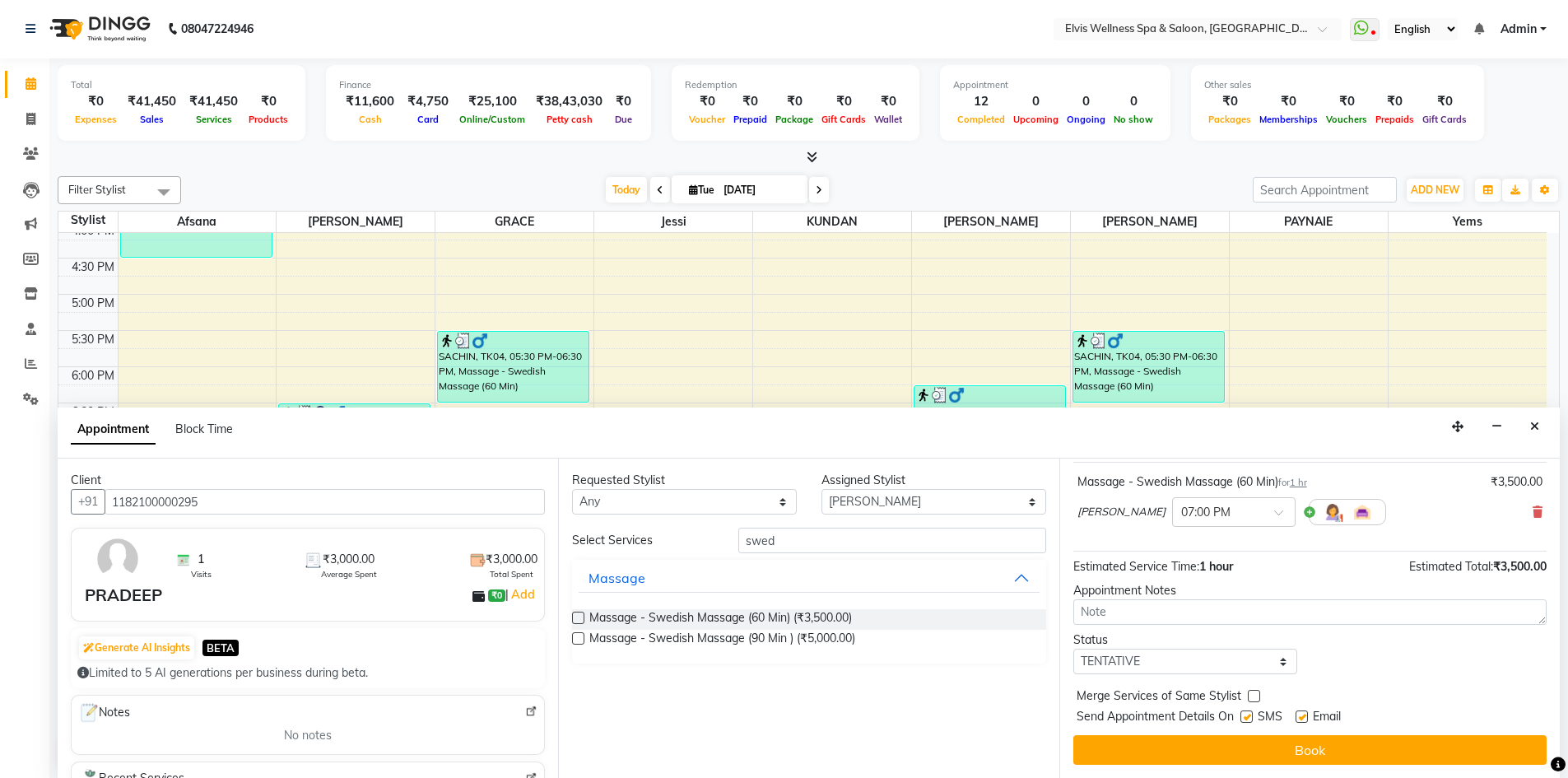
click at [1249, 718] on label at bounding box center [1247, 716] width 12 height 12
click at [1249, 718] on input "checkbox" at bounding box center [1246, 718] width 10 height 10
checkbox input "false"
click at [1302, 720] on label at bounding box center [1302, 716] width 12 height 12
click at [1302, 720] on input "checkbox" at bounding box center [1301, 718] width 10 height 10
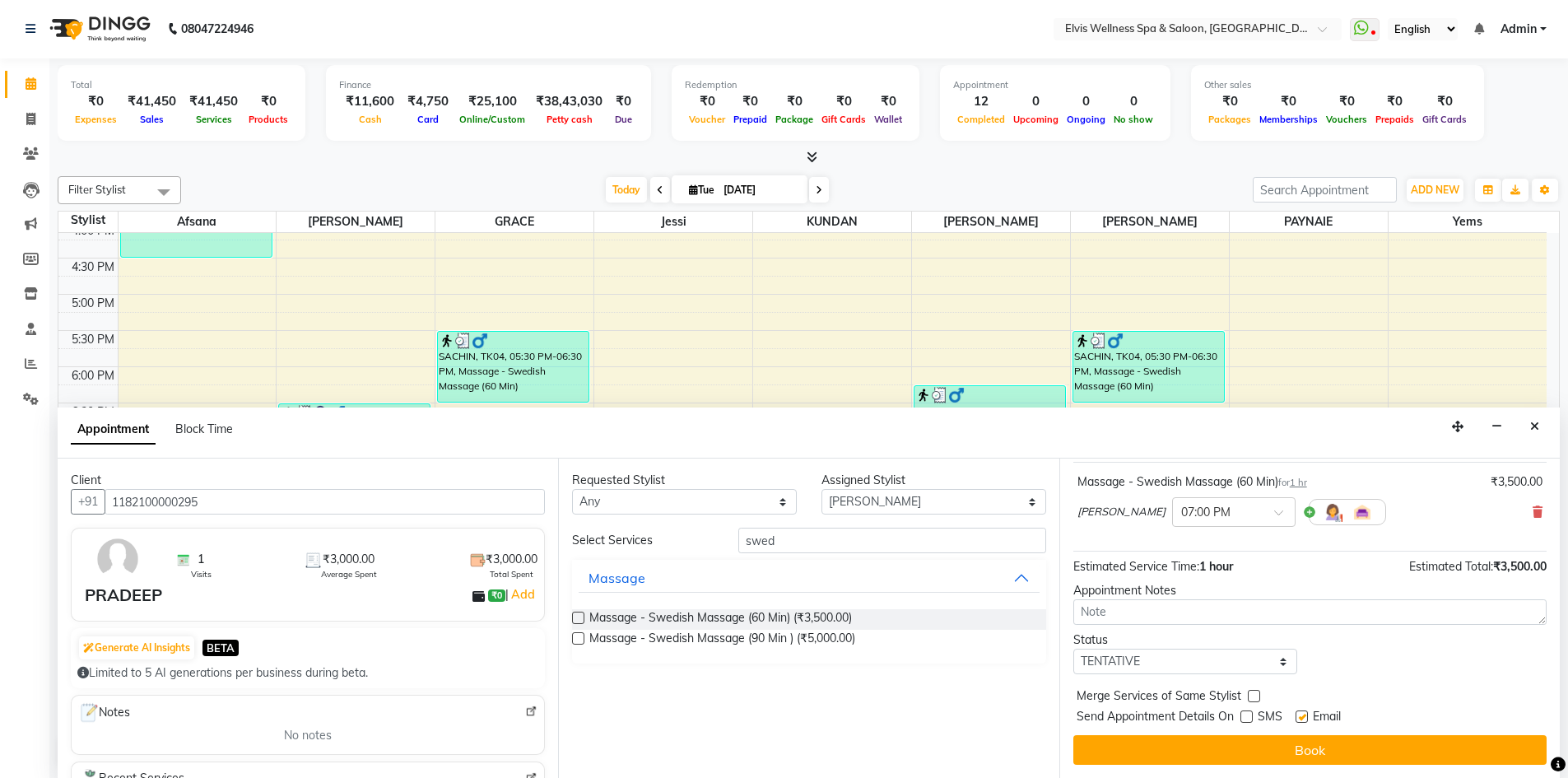
checkbox input "false"
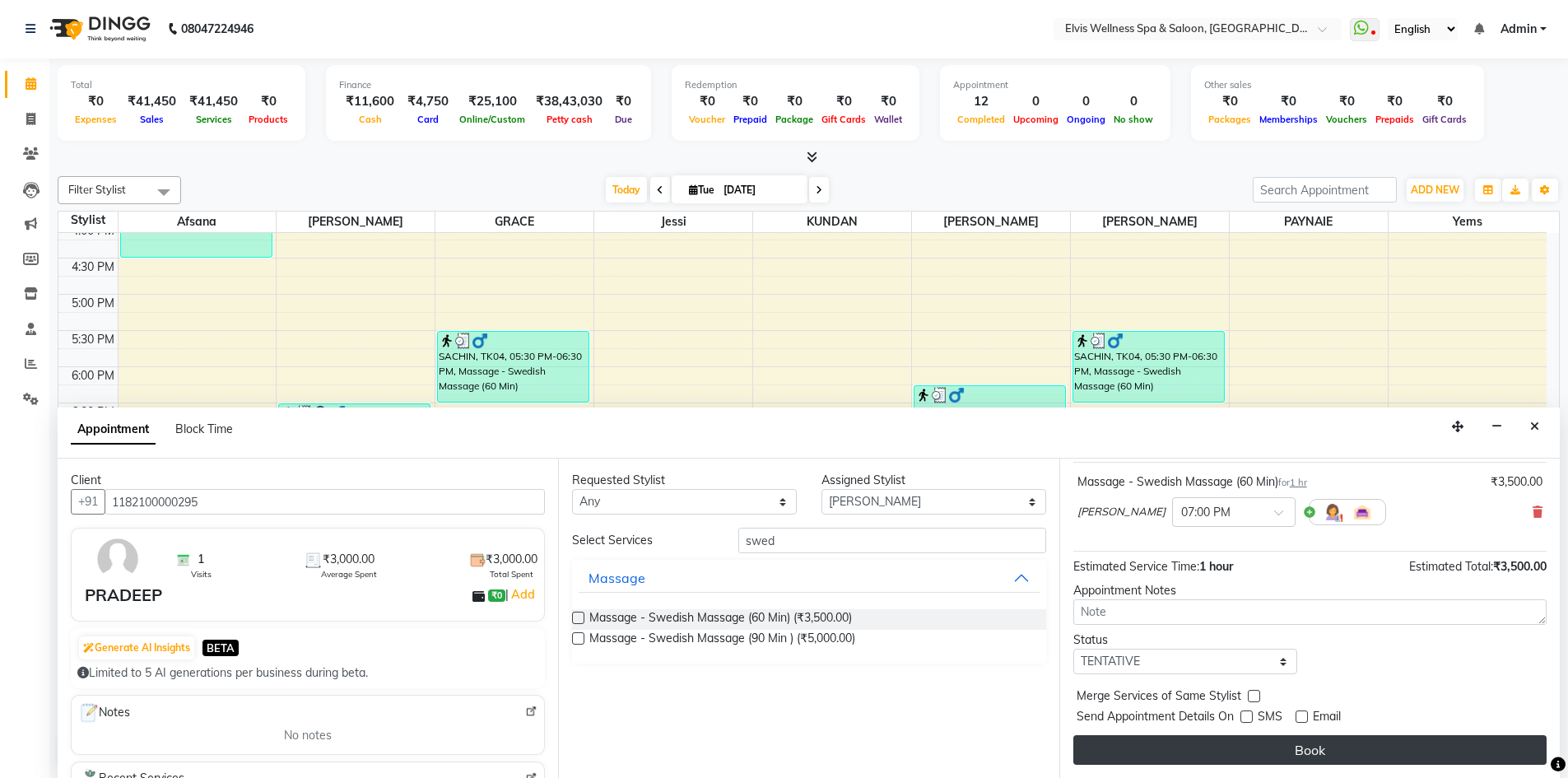
click at [1298, 743] on button "Book" at bounding box center [1311, 750] width 473 height 29
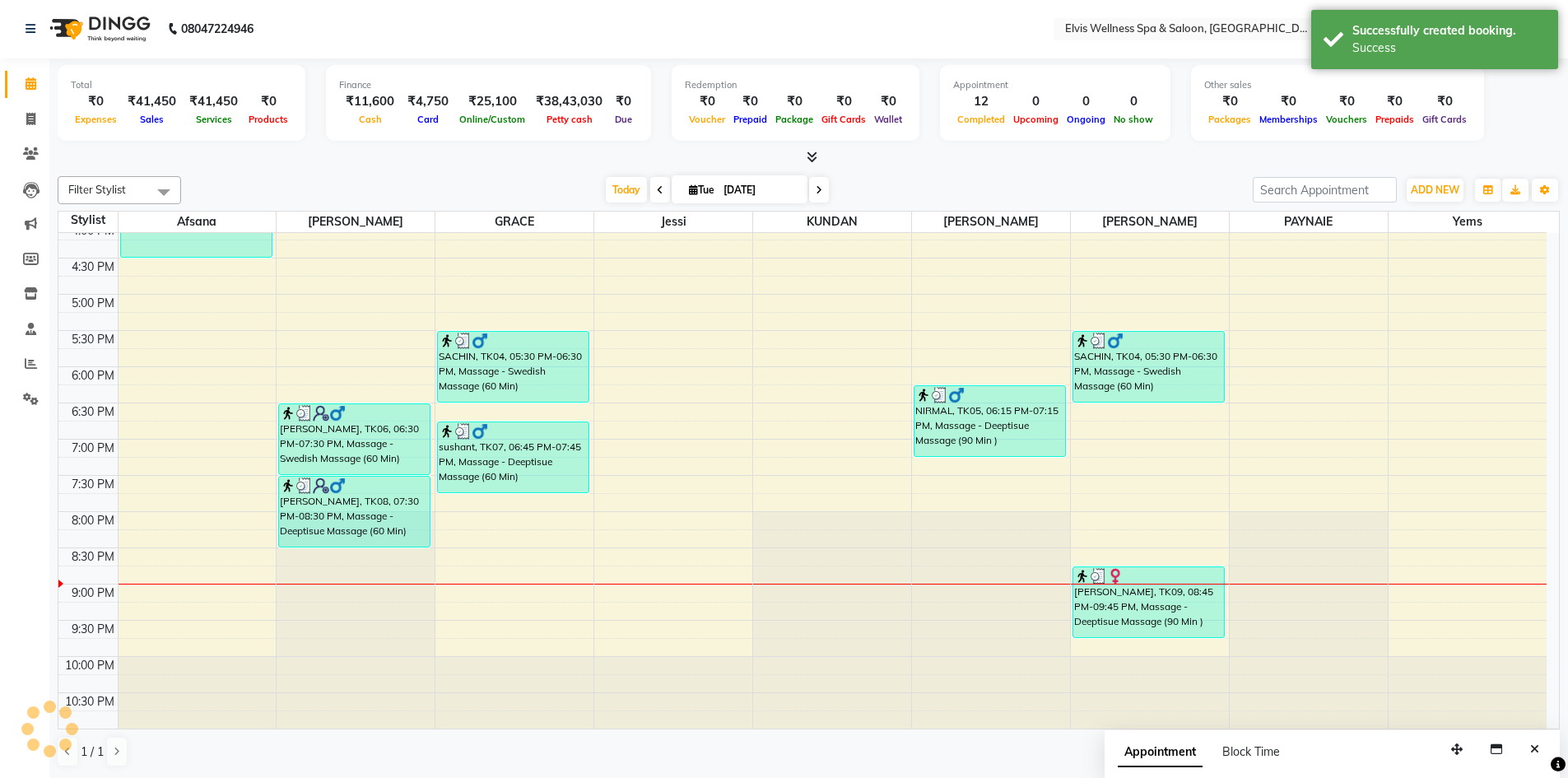
scroll to position [0, 0]
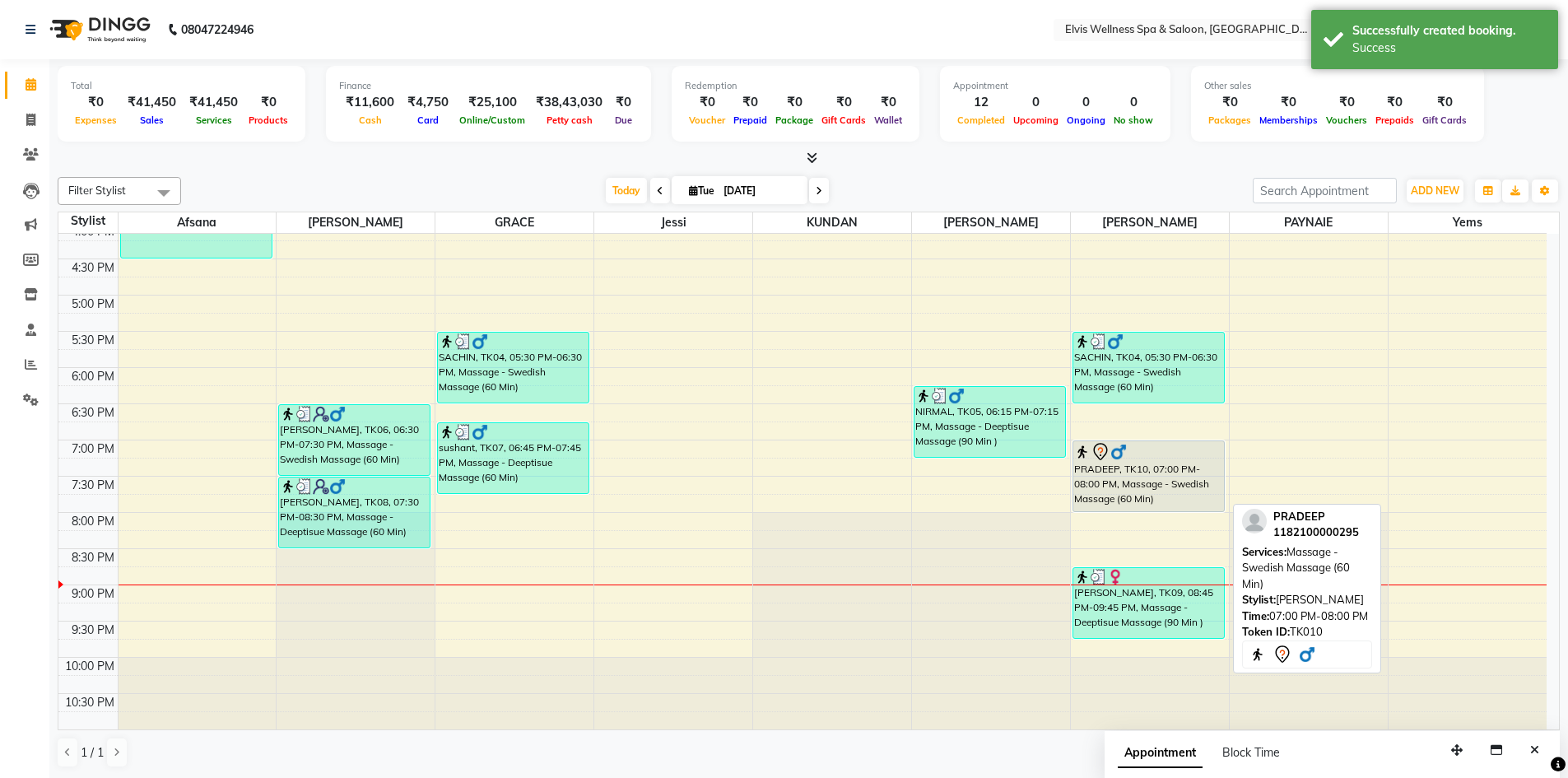
click at [1167, 494] on div "PRADEEP, TK10, 07:00 PM-08:00 PM, Massage - Swedish Massage (60 Min)" at bounding box center [1149, 476] width 150 height 70
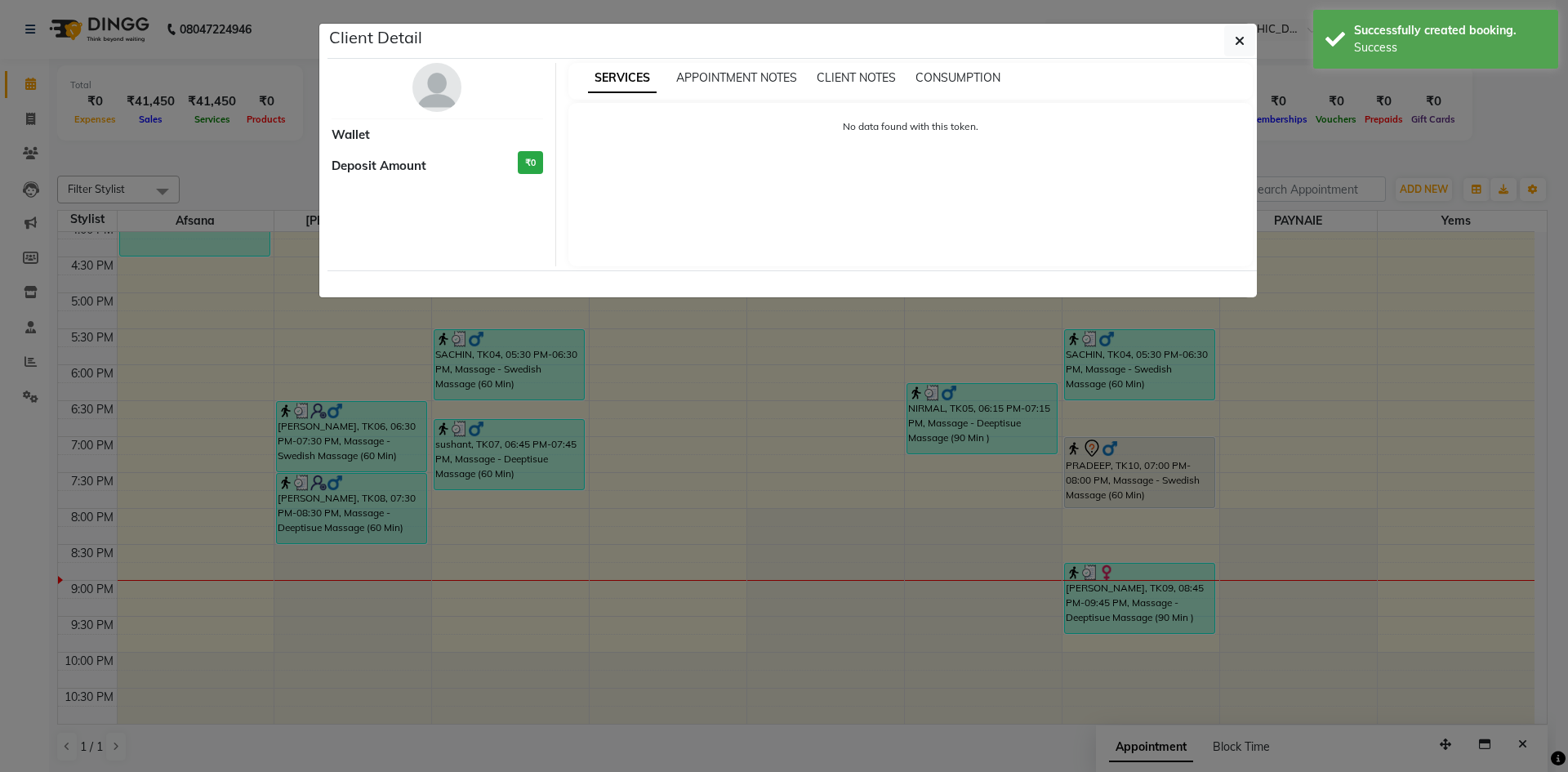
select select "7"
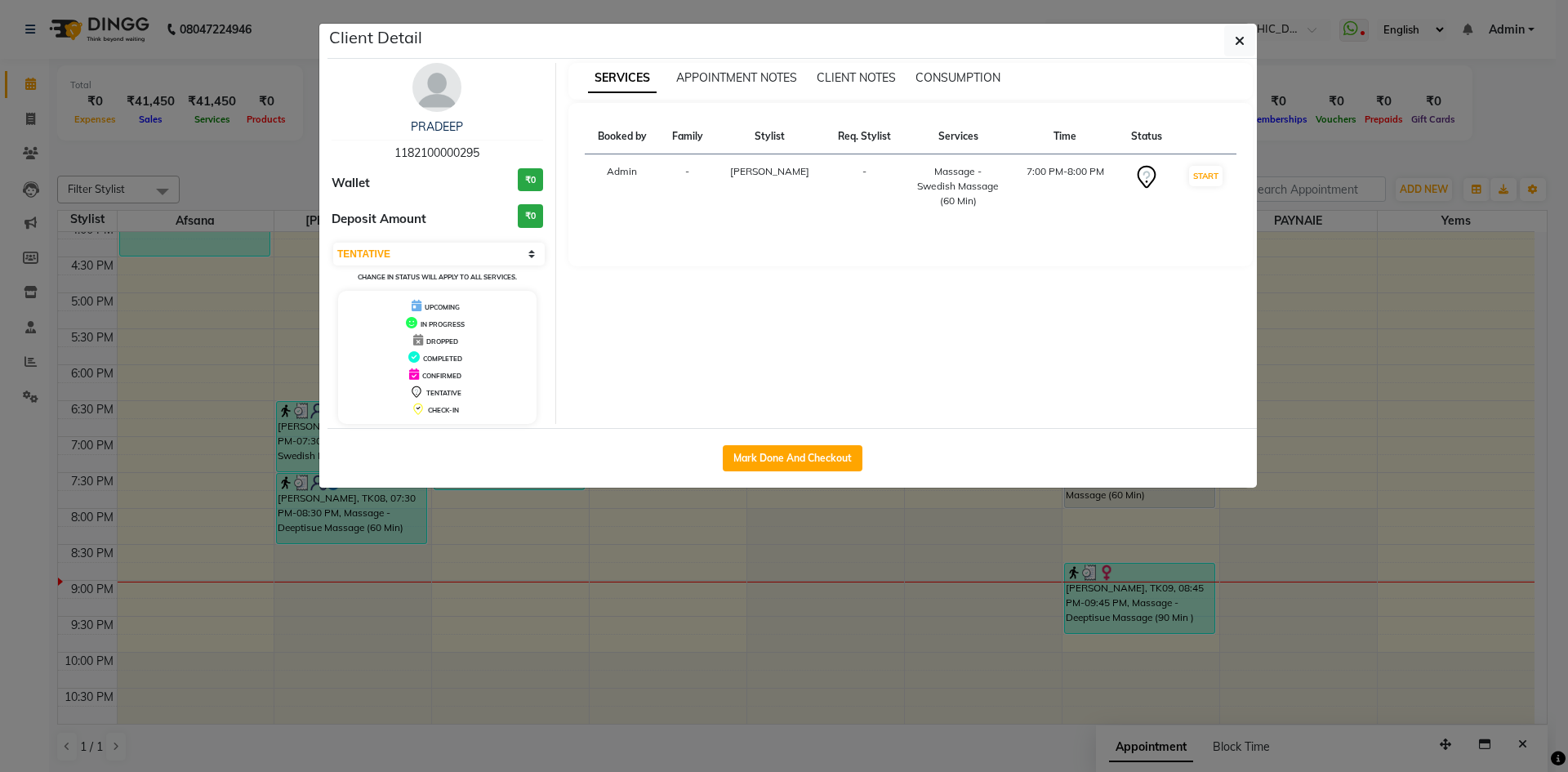
click at [1406, 496] on ngb-modal-window "Client Detail PRADEEP 1182100000295 Wallet ₹0 Deposit Amount ₹0 Select IN SERVI…" at bounding box center [784, 386] width 1568 height 772
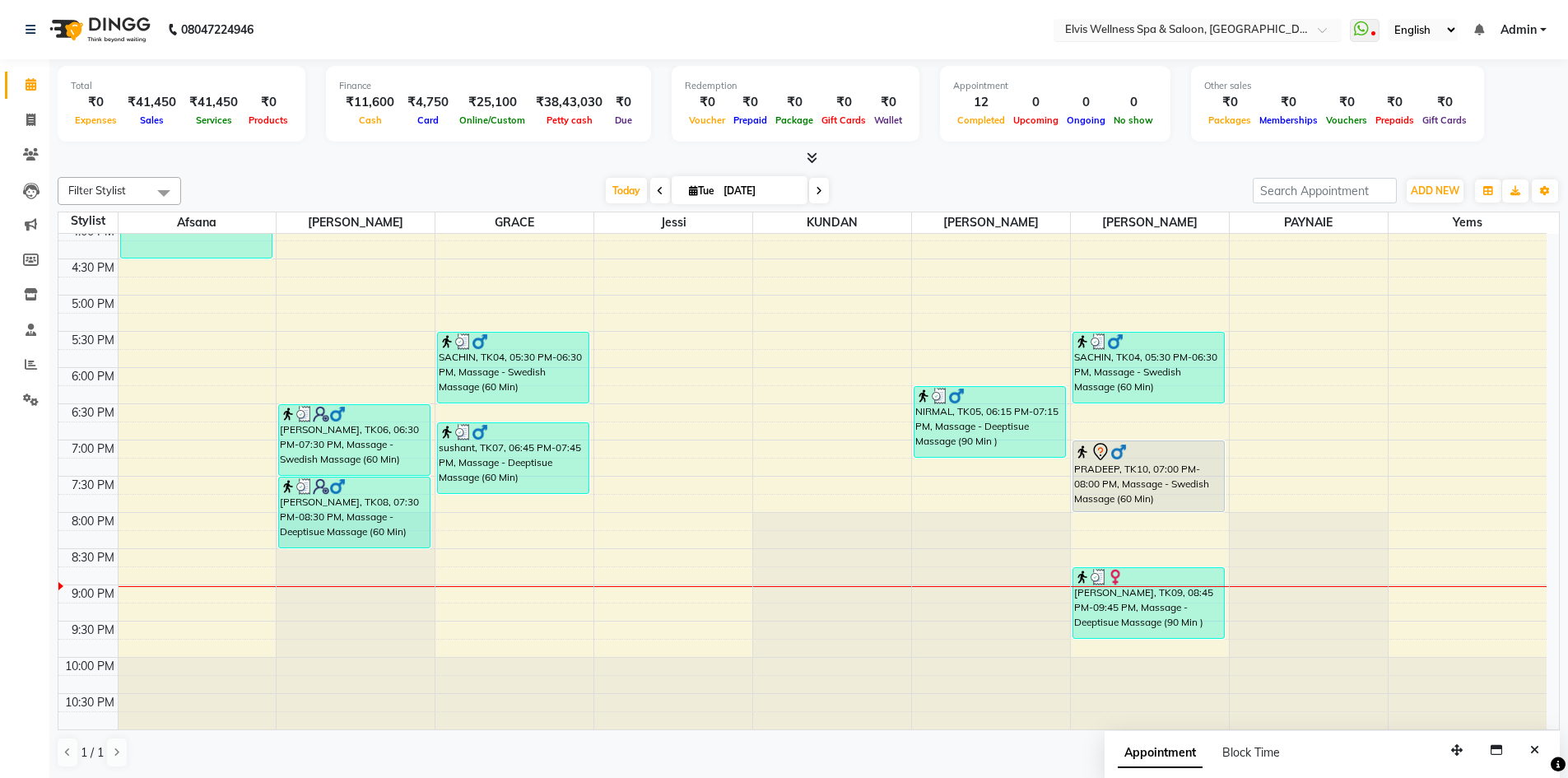
click at [1216, 29] on input "text" at bounding box center [1181, 31] width 238 height 16
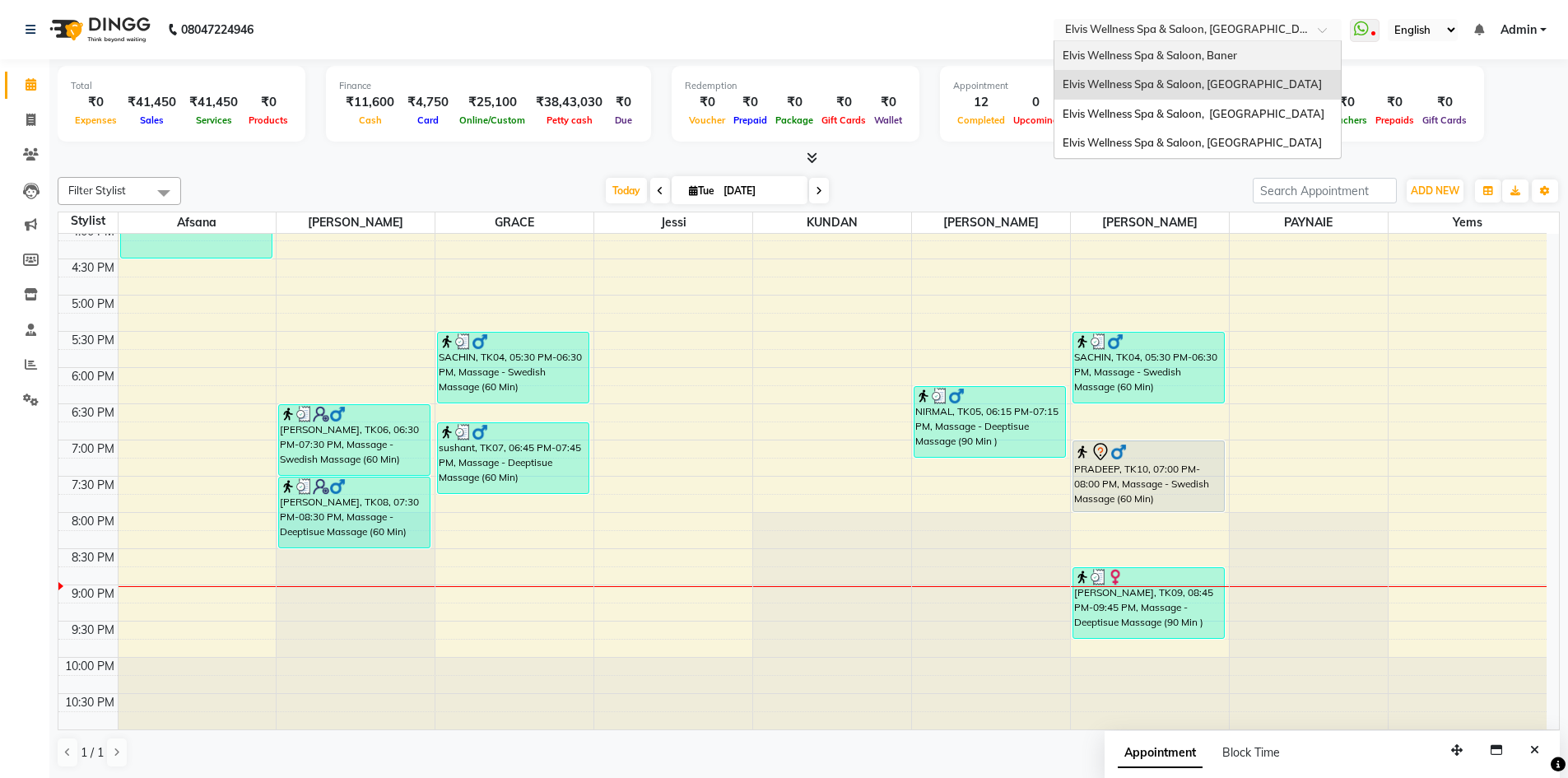
click at [1229, 61] on span "Elvis Wellness Spa & Saloon, Baner" at bounding box center [1150, 54] width 175 height 13
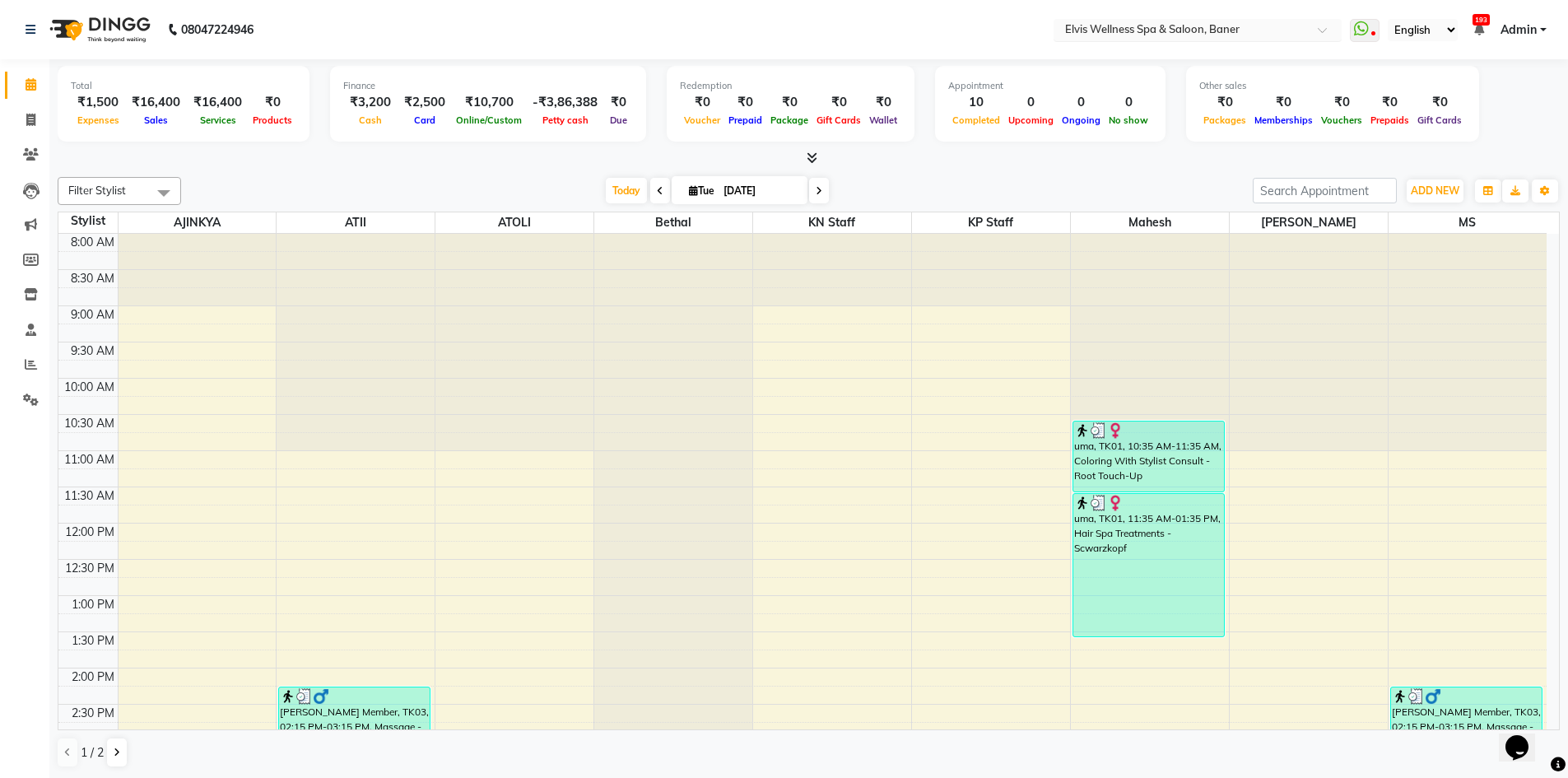
click at [1321, 26] on div at bounding box center [1198, 31] width 289 height 16
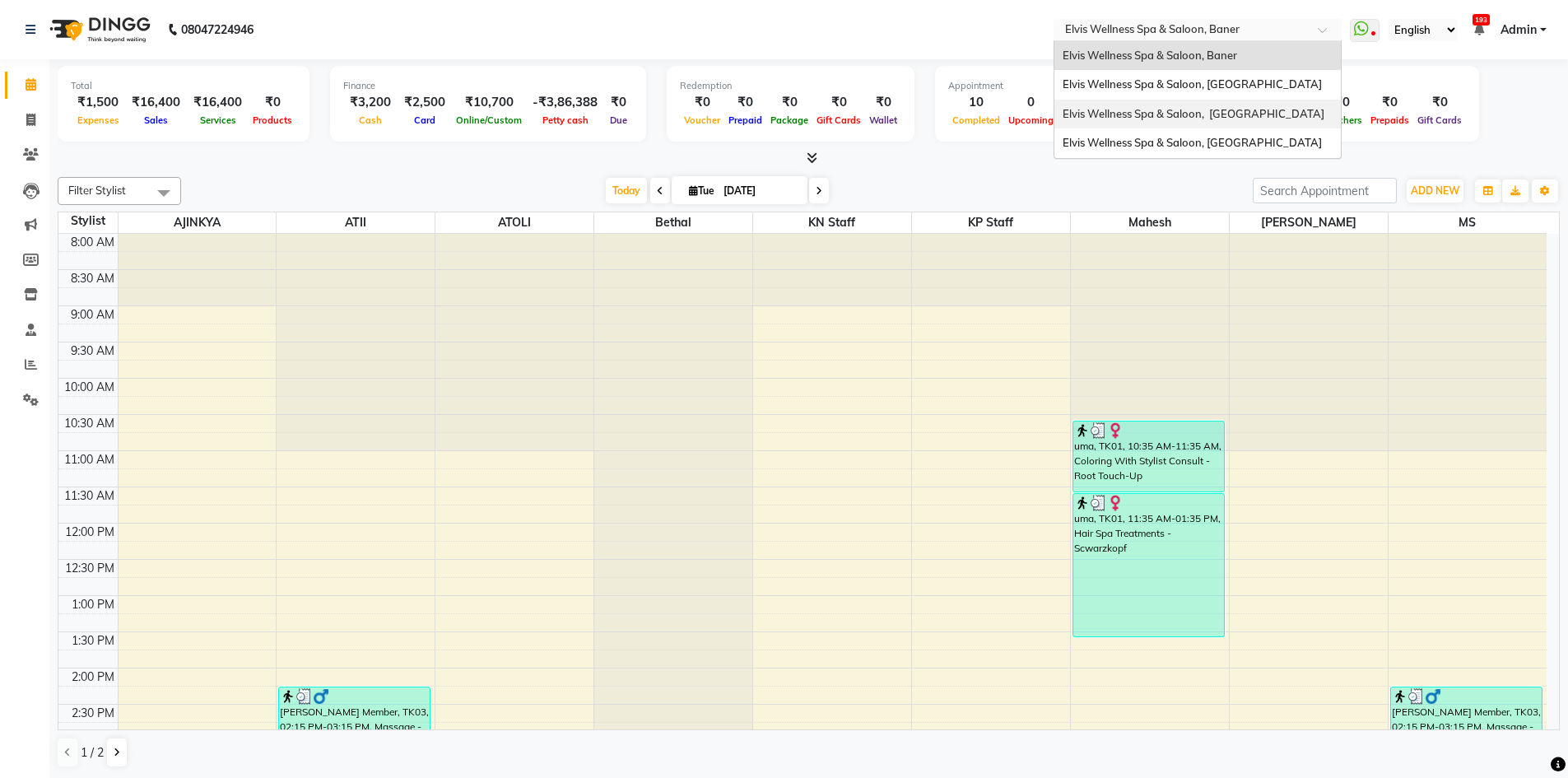
click at [1251, 114] on span "Elvis Wellness Spa & Saloon, [GEOGRAPHIC_DATA]" at bounding box center [1193, 113] width 262 height 13
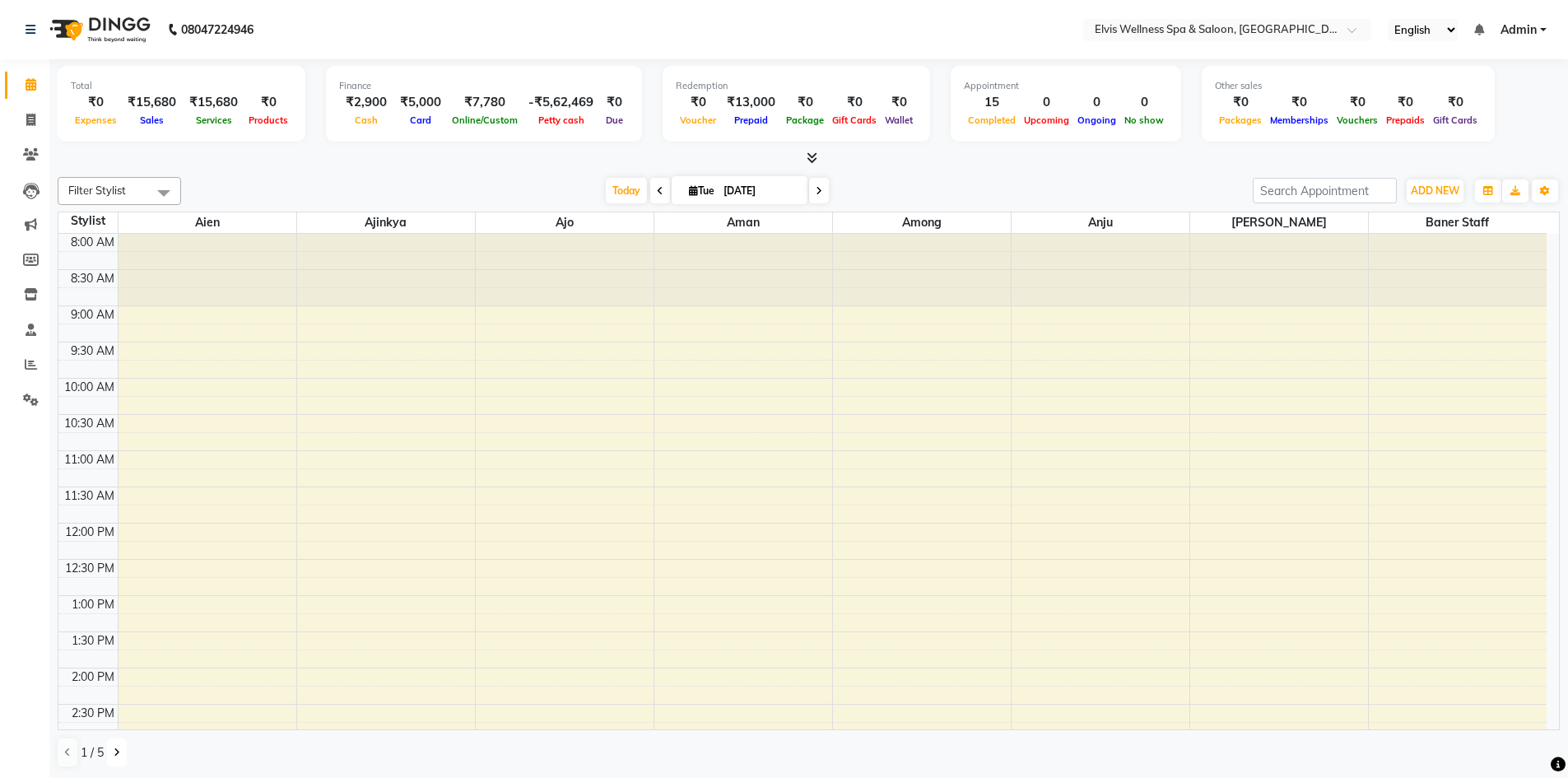
click at [116, 762] on button at bounding box center [117, 752] width 20 height 28
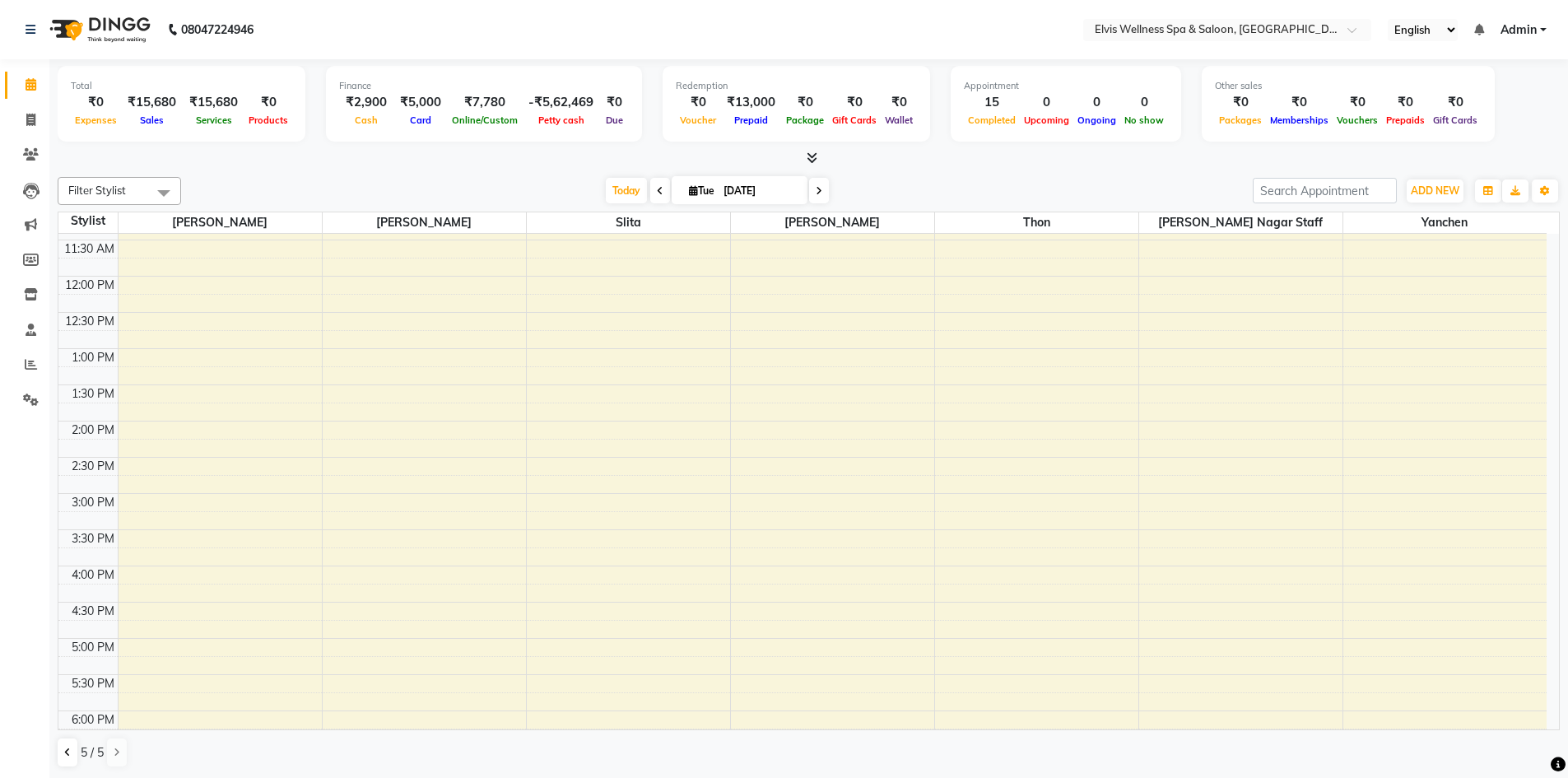
scroll to position [517, 0]
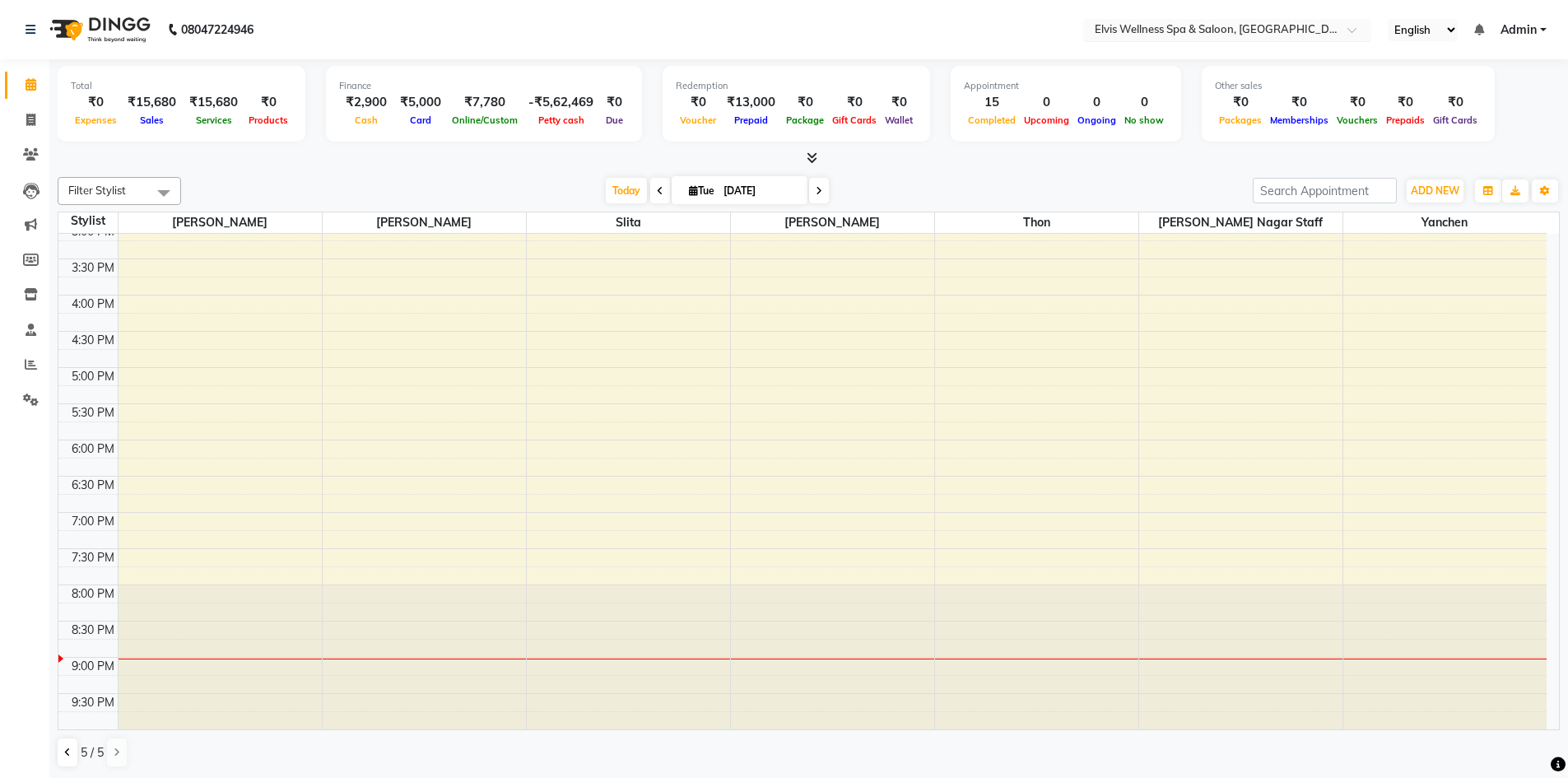
click at [1346, 25] on div at bounding box center [1228, 31] width 289 height 16
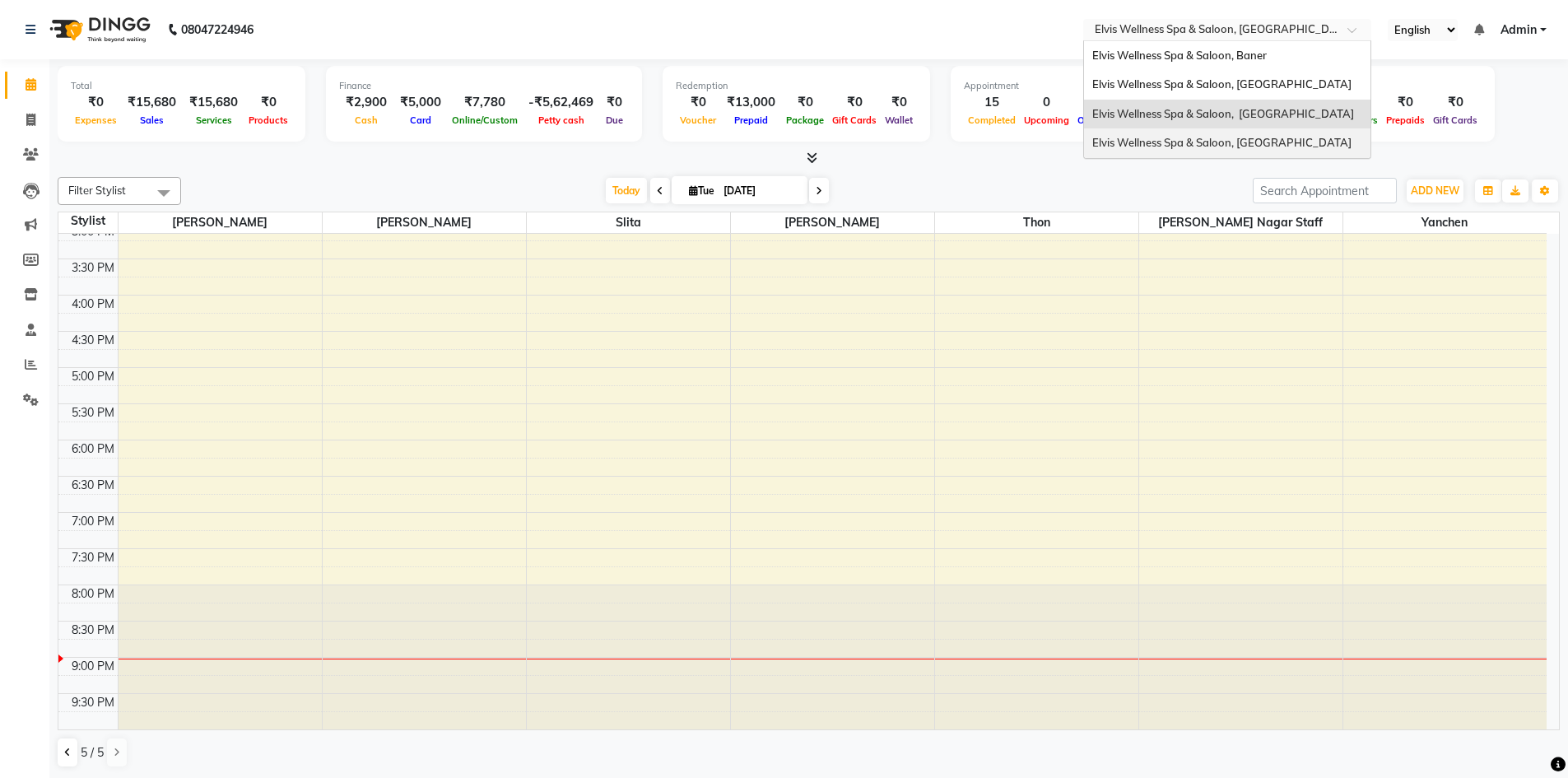
click at [1278, 149] on span "Elvis Wellness Spa & Saloon, [GEOGRAPHIC_DATA]" at bounding box center [1222, 142] width 259 height 13
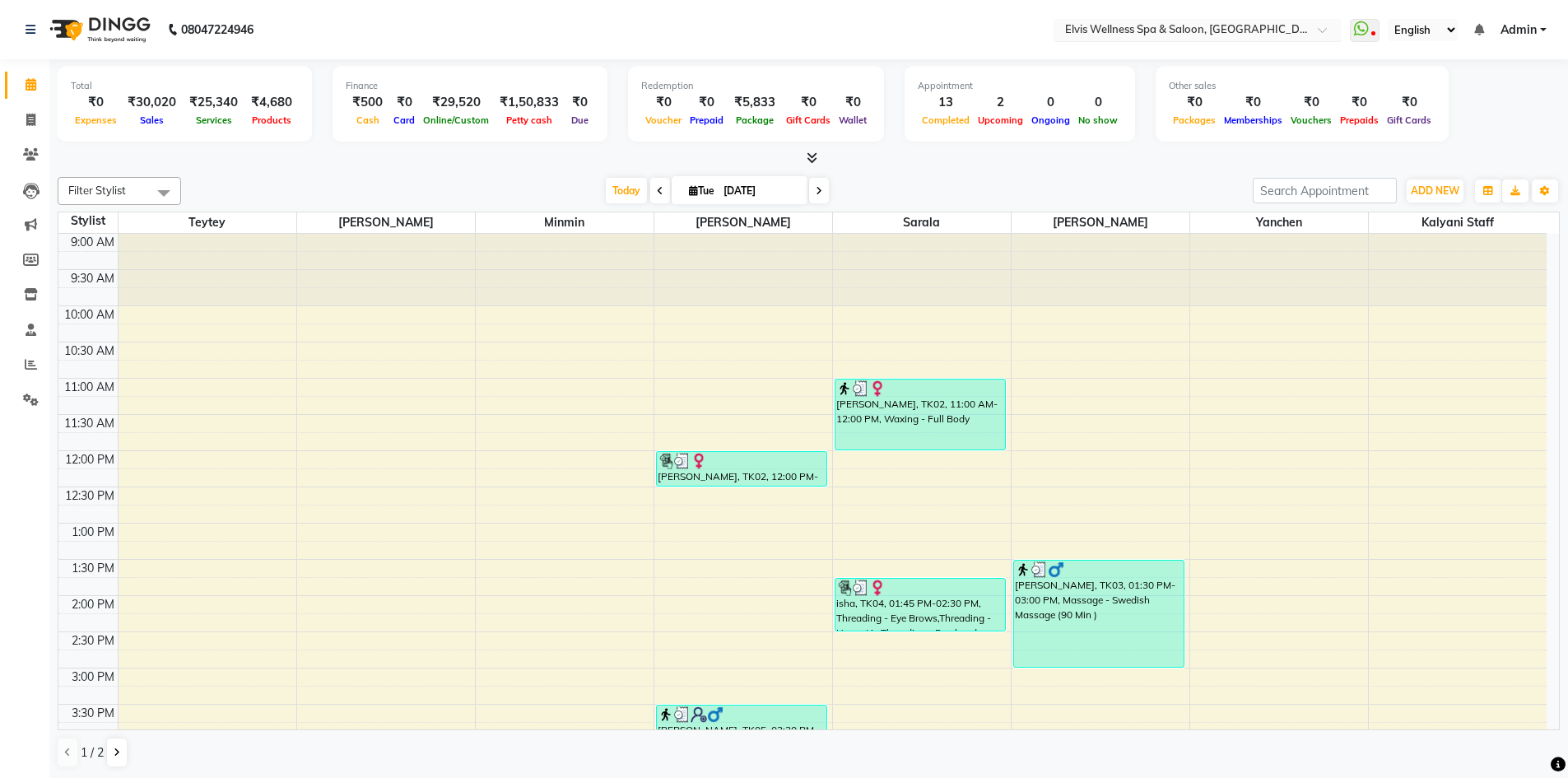
click at [1308, 27] on div at bounding box center [1198, 31] width 289 height 16
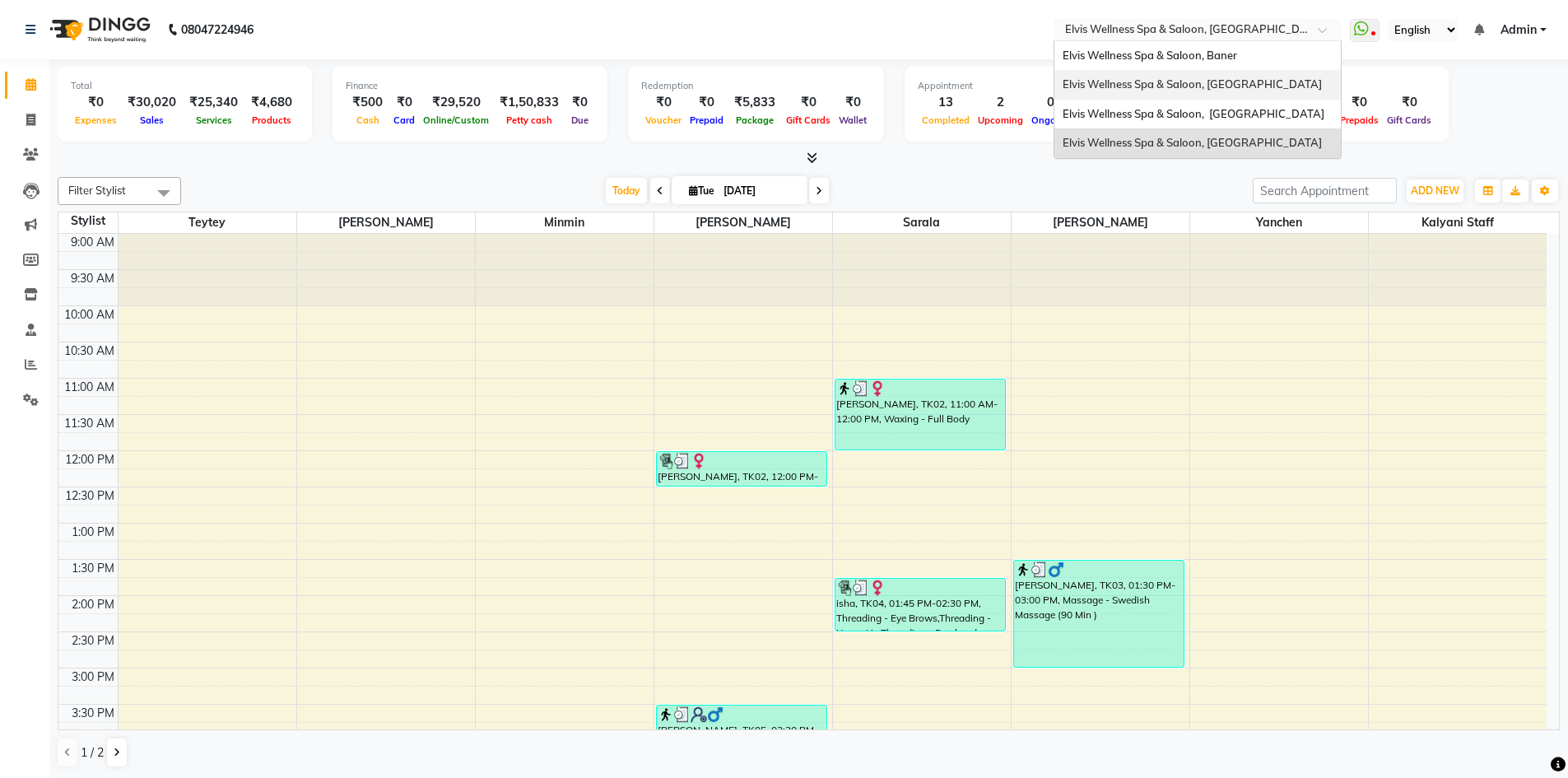
click at [1264, 79] on span "Elvis Wellness Spa & Saloon, [GEOGRAPHIC_DATA]" at bounding box center [1192, 84] width 259 height 13
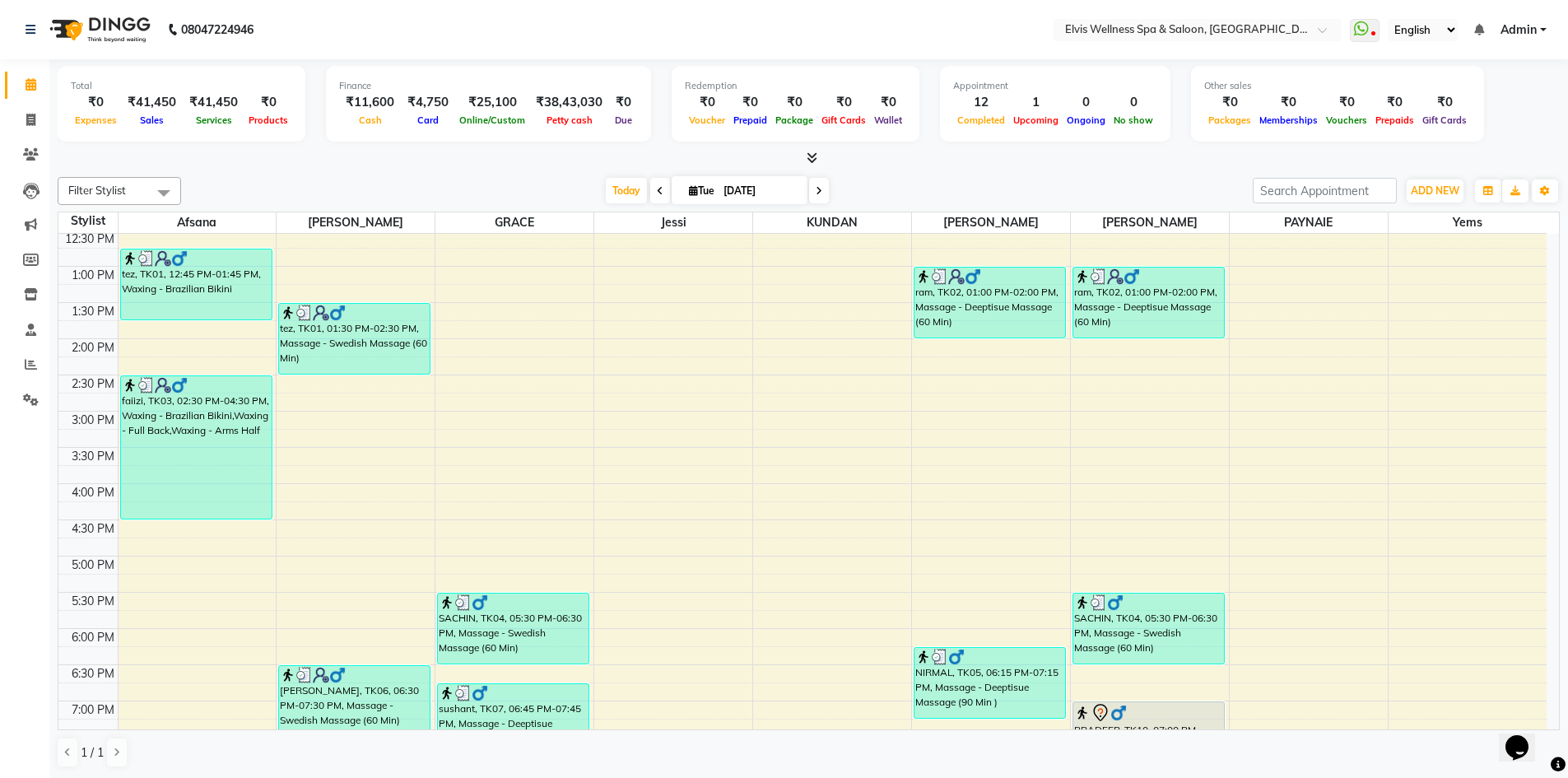
scroll to position [590, 0]
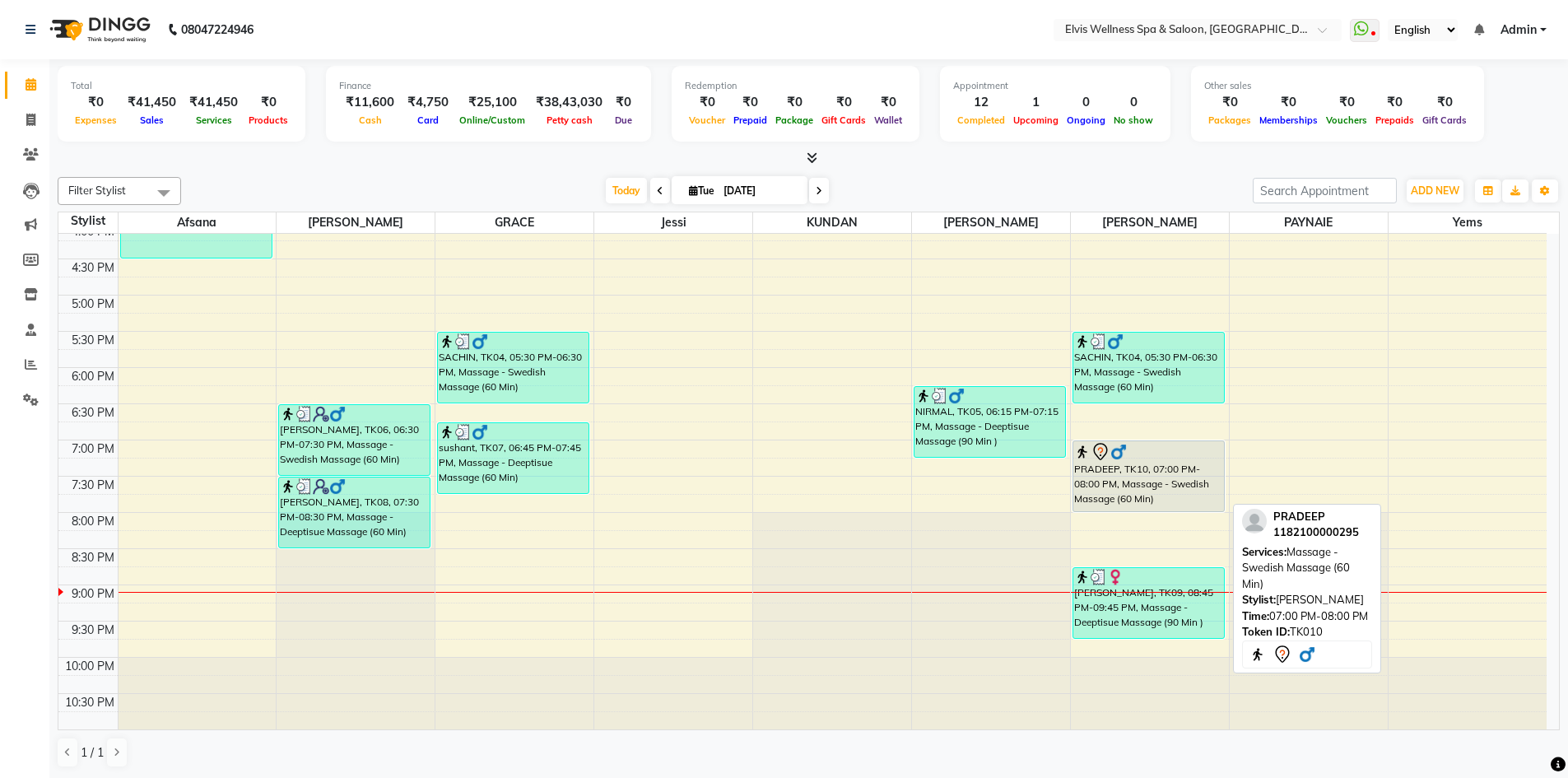
click at [1132, 463] on div "PRADEEP, TK10, 07:00 PM-08:00 PM, Massage - Swedish Massage (60 Min)" at bounding box center [1149, 476] width 150 height 70
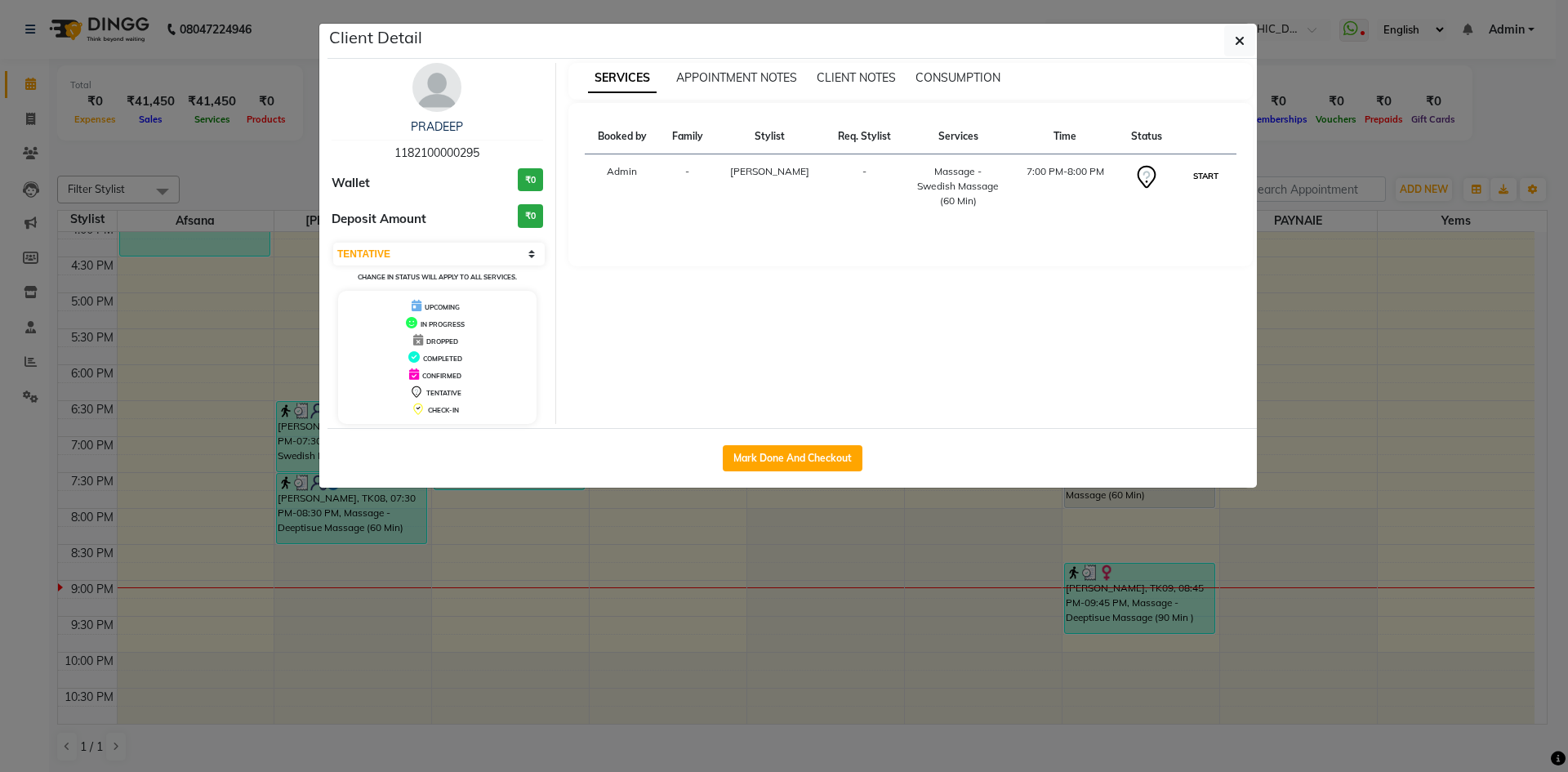
click at [1201, 168] on button "START" at bounding box center [1205, 176] width 33 height 21
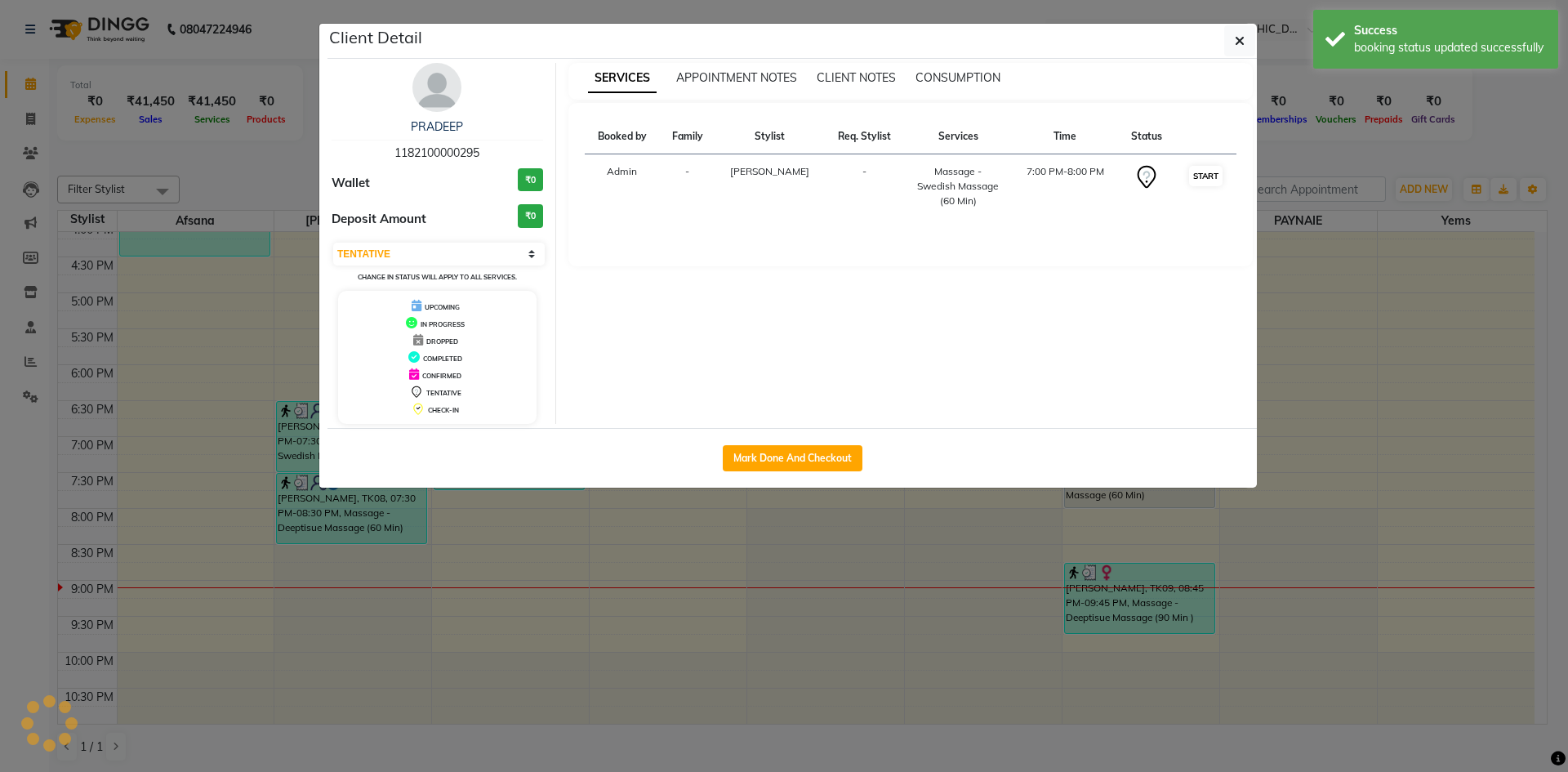
select select "1"
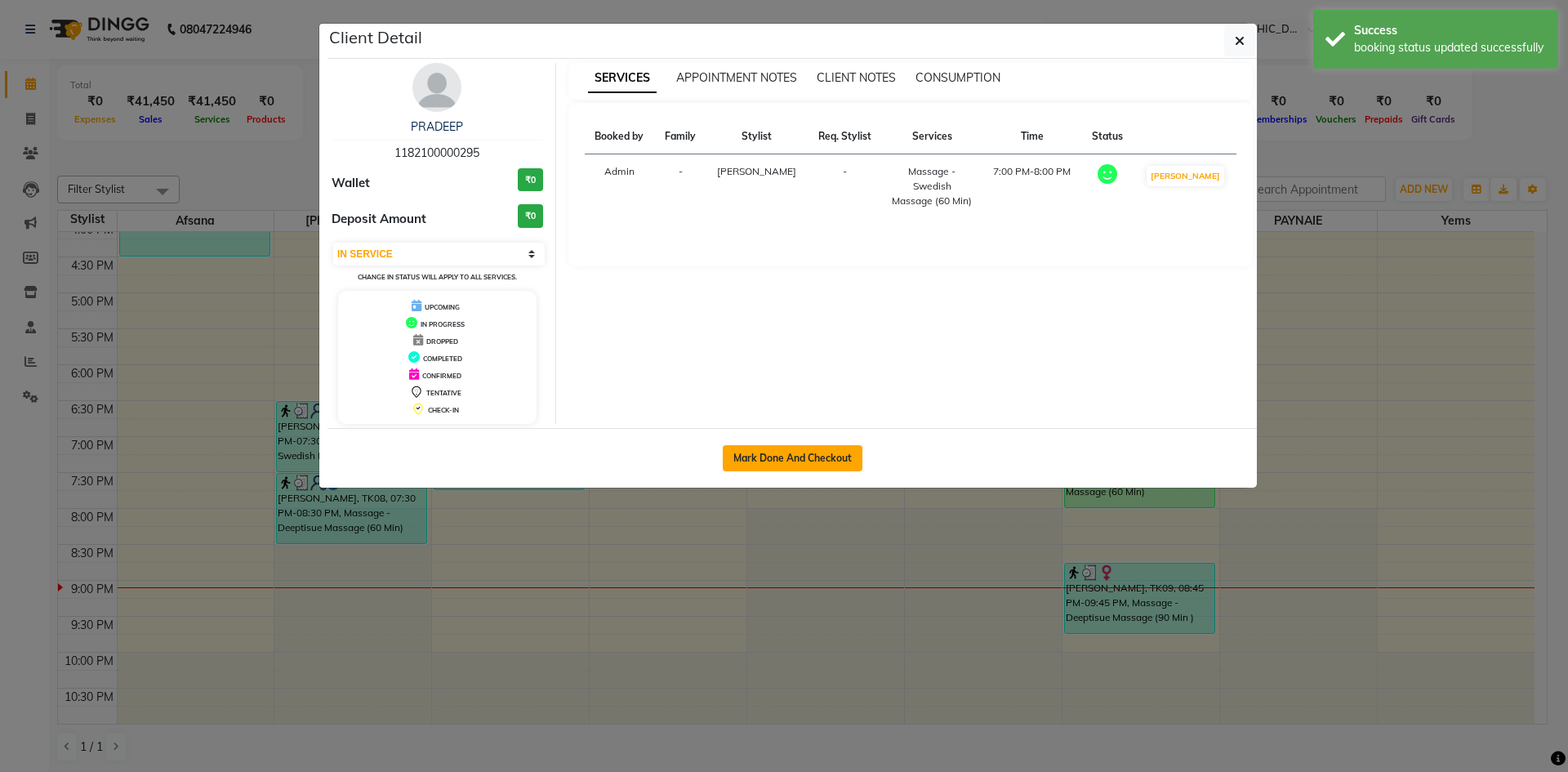
click at [805, 452] on button "Mark Done And Checkout" at bounding box center [792, 458] width 140 height 26
select select "service"
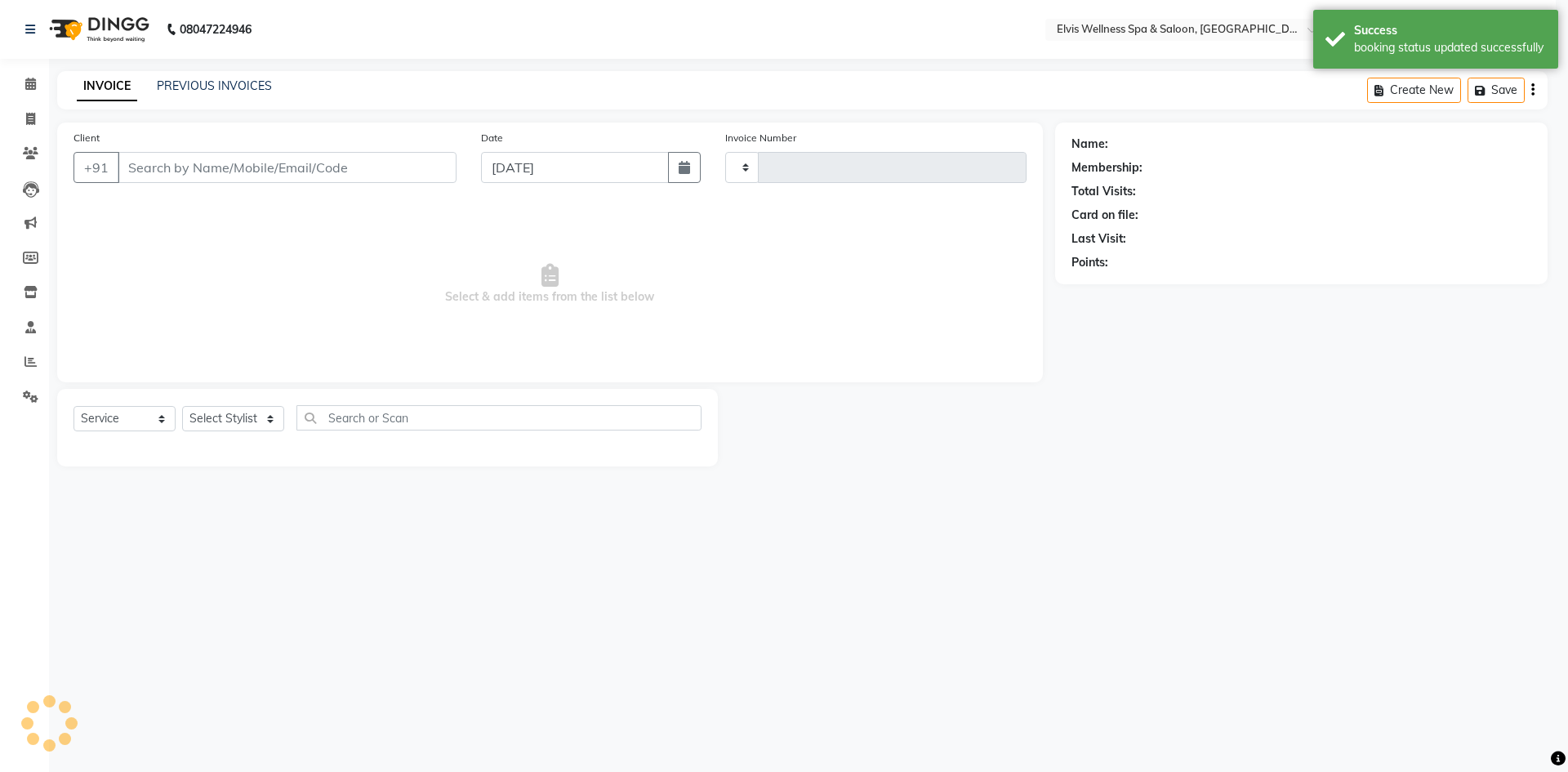
type input "1554"
select select "3"
select select "4399"
type input "1182100000295"
select select "89132"
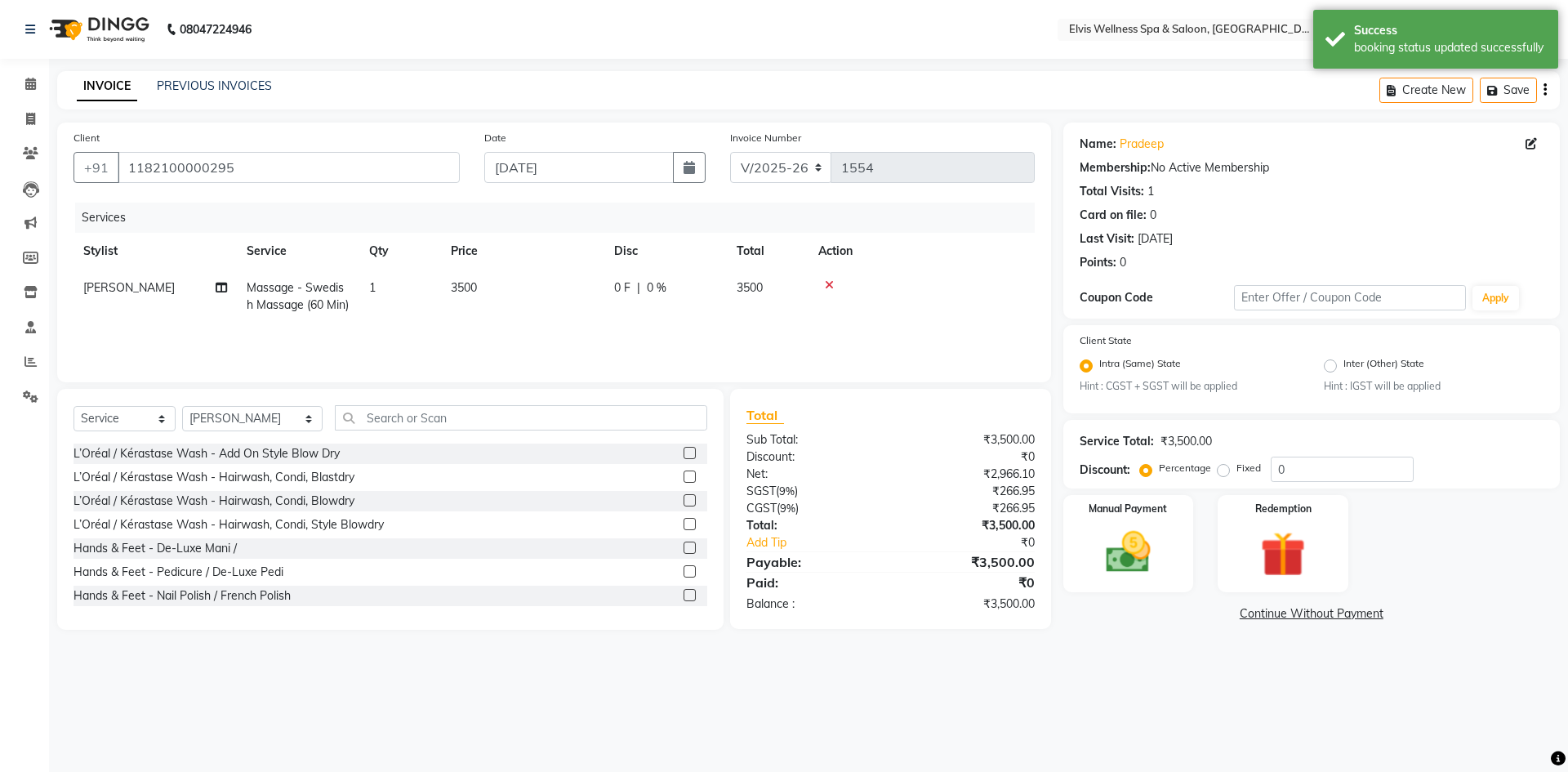
click at [464, 286] on span "3500" at bounding box center [464, 287] width 26 height 15
select select "89132"
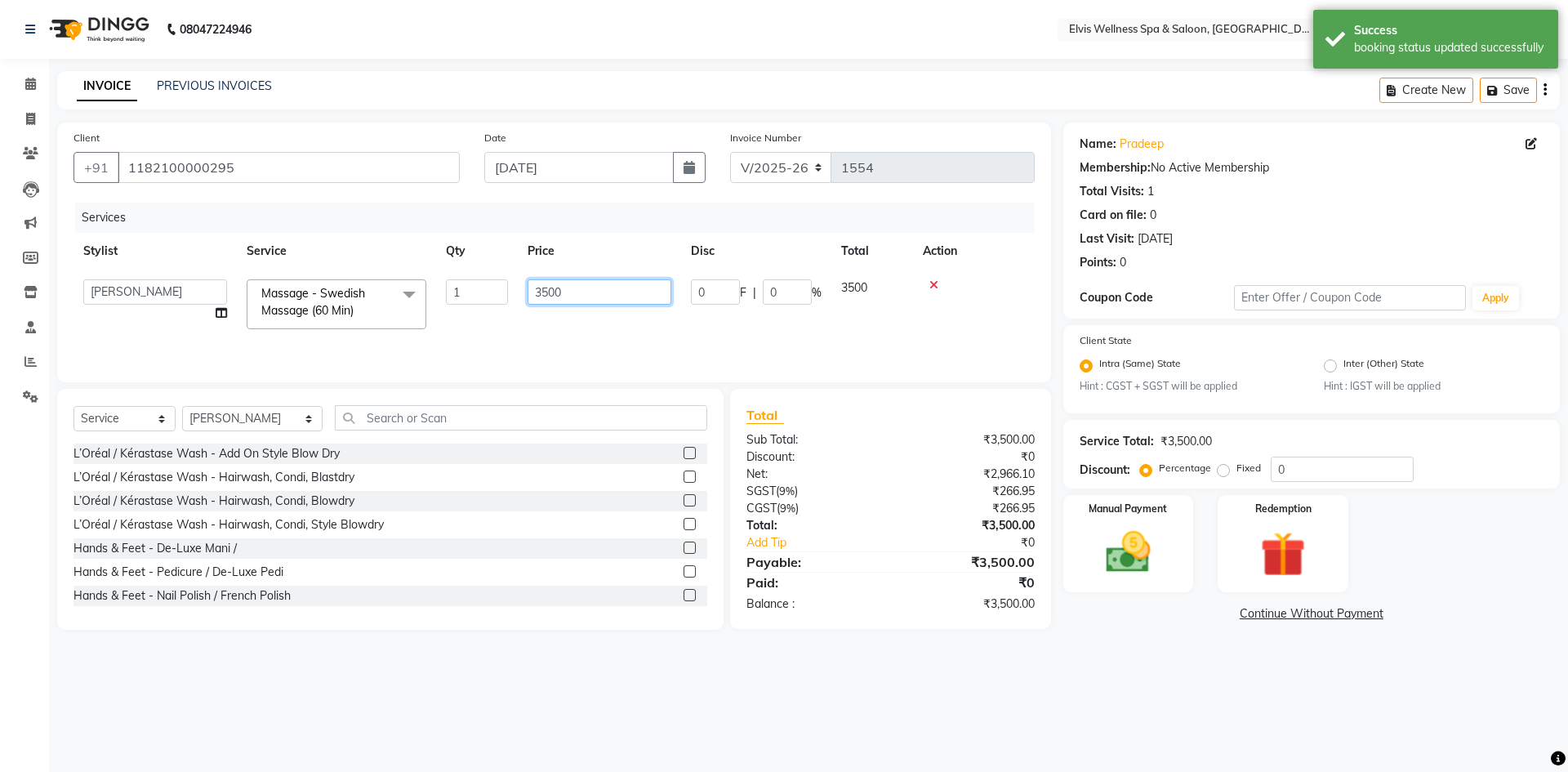
click at [545, 292] on input "3500" at bounding box center [600, 292] width 144 height 26
type input "2500"
click at [1152, 548] on img at bounding box center [1128, 553] width 76 height 54
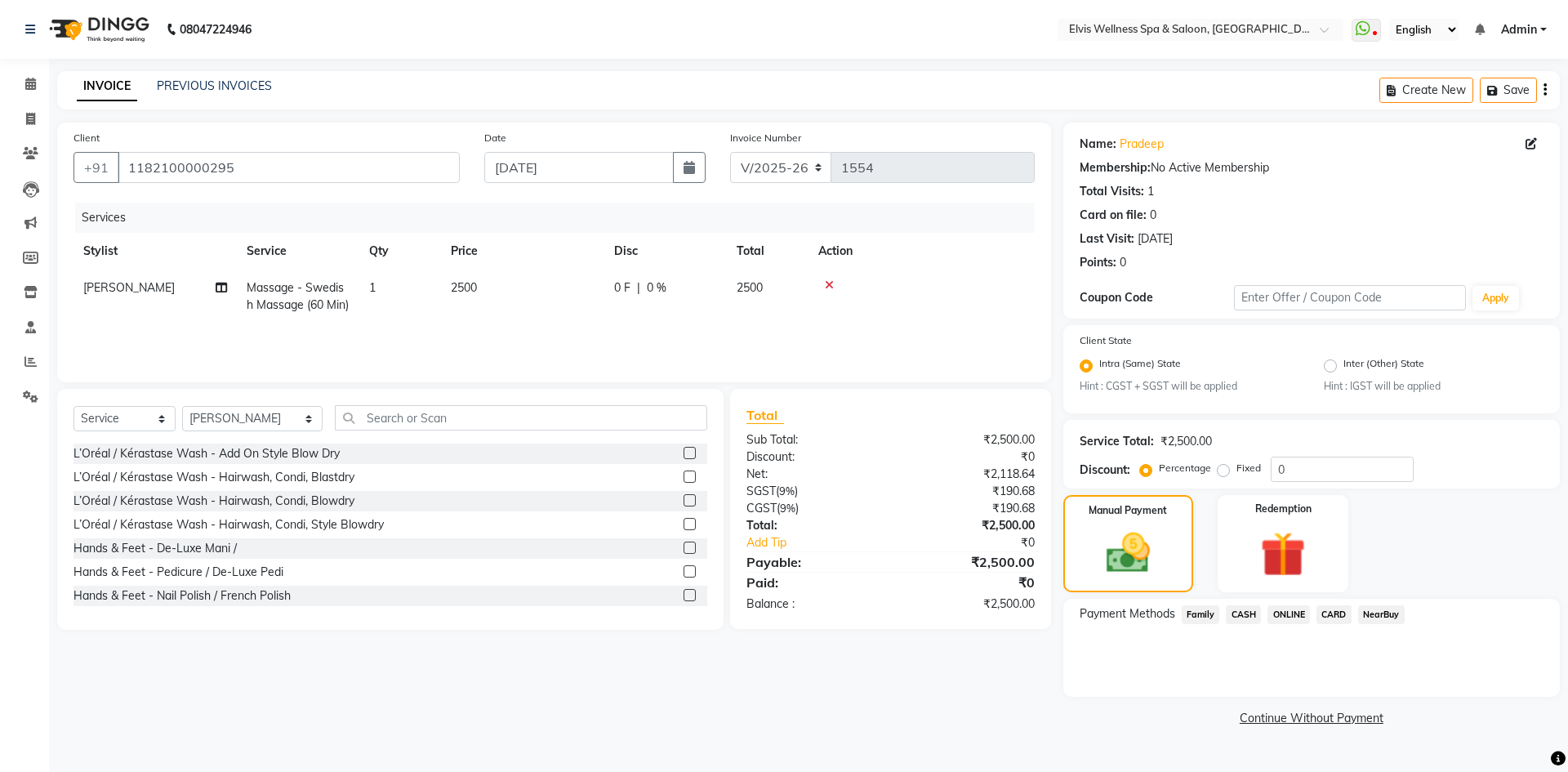
click at [1248, 613] on span "CASH" at bounding box center [1242, 614] width 35 height 19
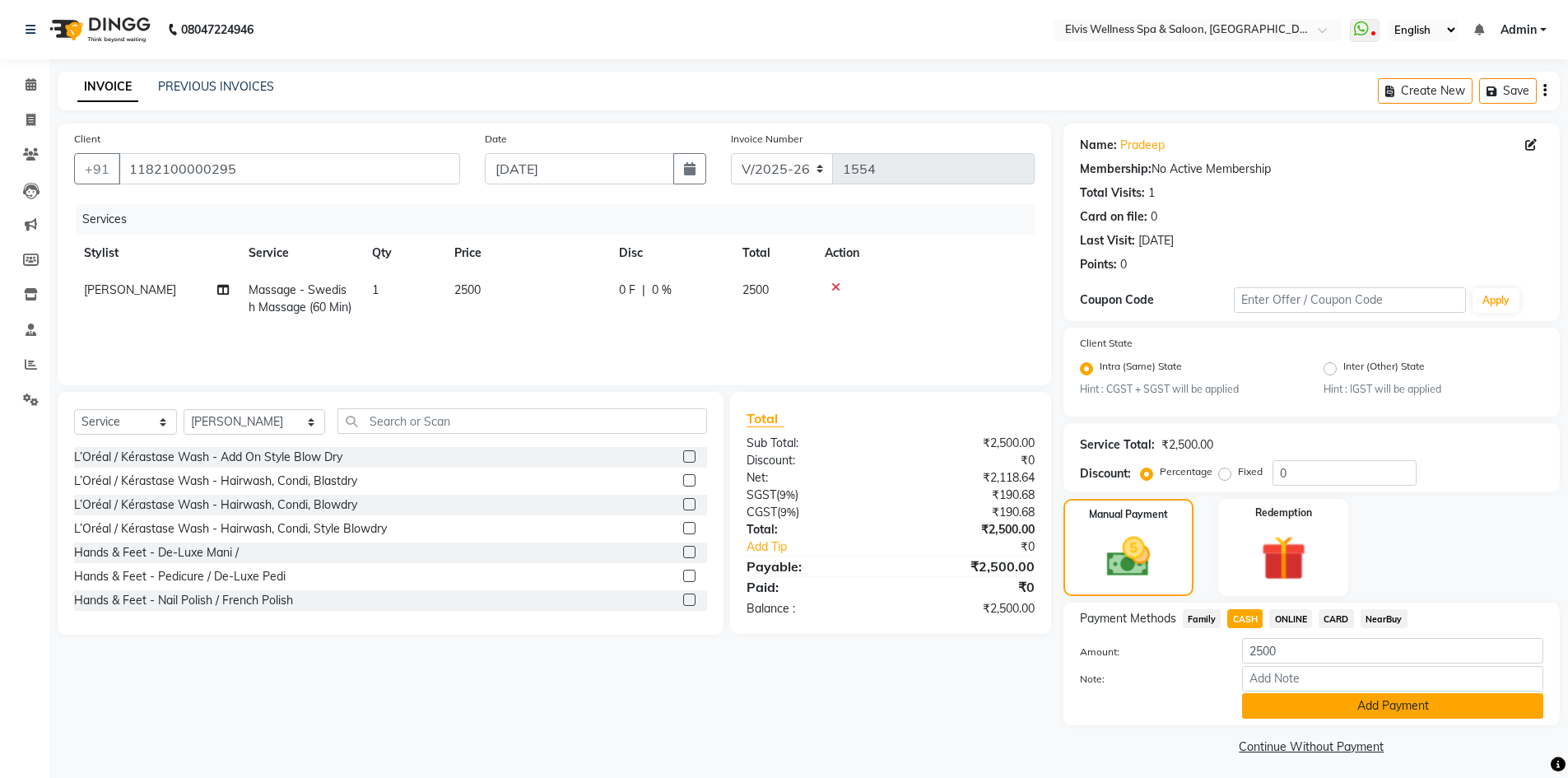
scroll to position [6, 0]
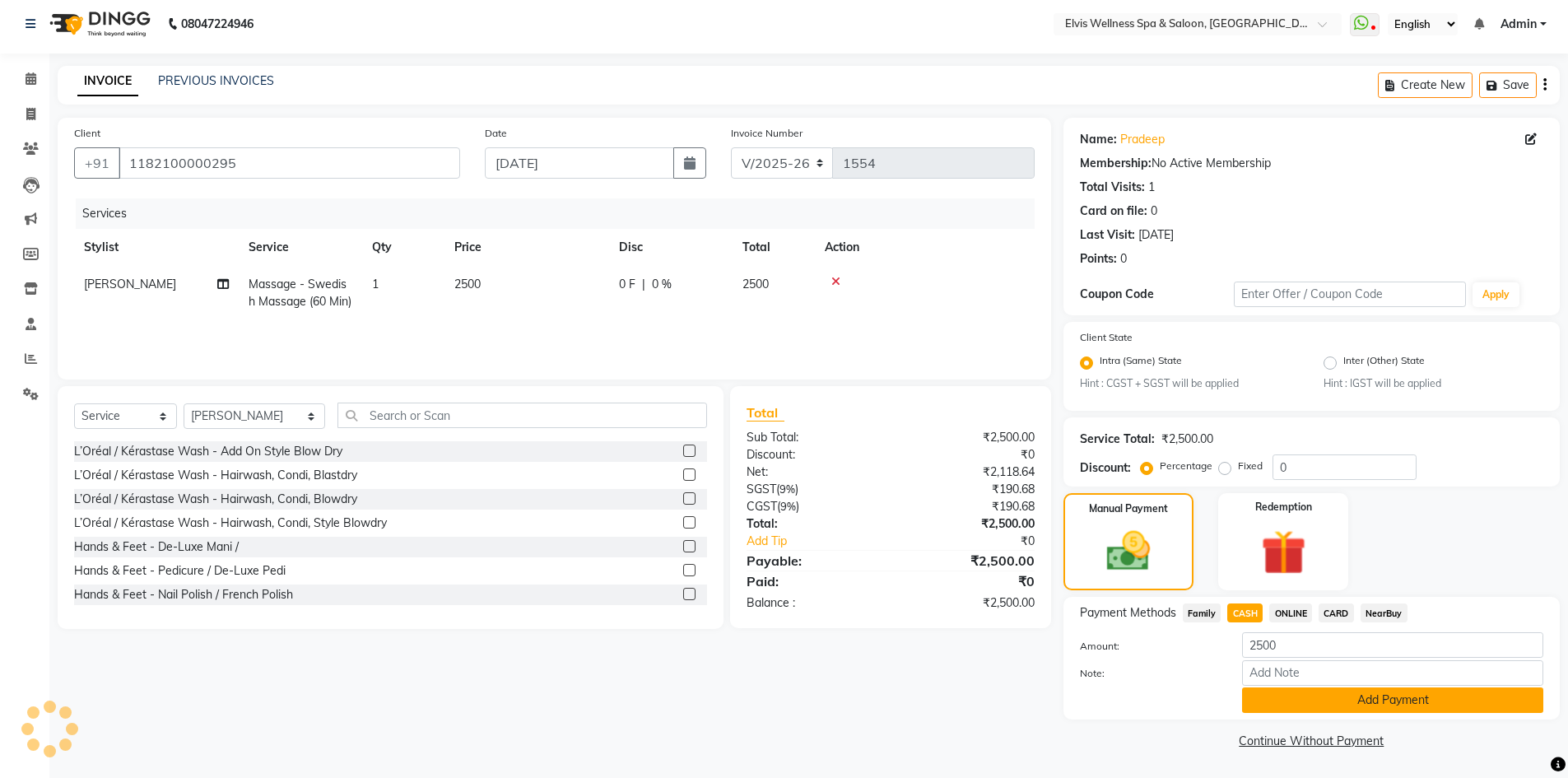
click at [1343, 703] on button "Add Payment" at bounding box center [1393, 700] width 302 height 26
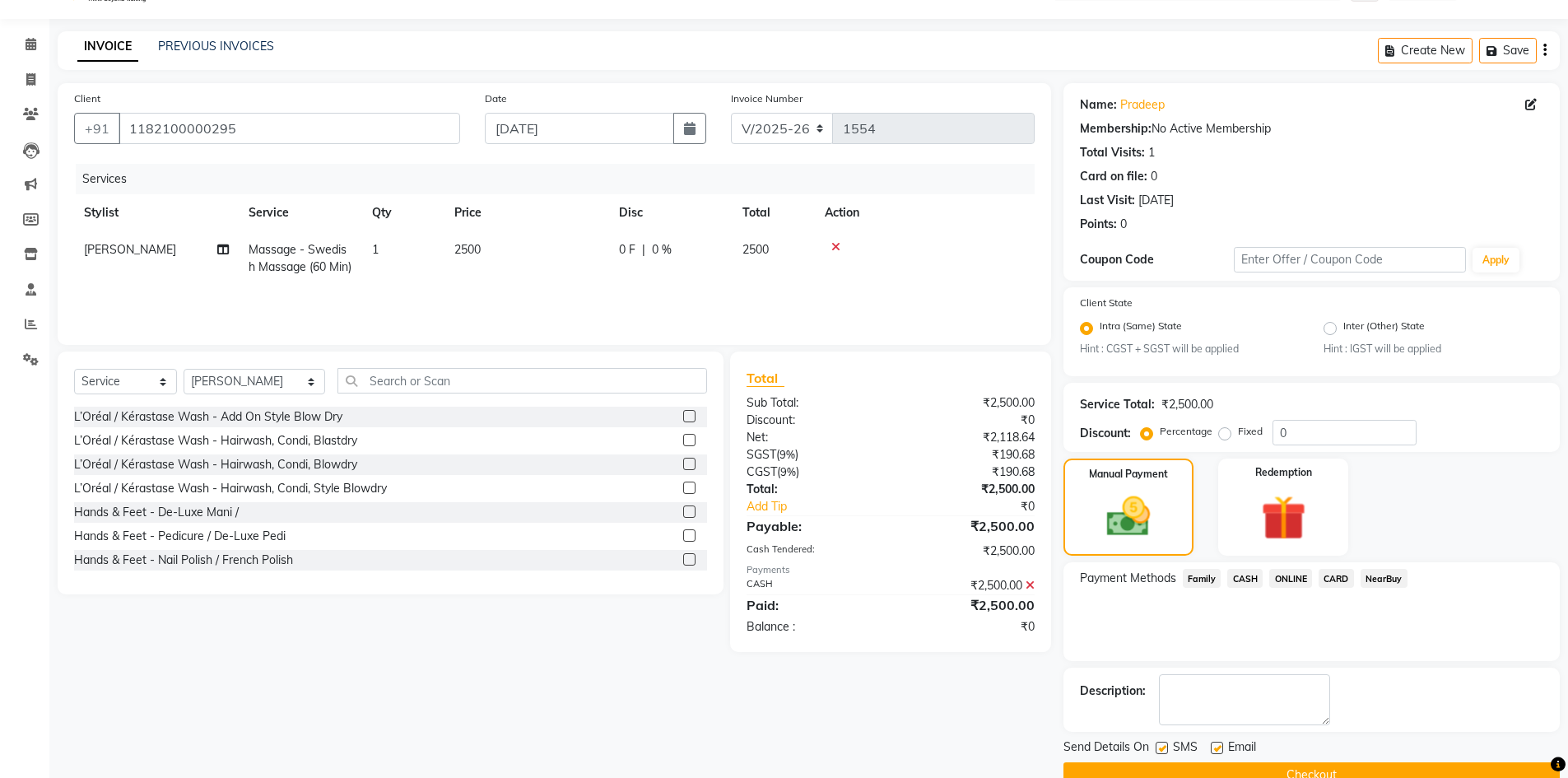
scroll to position [75, 0]
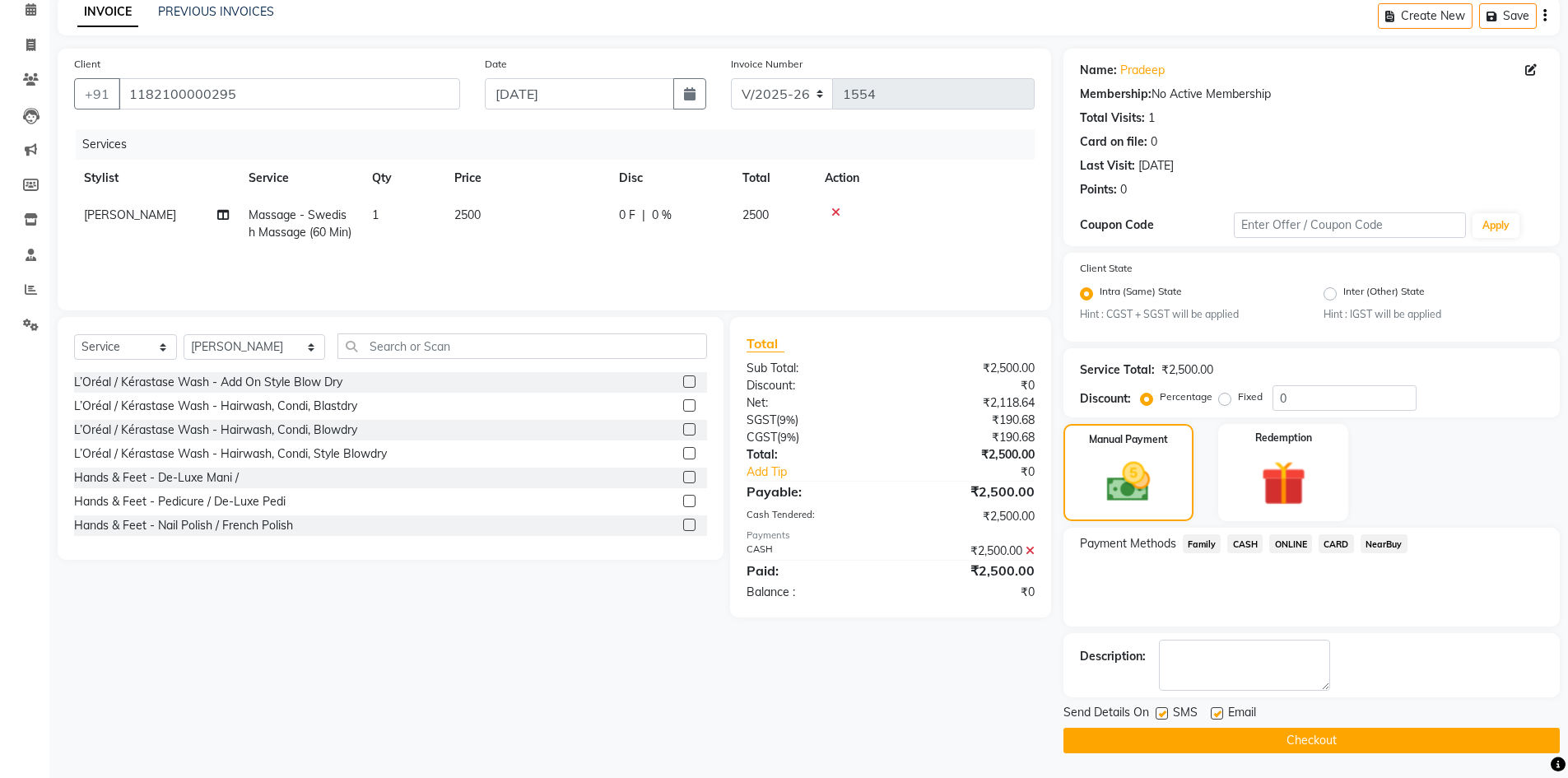
click at [1157, 712] on label at bounding box center [1162, 713] width 12 height 12
click at [1157, 712] on input "checkbox" at bounding box center [1161, 713] width 10 height 10
checkbox input "false"
click at [1218, 711] on label at bounding box center [1217, 713] width 12 height 12
click at [1218, 711] on input "checkbox" at bounding box center [1216, 713] width 10 height 10
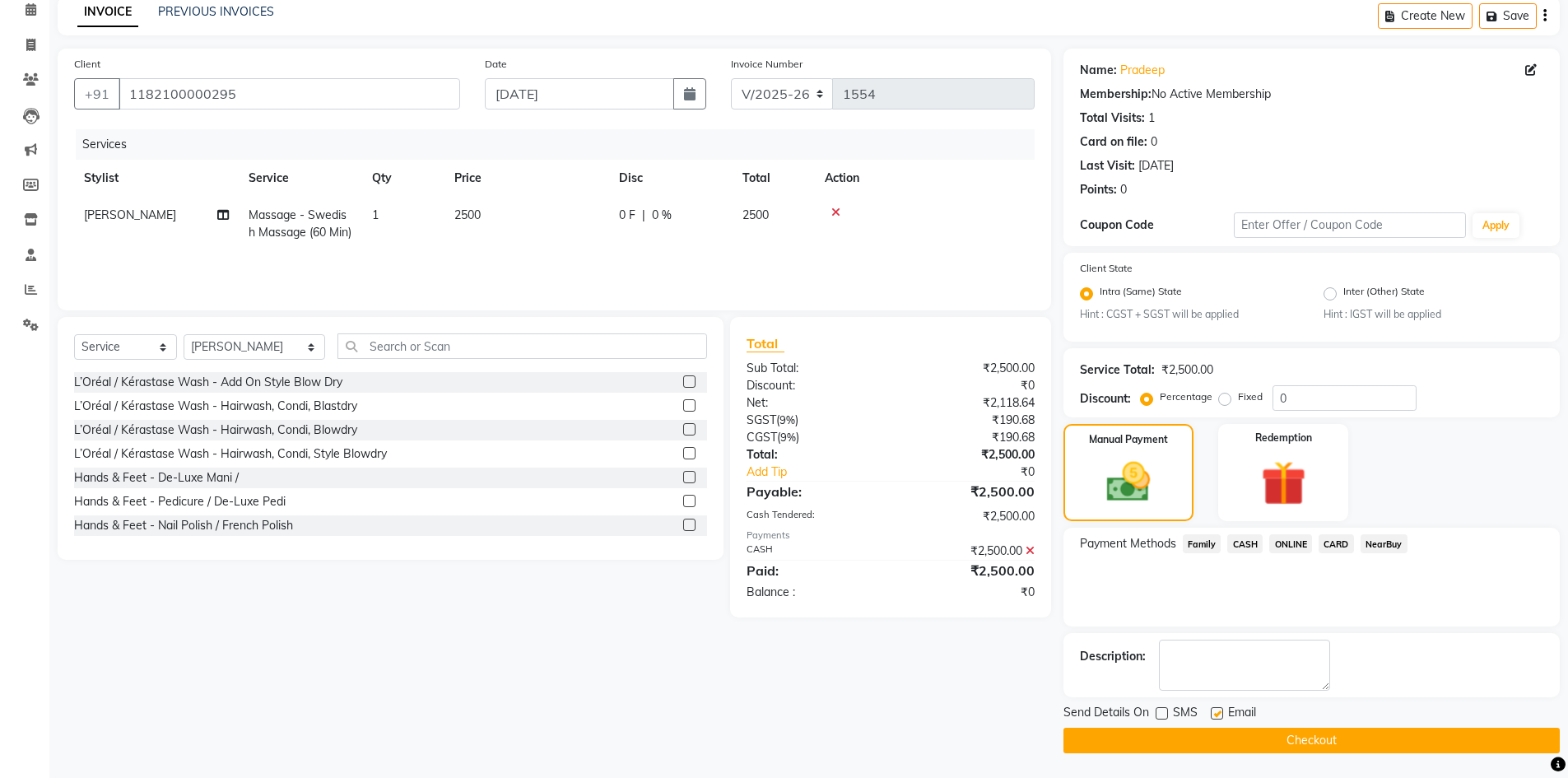
checkbox input "false"
click at [1218, 731] on button "Checkout" at bounding box center [1311, 740] width 497 height 26
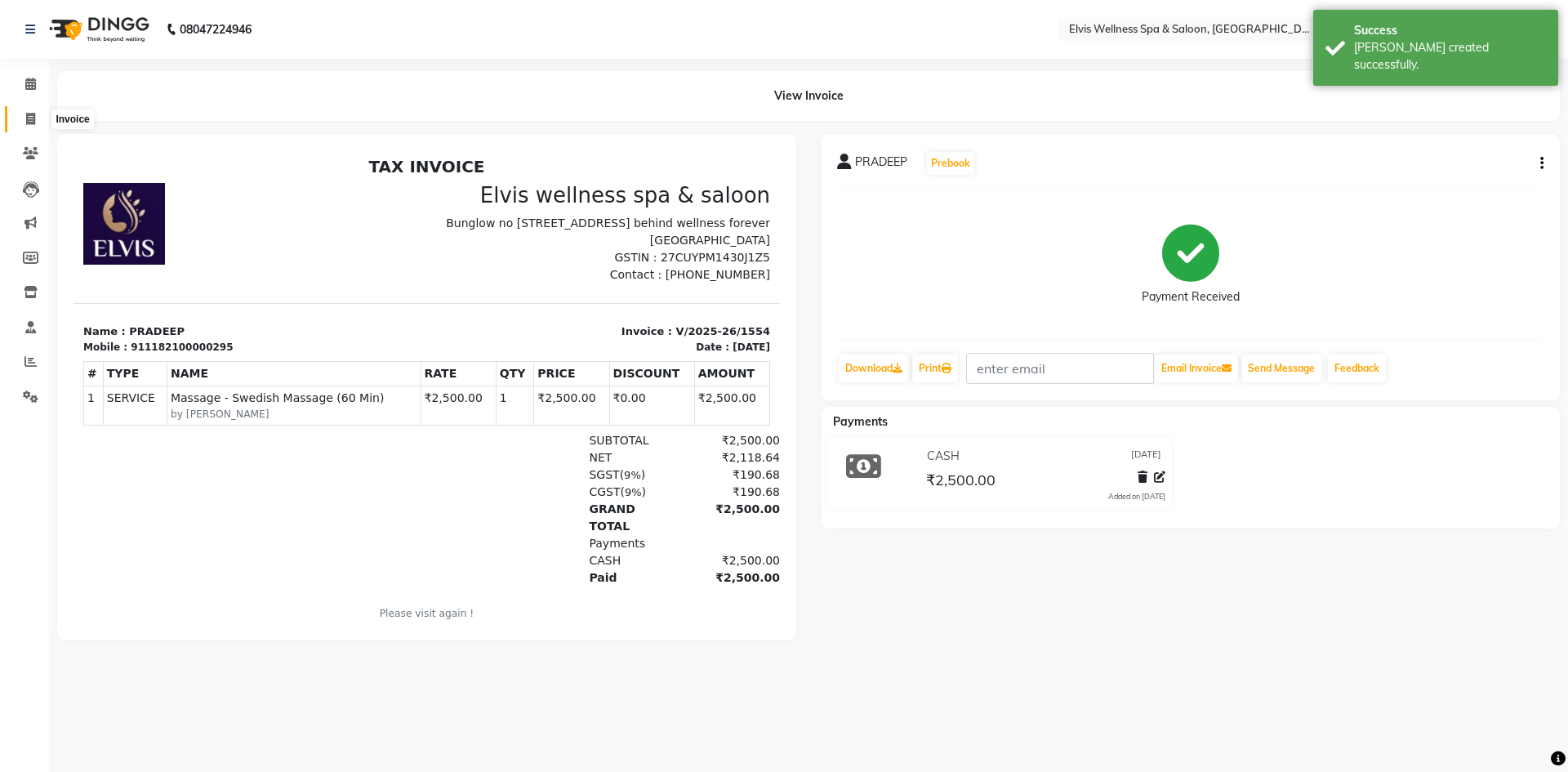
click at [27, 117] on icon at bounding box center [30, 119] width 9 height 12
select select "4399"
select select "service"
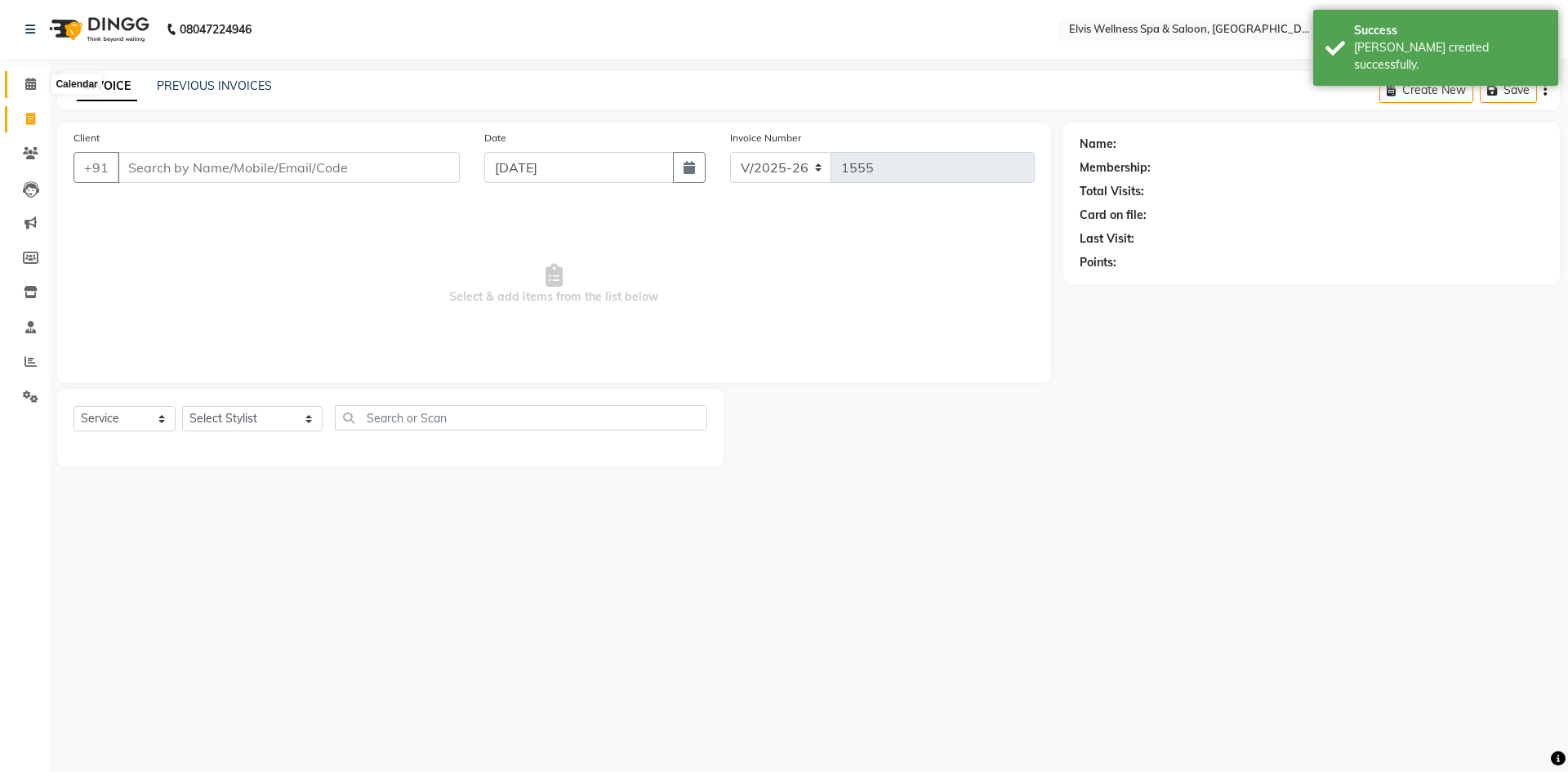
click at [28, 88] on icon at bounding box center [31, 84] width 10 height 12
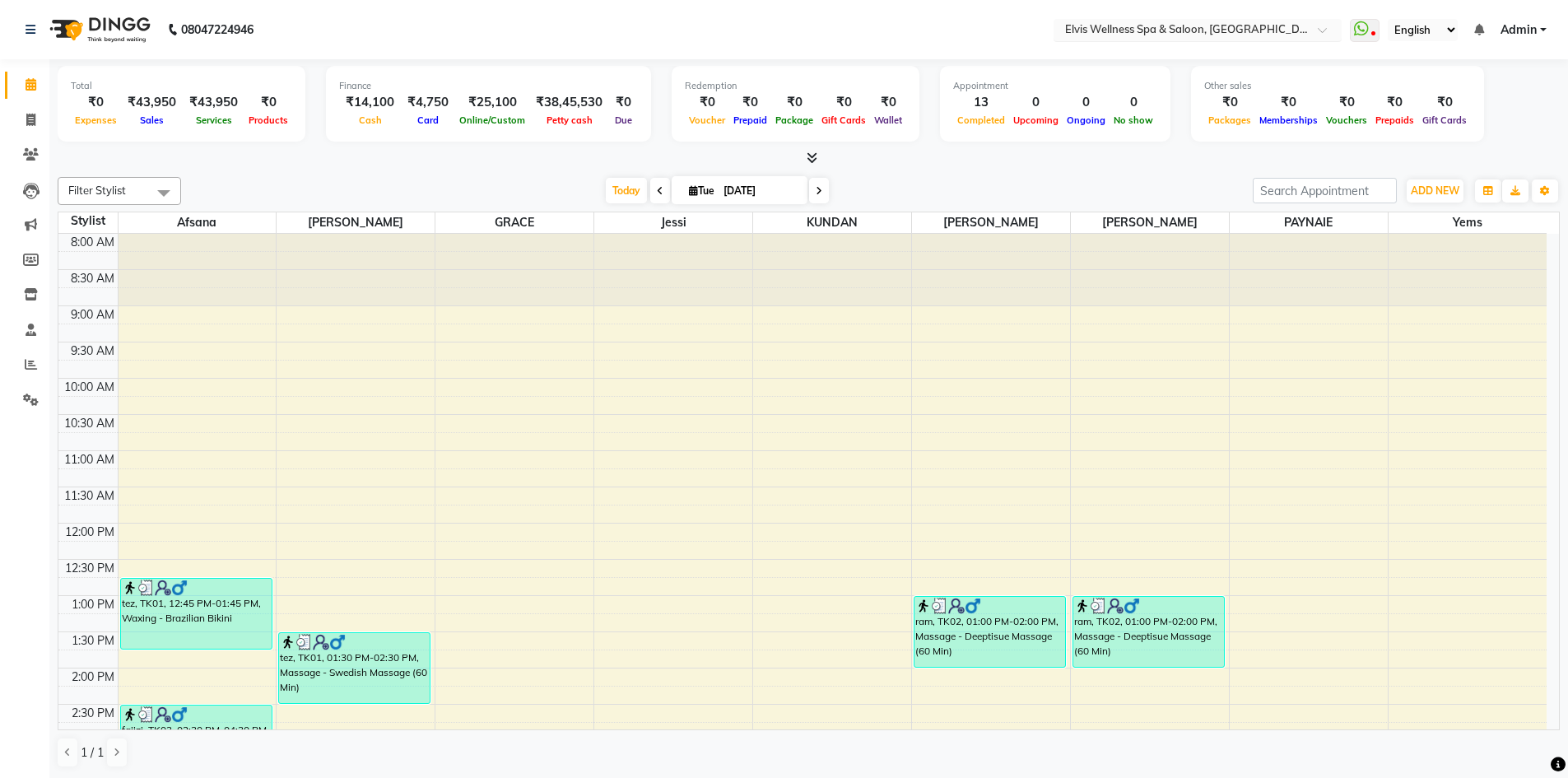
click at [1240, 23] on input "text" at bounding box center [1181, 31] width 238 height 16
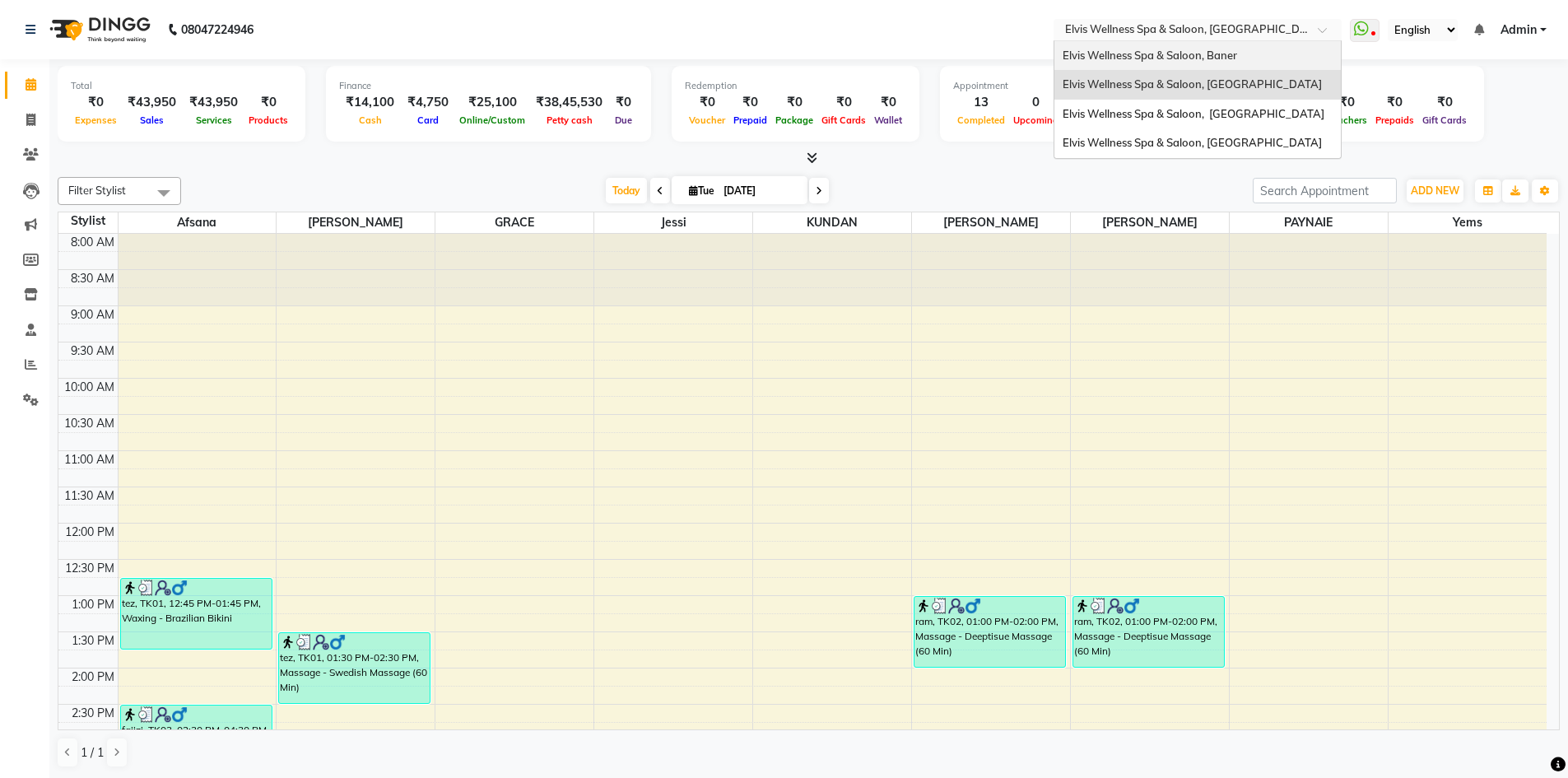
click at [1251, 65] on div "Elvis Wellness Spa & Saloon, Baner" at bounding box center [1198, 56] width 287 height 29
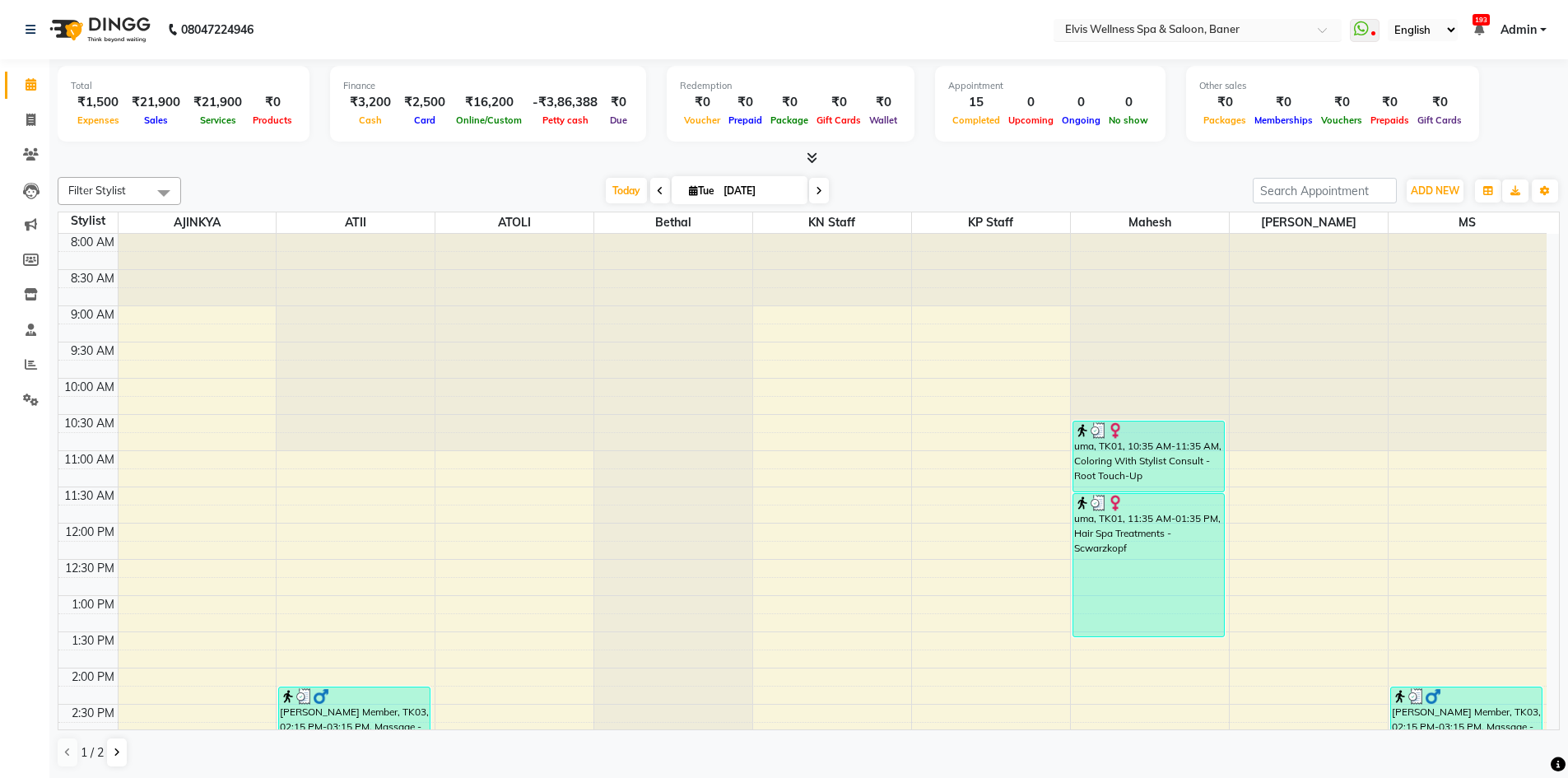
click at [1268, 31] on input "text" at bounding box center [1181, 31] width 238 height 16
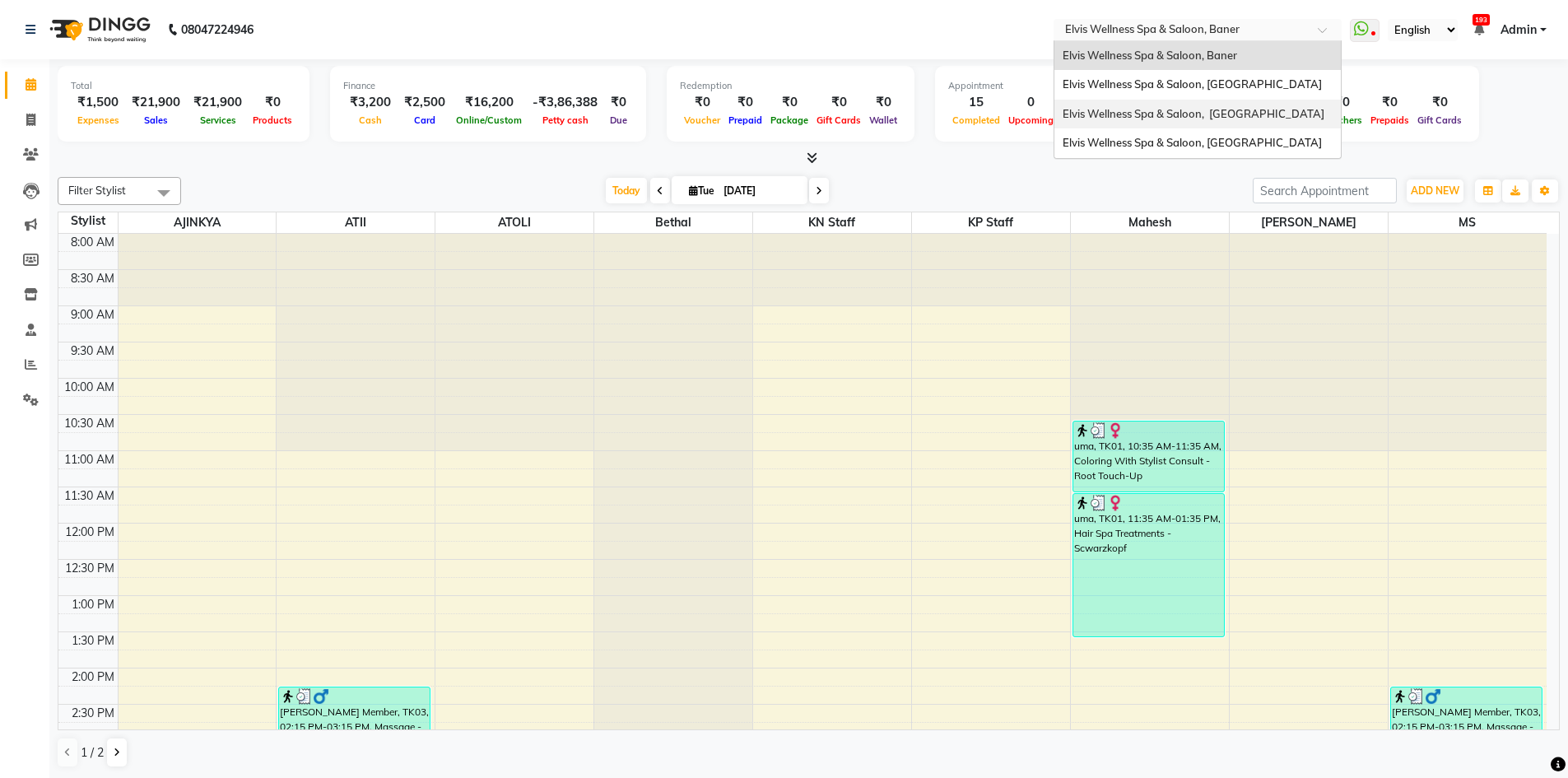
click at [1256, 117] on span "Elvis Wellness Spa & Saloon, [GEOGRAPHIC_DATA]" at bounding box center [1193, 113] width 262 height 13
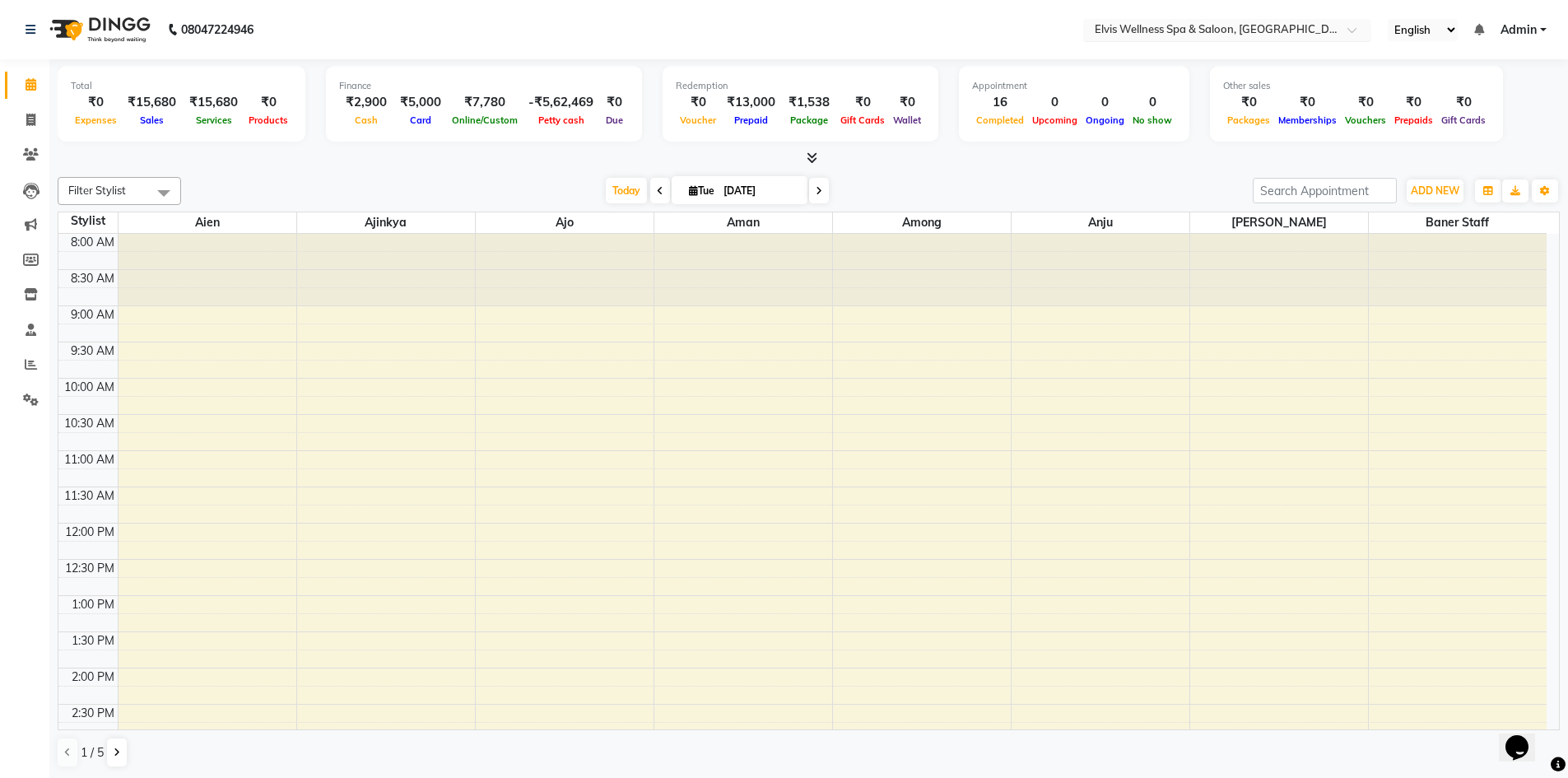
click at [1276, 23] on input "text" at bounding box center [1211, 31] width 238 height 16
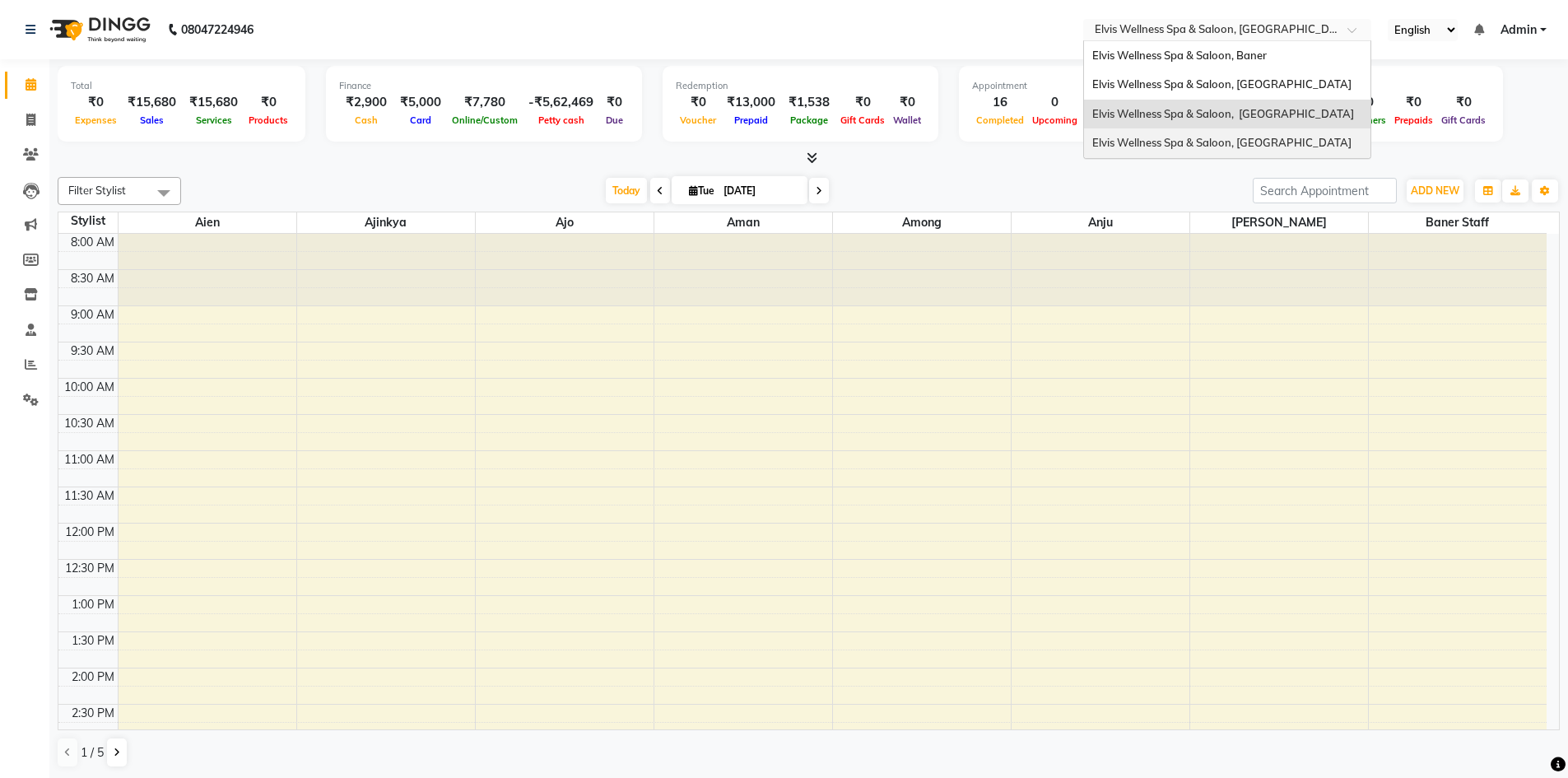
click at [1269, 149] on span "Elvis Wellness Spa & Saloon, [GEOGRAPHIC_DATA]" at bounding box center [1222, 142] width 259 height 13
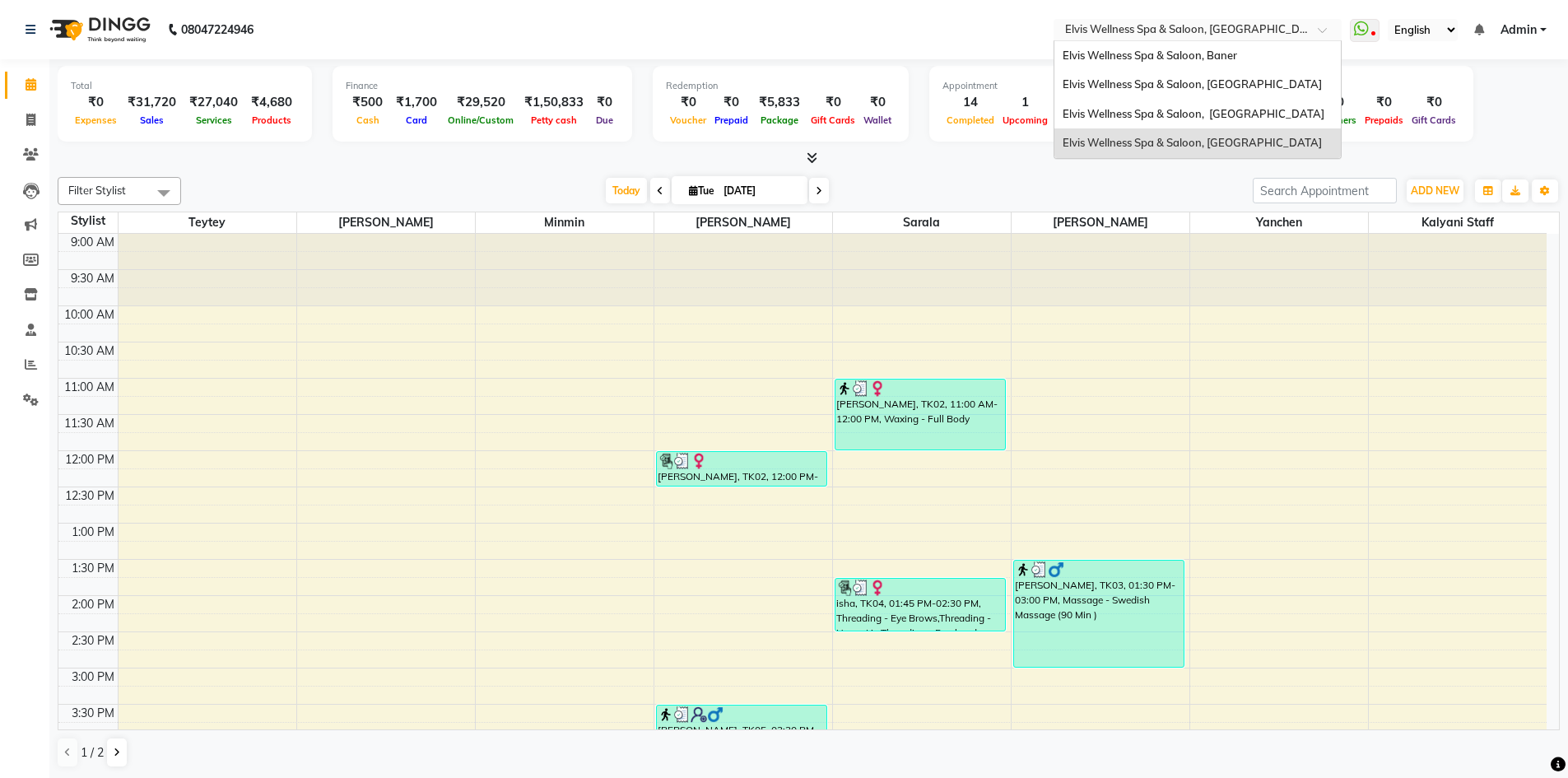
click at [1232, 29] on input "text" at bounding box center [1181, 31] width 238 height 16
click at [1228, 89] on span "Elvis Wellness Spa & Saloon, [GEOGRAPHIC_DATA]" at bounding box center [1192, 84] width 259 height 13
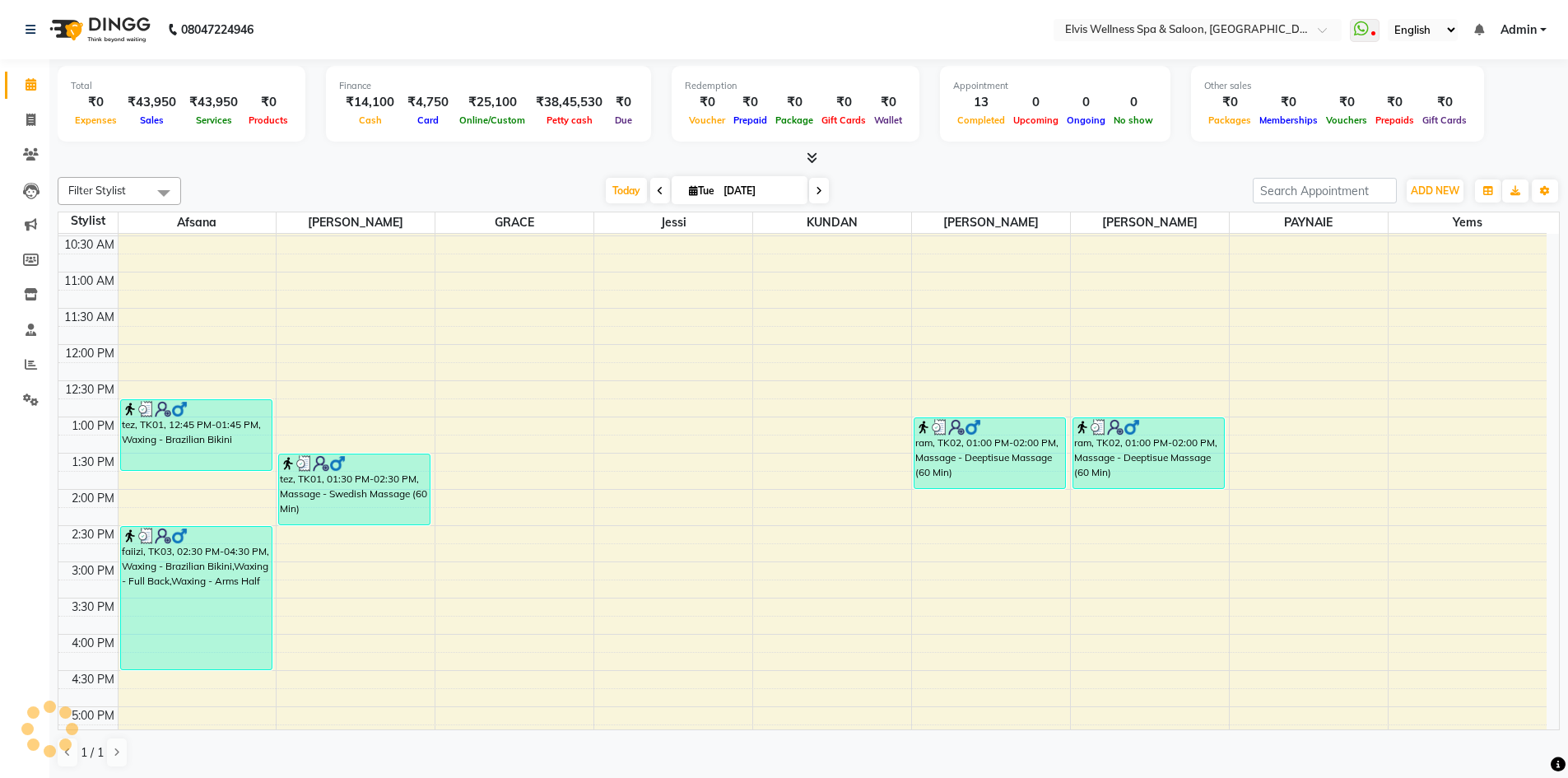
scroll to position [96, 0]
